Goal: Task Accomplishment & Management: Manage account settings

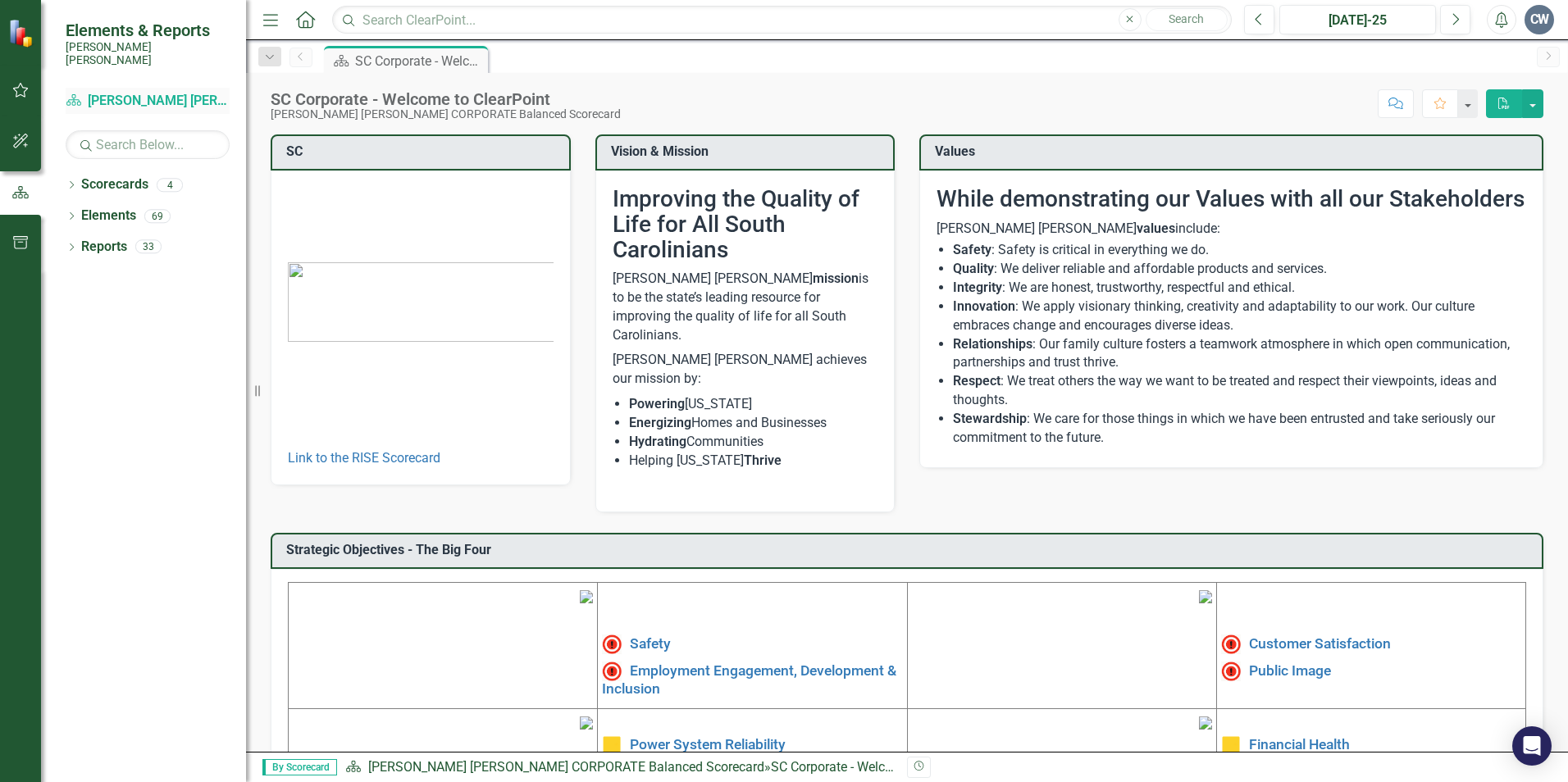
click at [124, 92] on link "Scorecard Santee Cooper CORPORATE Balanced Scorecard" at bounding box center [148, 102] width 164 height 19
click at [115, 175] on link "Scorecards" at bounding box center [115, 185] width 67 height 19
click at [67, 182] on icon "Dropdown" at bounding box center [71, 187] width 11 height 9
click at [170, 238] on link "RISE: [PERSON_NAME] [PERSON_NAME] Recognizing Innovation, Safety and Excellence" at bounding box center [168, 247] width 155 height 19
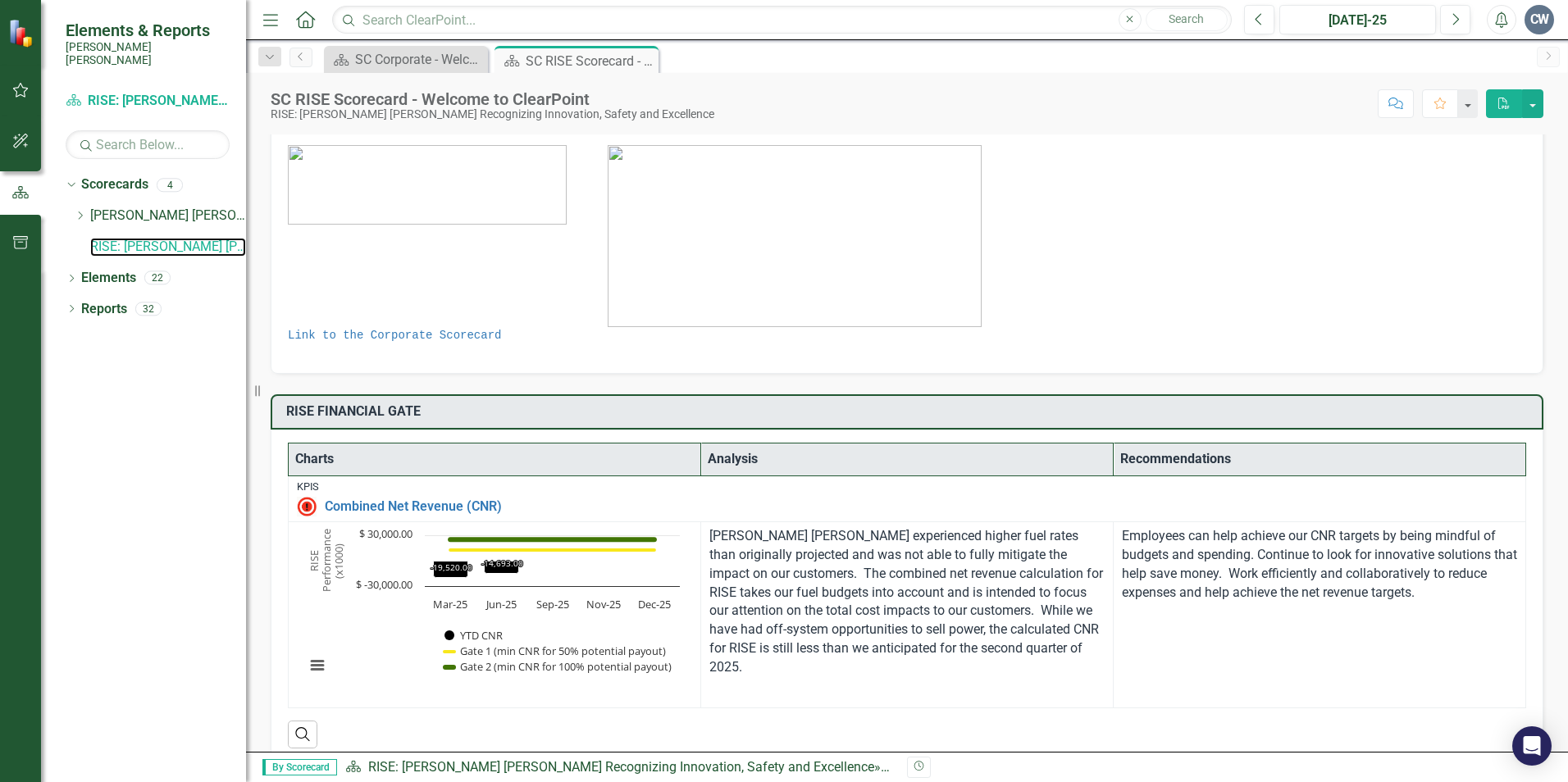
scroll to position [82, 0]
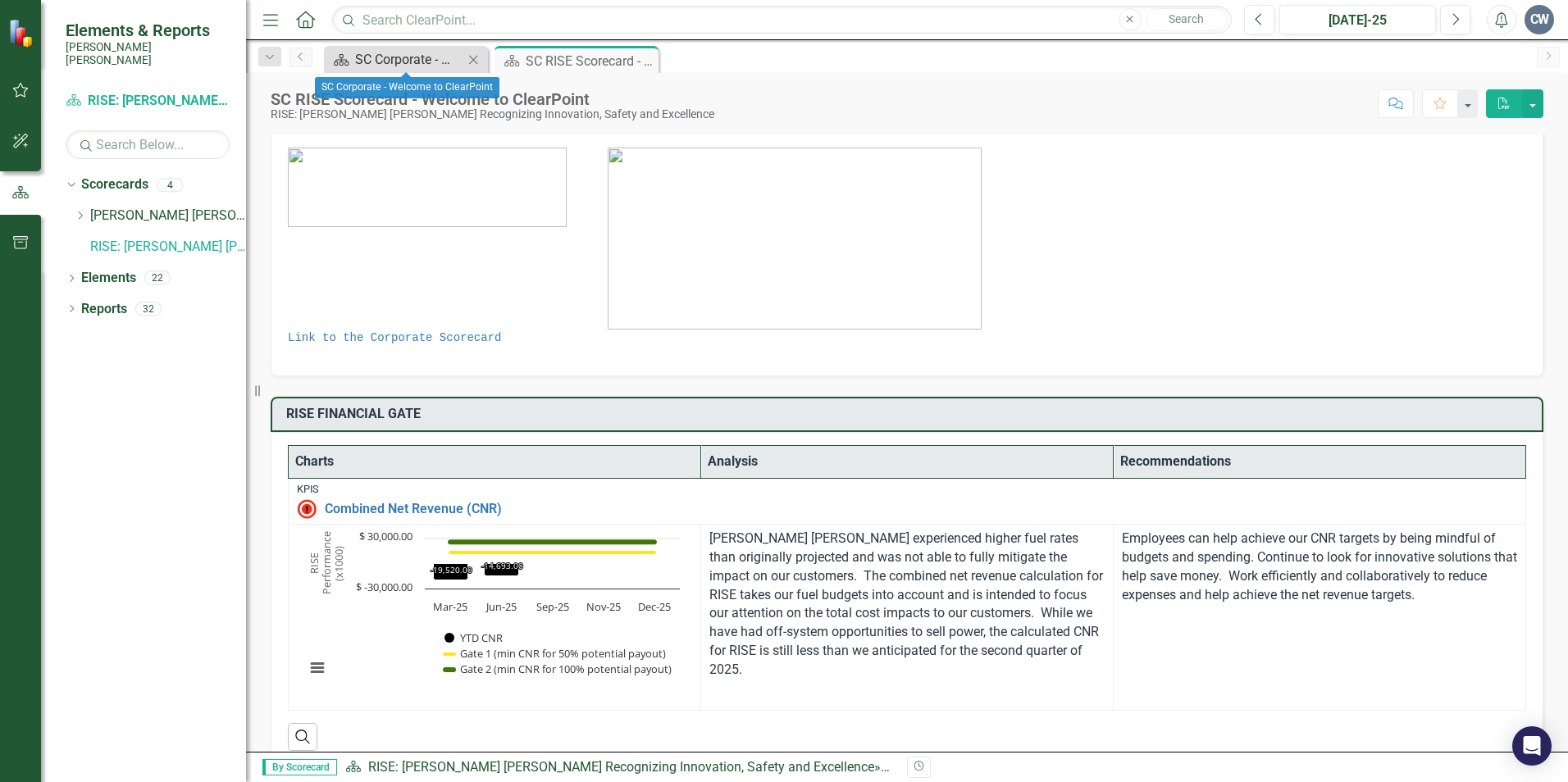
click at [376, 59] on div "SC Corporate - Welcome to ClearPoint" at bounding box center [409, 60] width 109 height 21
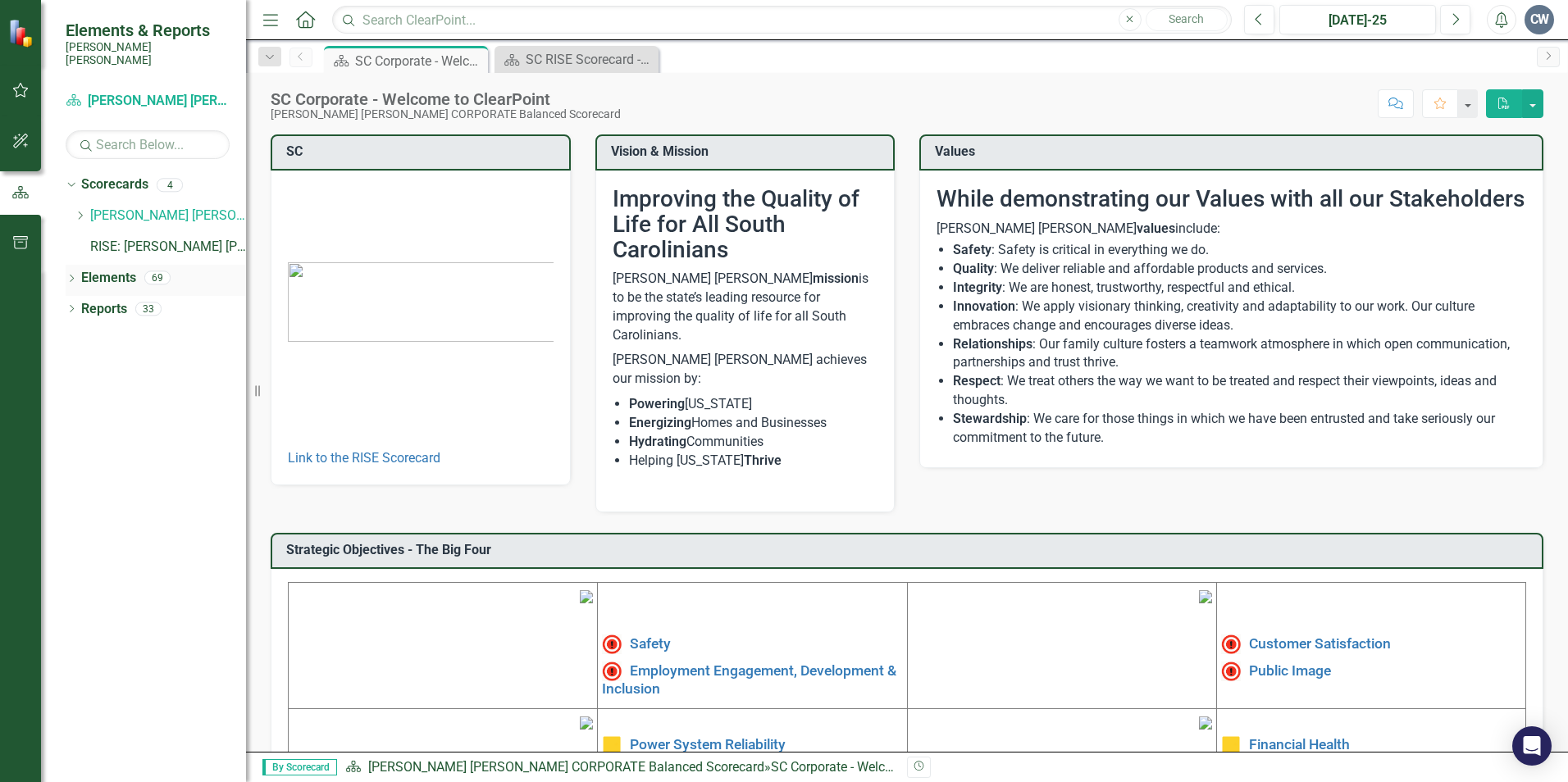
click at [74, 275] on icon "Dropdown" at bounding box center [71, 279] width 11 height 9
click at [155, 392] on link "Action Item Action Items" at bounding box center [137, 402] width 96 height 19
click at [25, 136] on icon "button" at bounding box center [21, 141] width 17 height 13
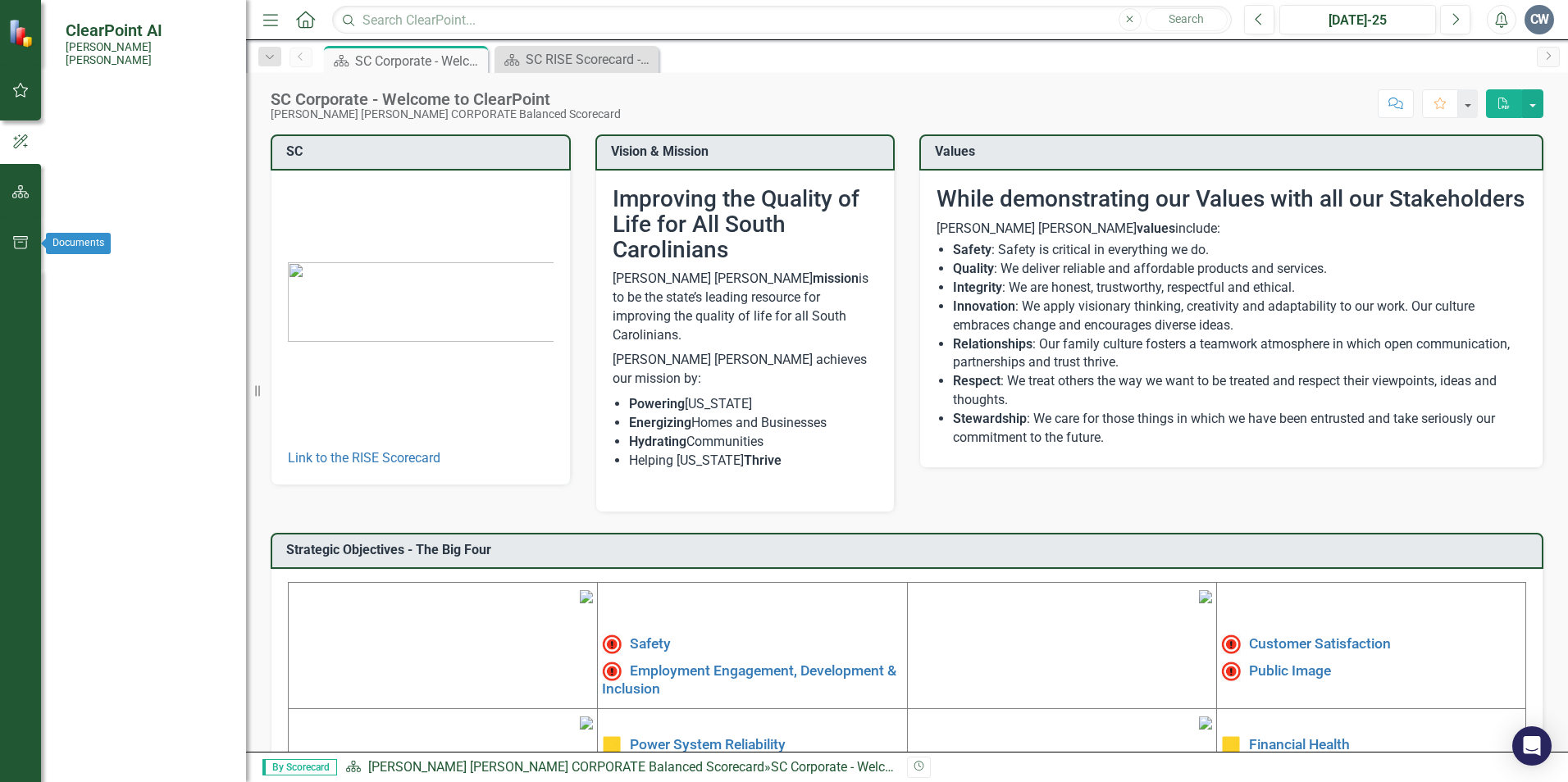
click at [14, 248] on icon "button" at bounding box center [21, 242] width 17 height 13
click at [16, 29] on img at bounding box center [22, 33] width 29 height 29
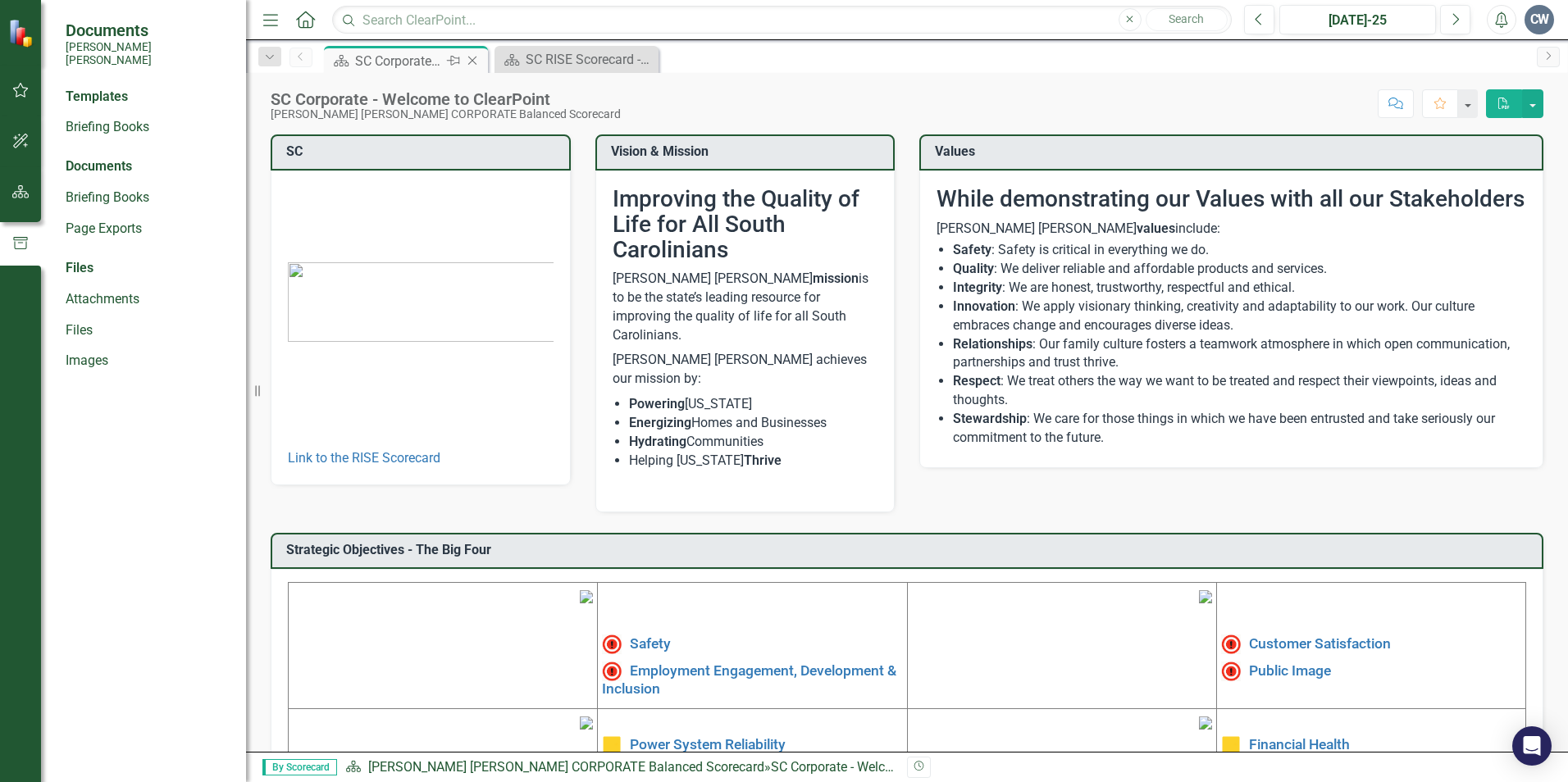
click at [416, 66] on div "SC Corporate - Welcome to ClearPoint" at bounding box center [399, 62] width 88 height 21
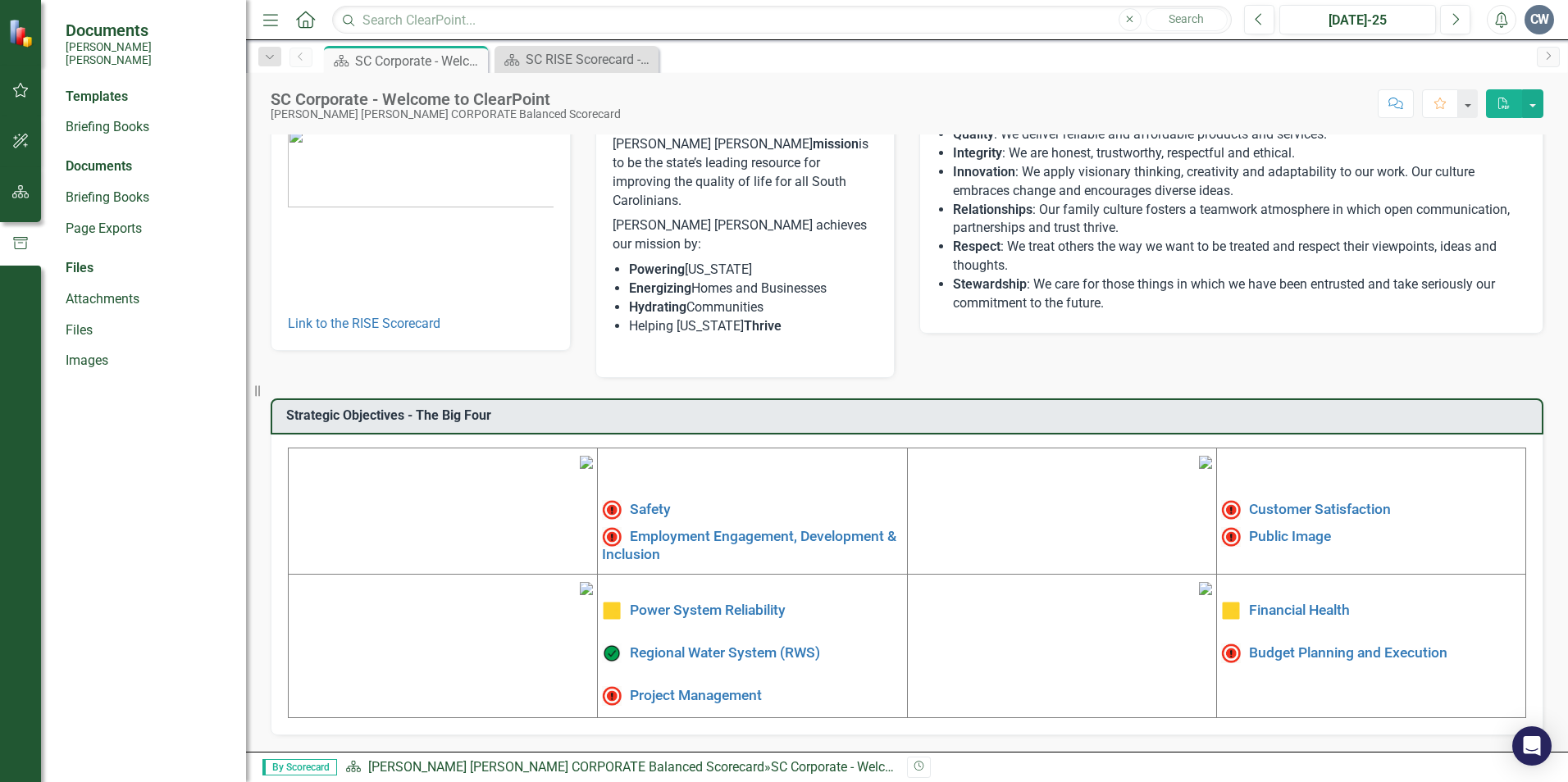
scroll to position [246, 0]
click at [580, 595] on img at bounding box center [586, 588] width 13 height 13
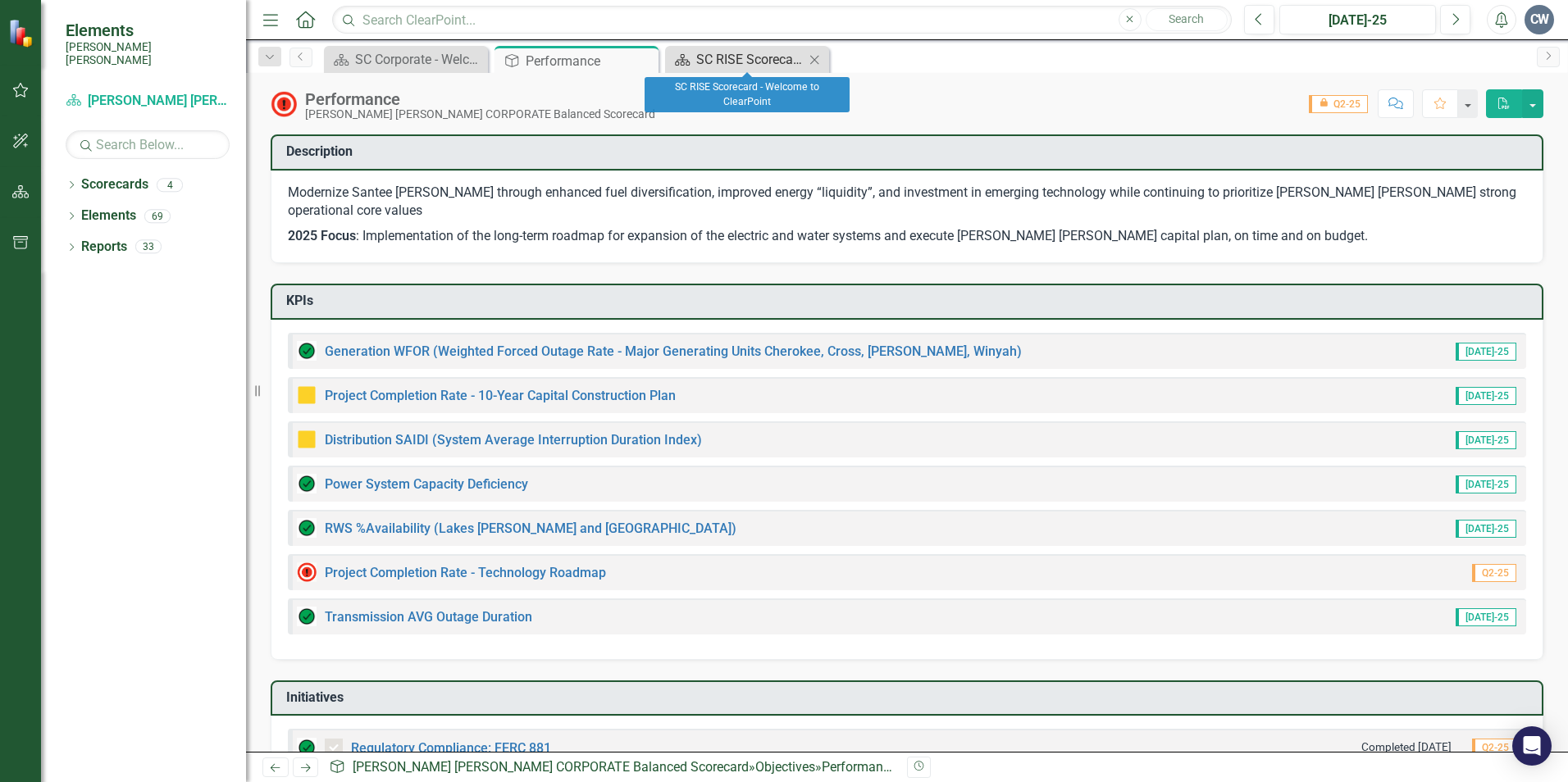
click at [766, 64] on div "SC RISE Scorecard - Welcome to ClearPoint" at bounding box center [750, 60] width 109 height 21
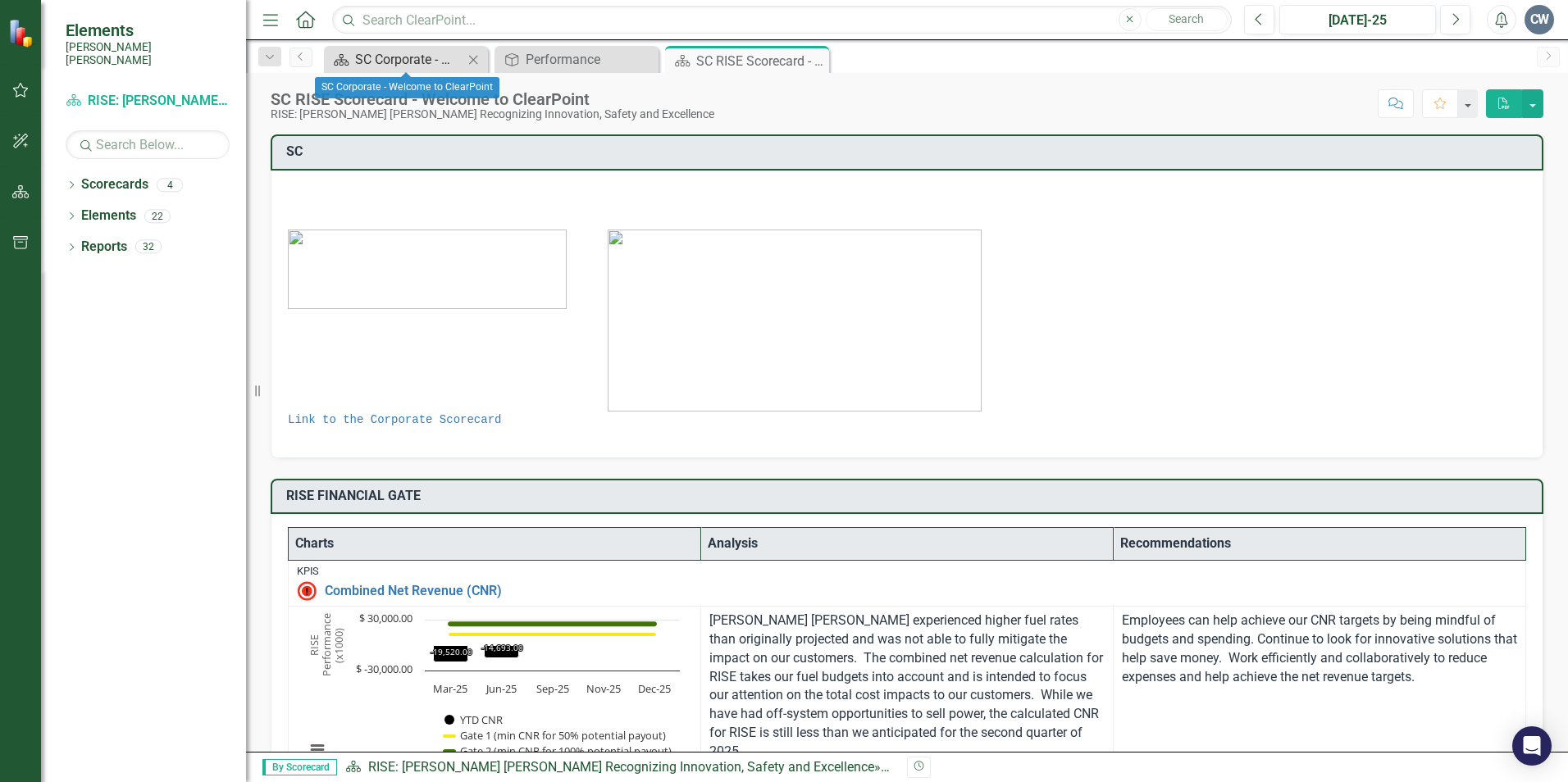
click at [438, 62] on div "SC Corporate - Welcome to ClearPoint" at bounding box center [409, 60] width 109 height 21
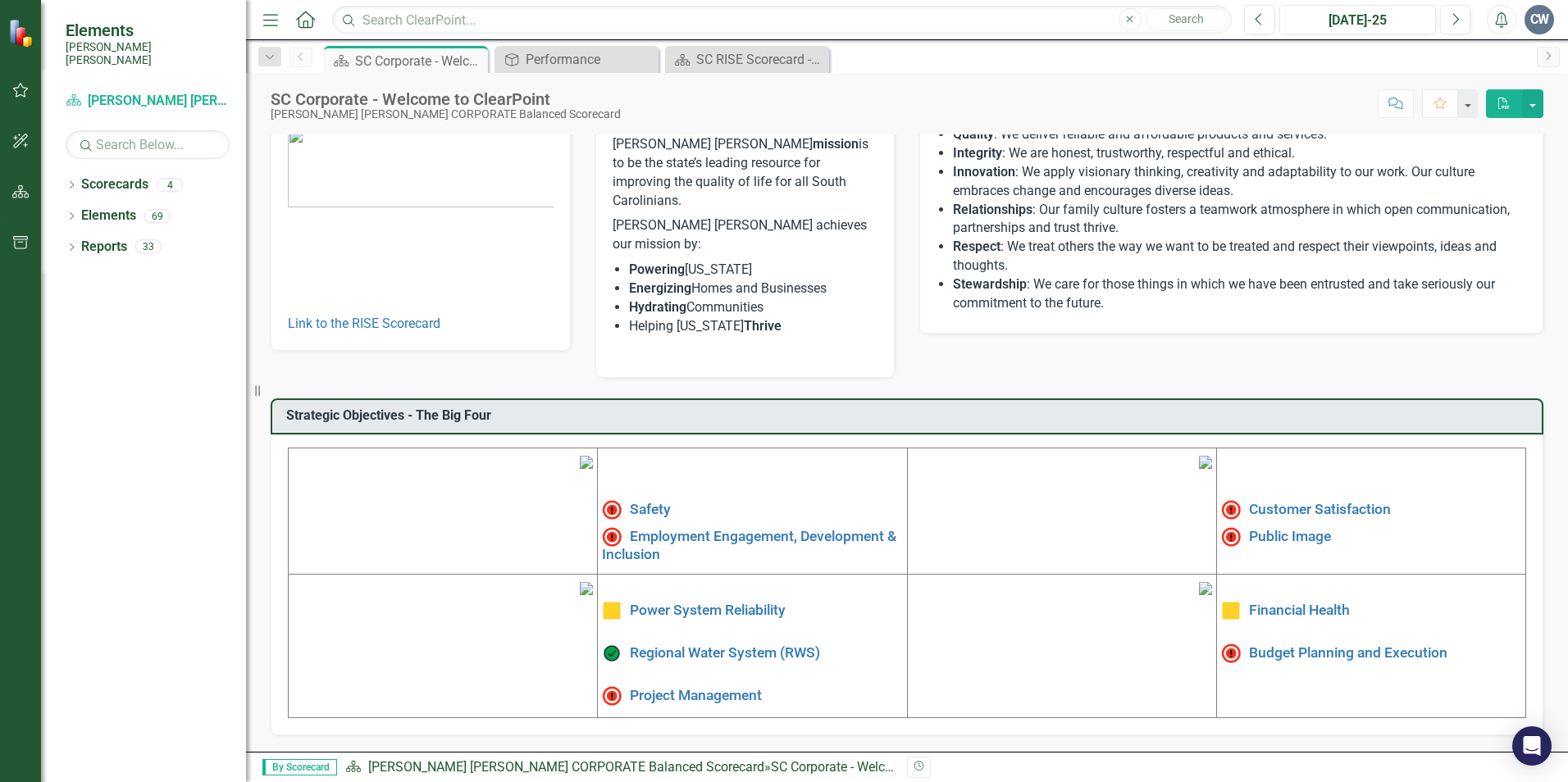
scroll to position [246, 0]
click at [1333, 501] on link "Customer Satisfaction" at bounding box center [1320, 509] width 142 height 16
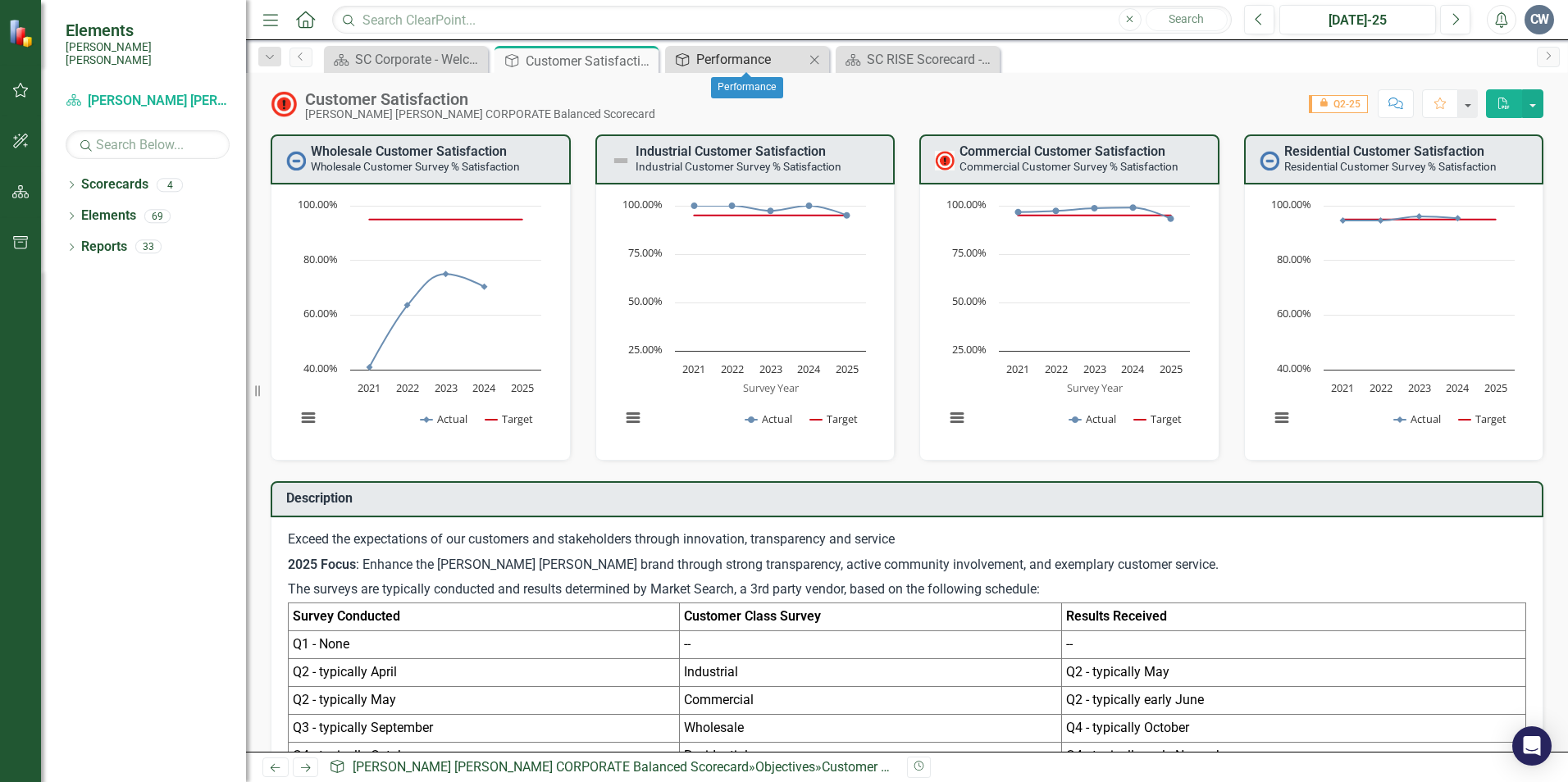
click at [711, 66] on div "Performance" at bounding box center [750, 60] width 109 height 21
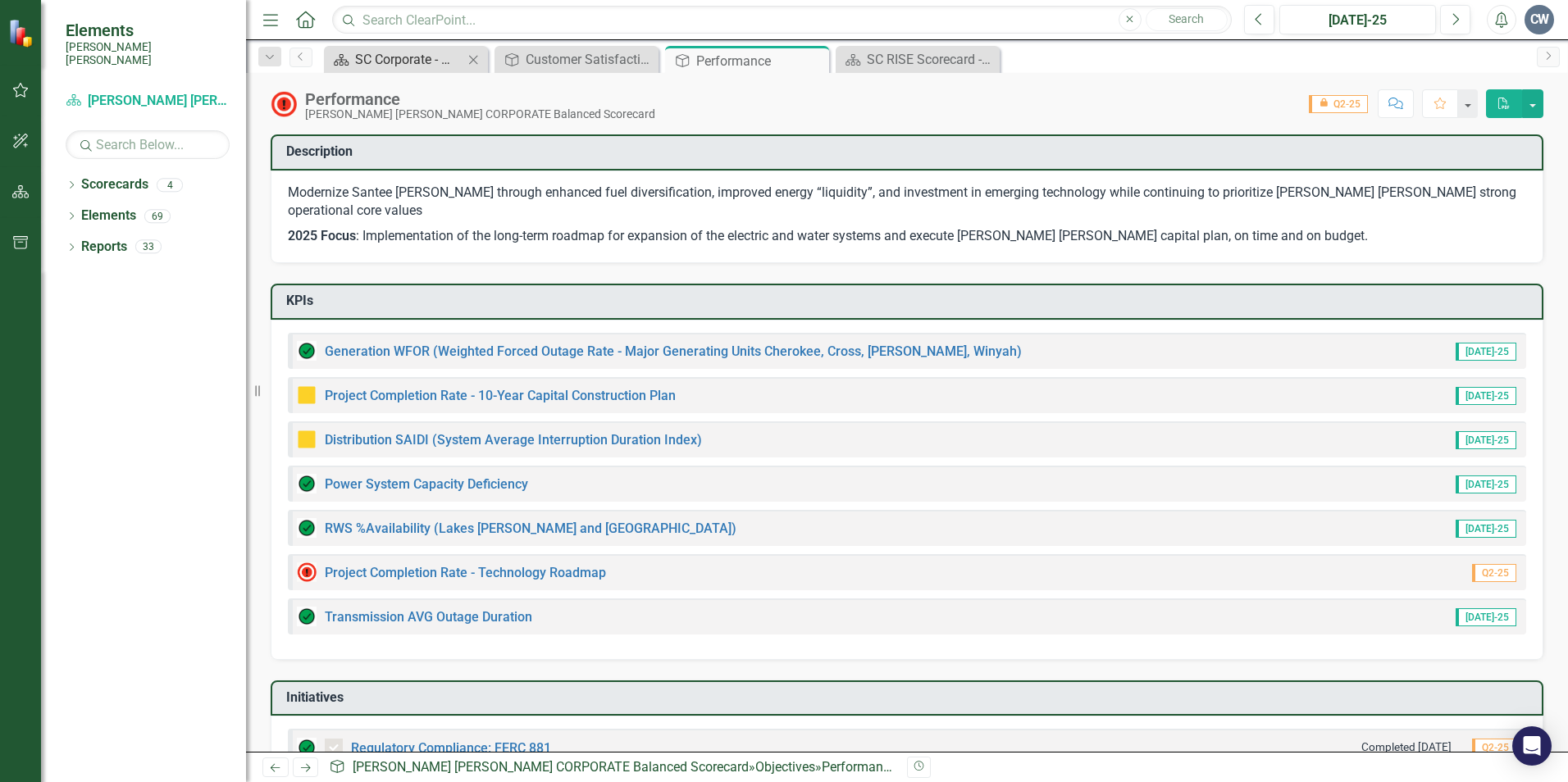
click at [437, 65] on div "SC Corporate - Welcome to ClearPoint" at bounding box center [409, 60] width 109 height 21
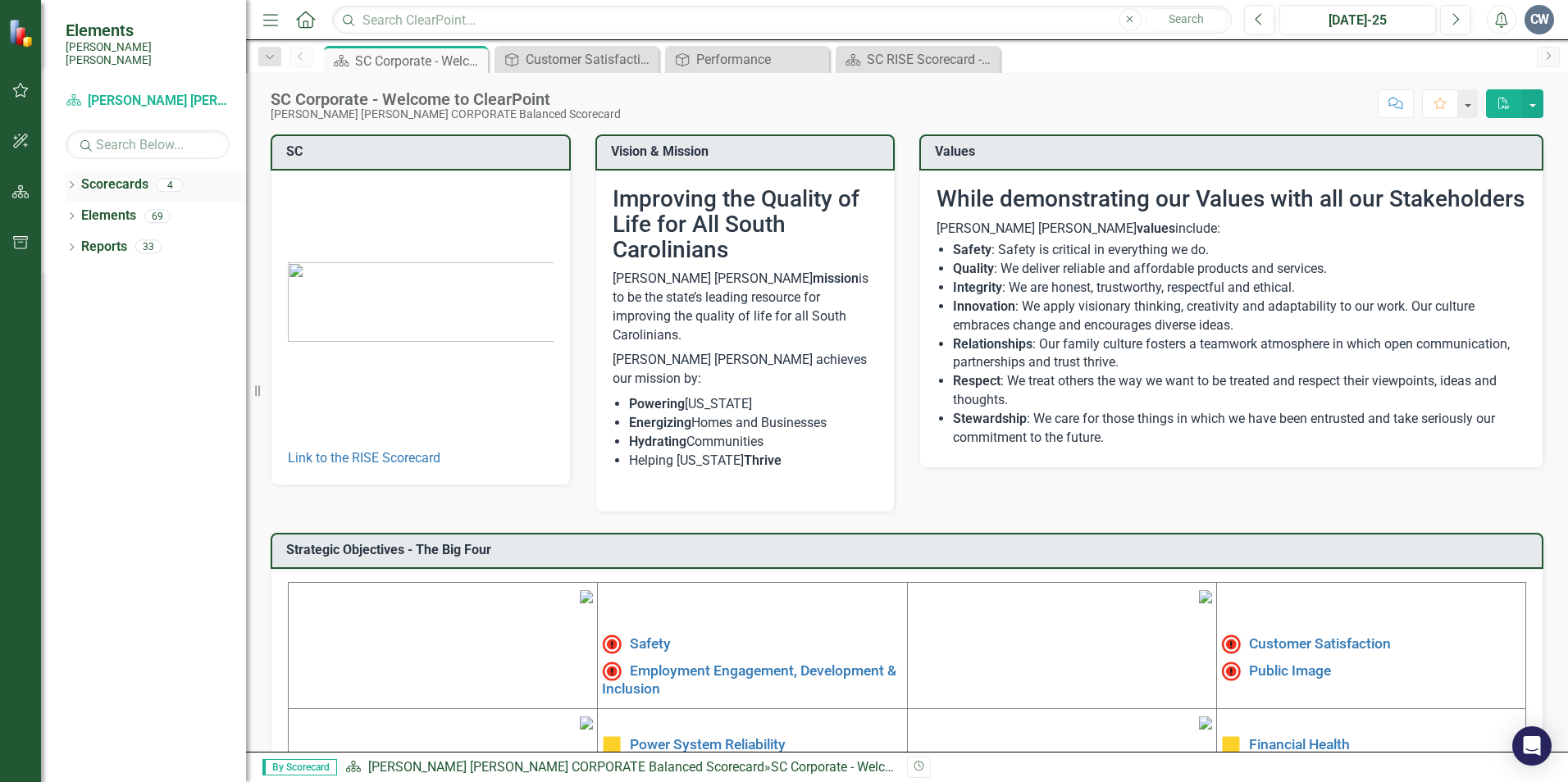
click at [67, 182] on icon "Dropdown" at bounding box center [71, 187] width 11 height 9
click at [78, 211] on icon "Dropdown" at bounding box center [80, 215] width 12 height 10
click at [134, 238] on link "Finance & Admin" at bounding box center [176, 247] width 140 height 19
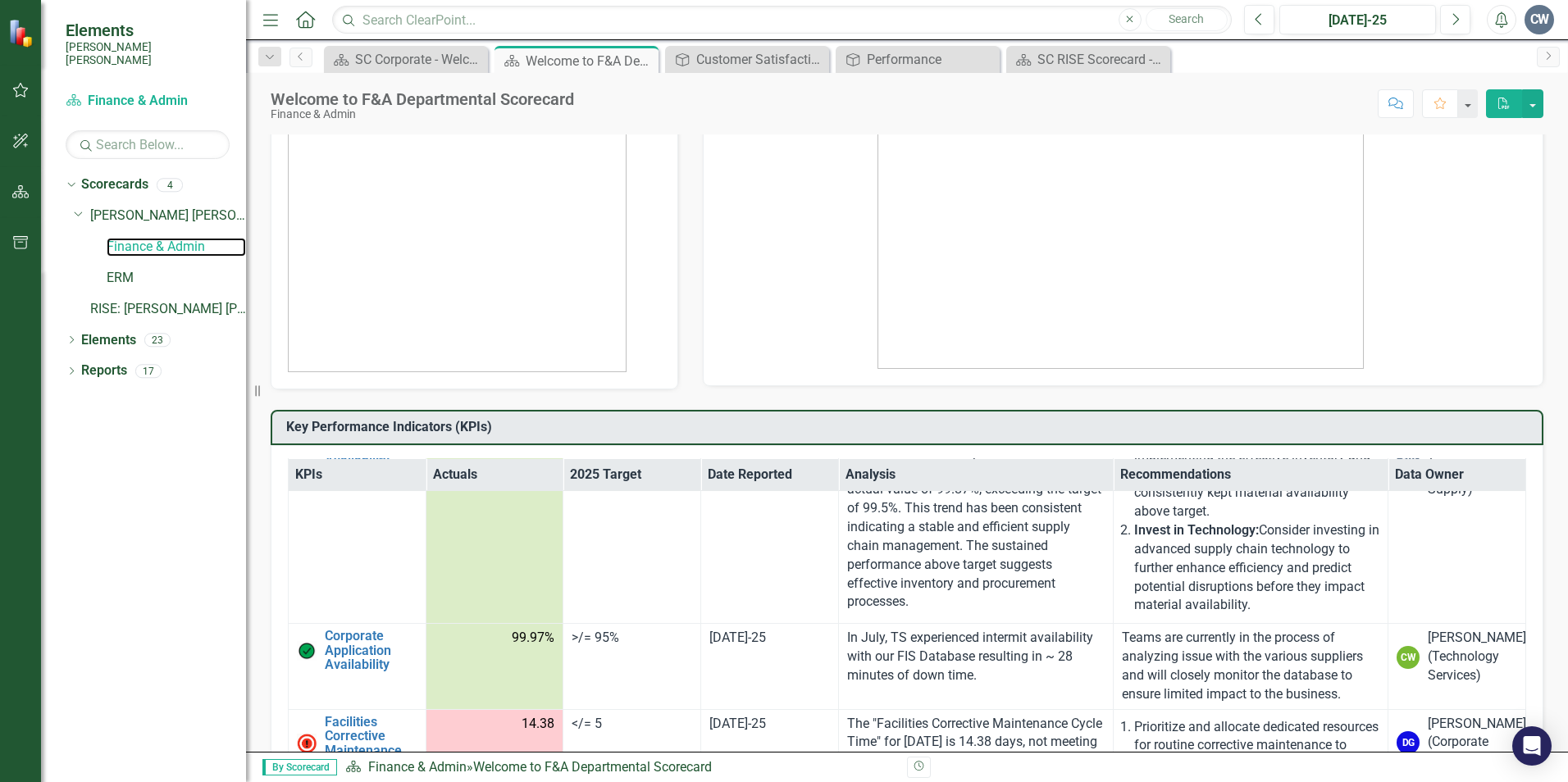
scroll to position [3197, 0]
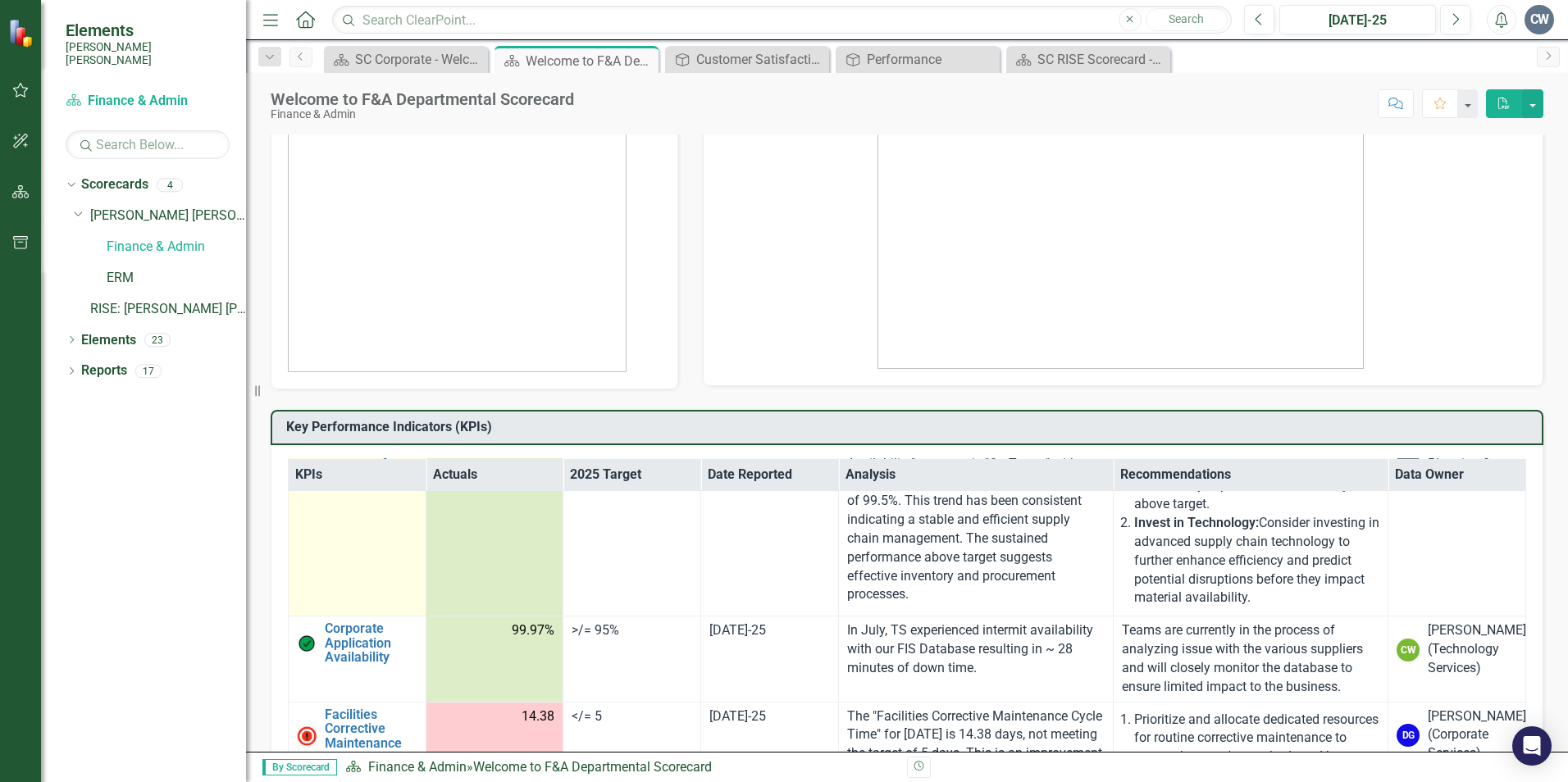
click at [338, 461] on link "Corporate Material Availability" at bounding box center [371, 439] width 93 height 43
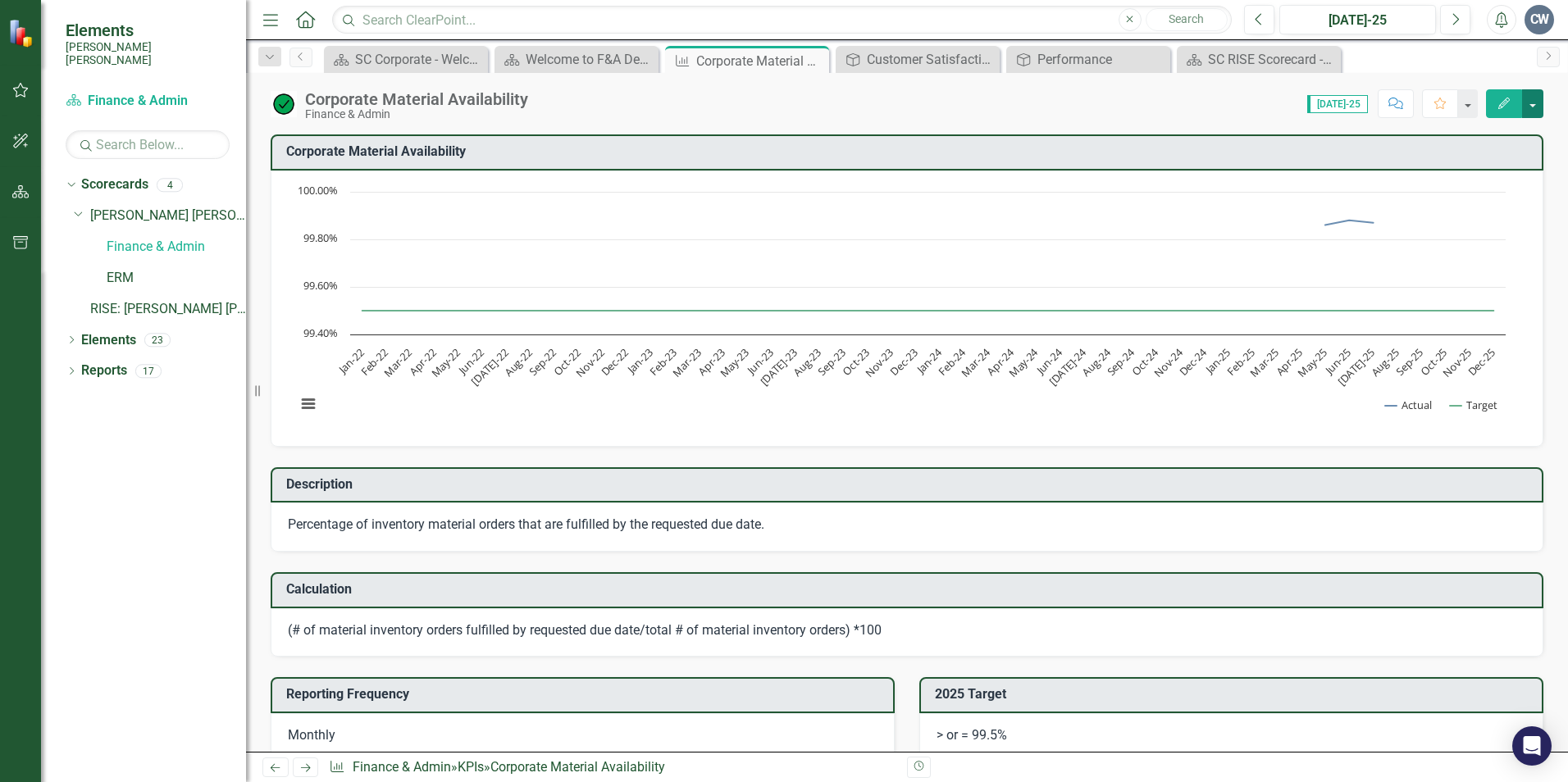
click at [1527, 102] on button "button" at bounding box center [1532, 103] width 22 height 29
click at [1235, 120] on div "Corporate Material Availability Finance & Admin Score: N/A Jul-25 Completed Com…" at bounding box center [906, 97] width 1322 height 49
click at [1435, 536] on div "Percentage of inventory material orders that are fulfilled by the requested due…" at bounding box center [907, 527] width 1273 height 49
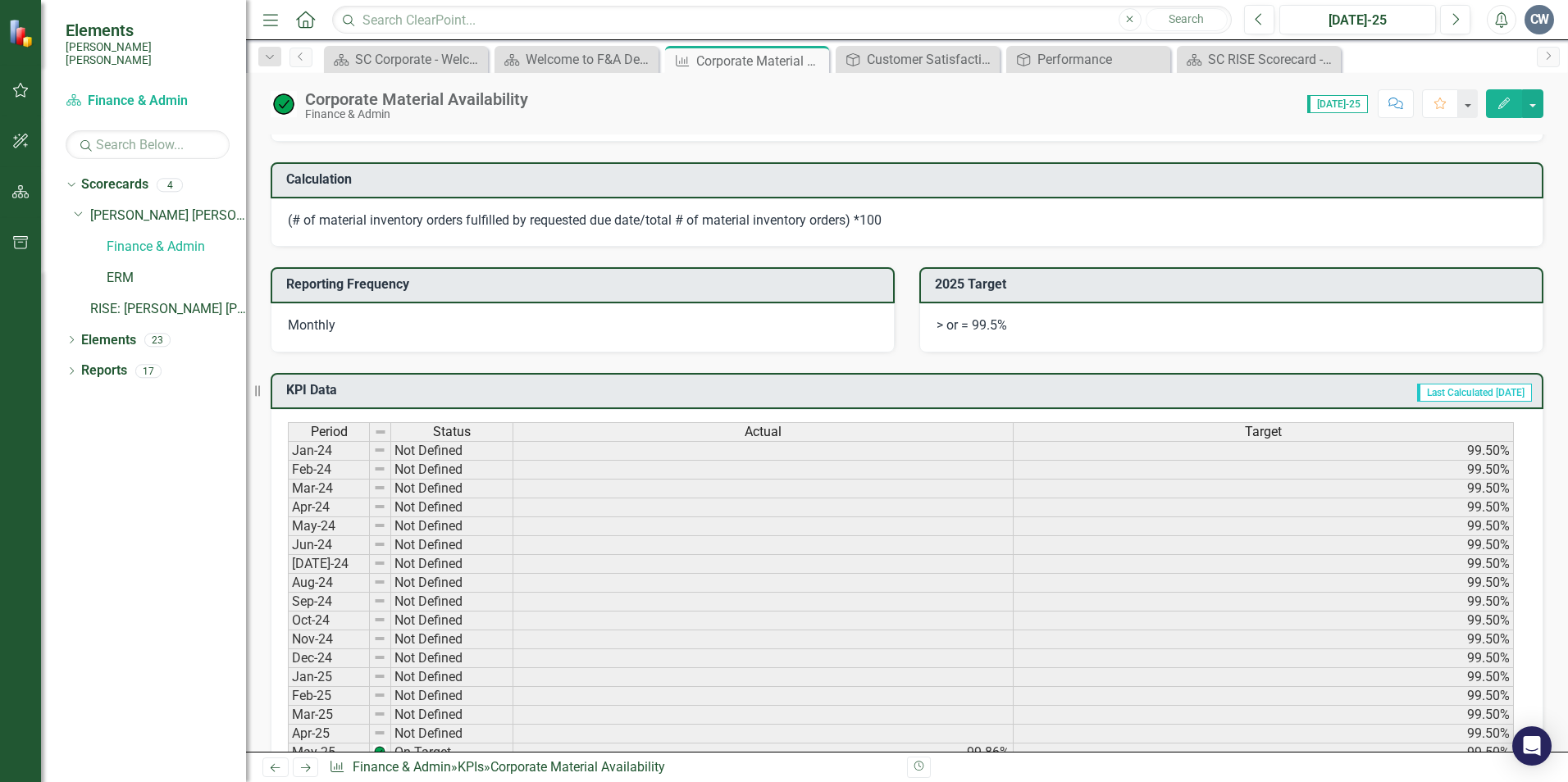
scroll to position [574, 0]
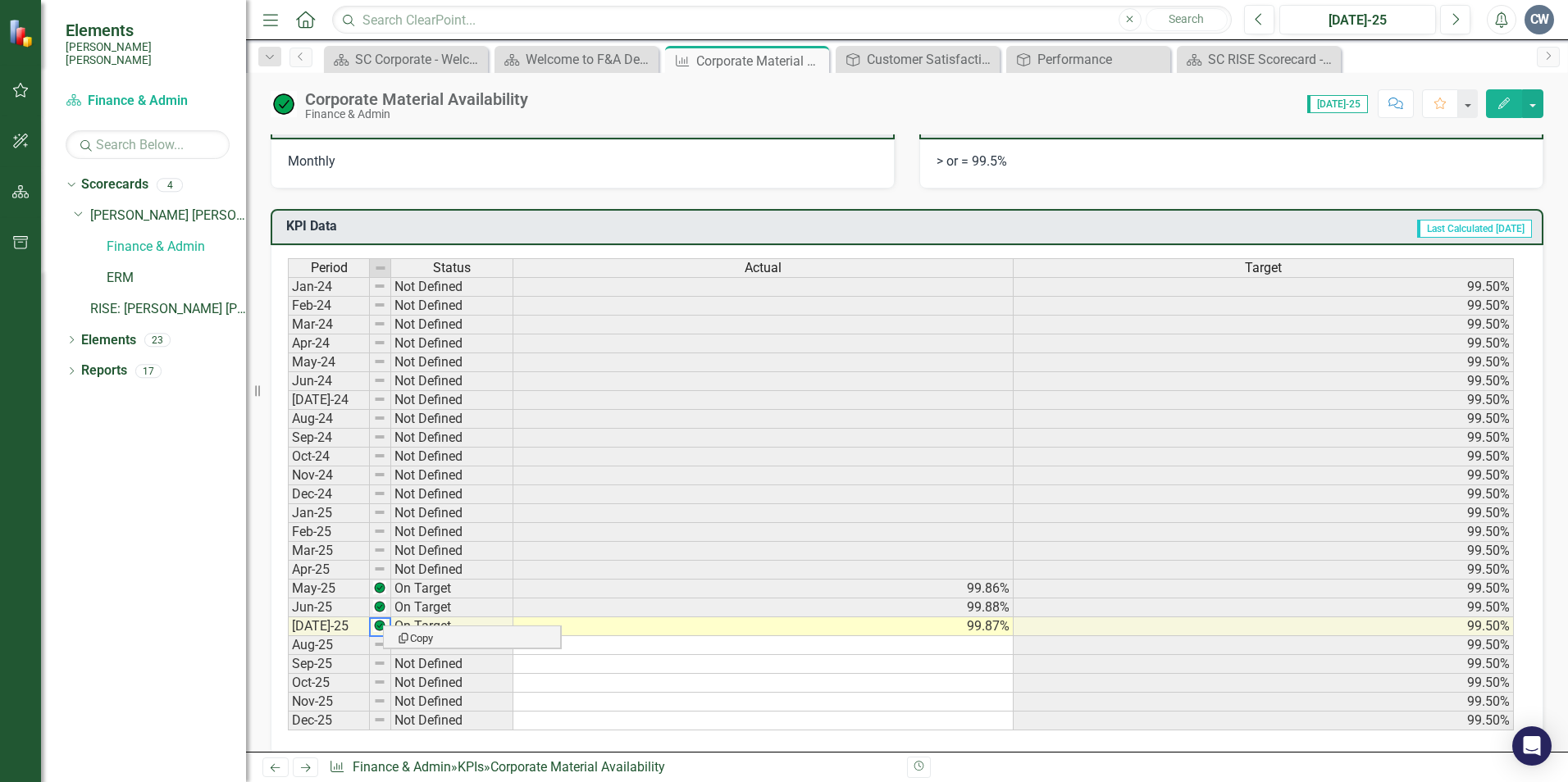
click at [735, 649] on td at bounding box center [763, 646] width 500 height 19
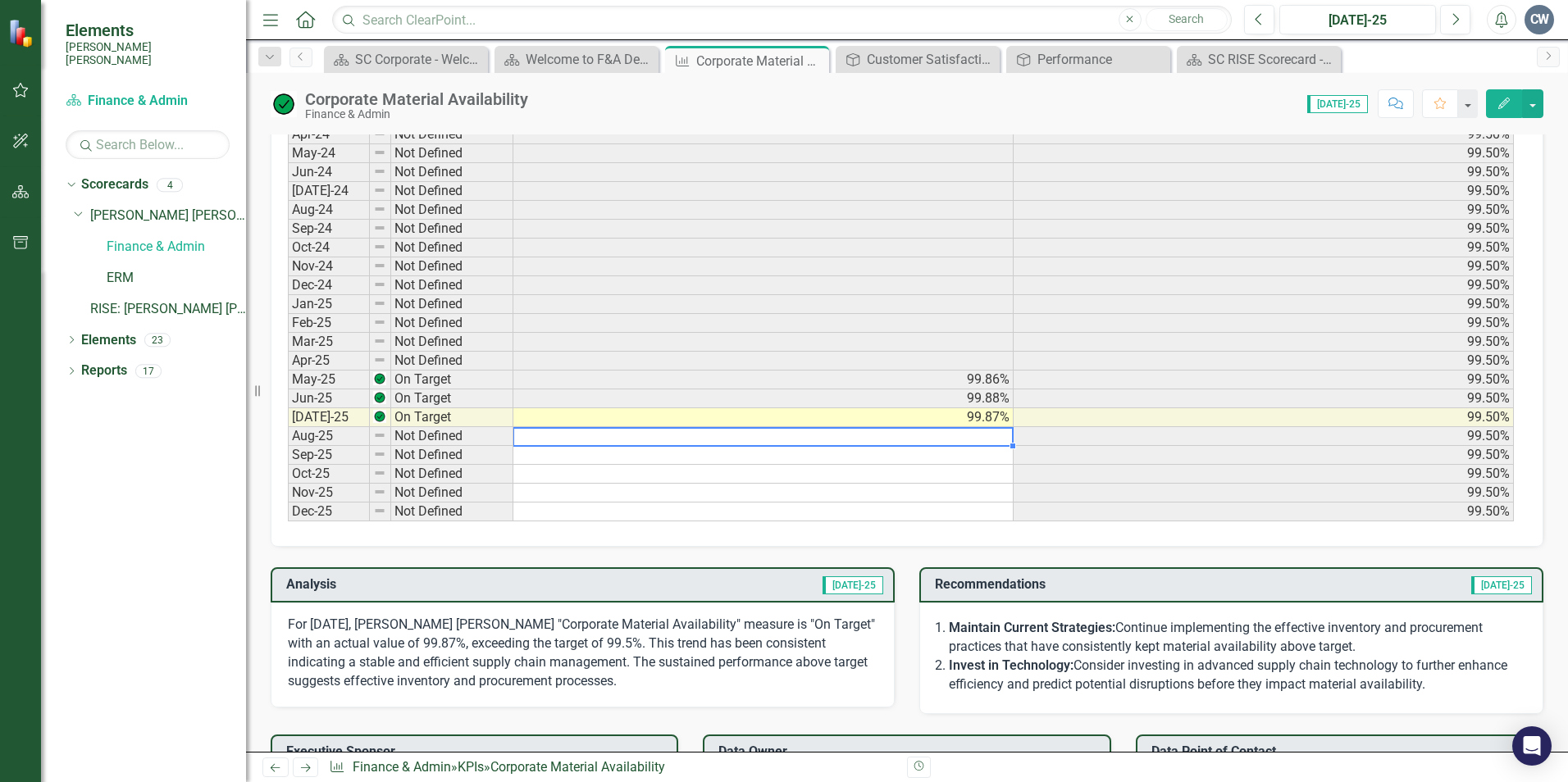
scroll to position [820, 0]
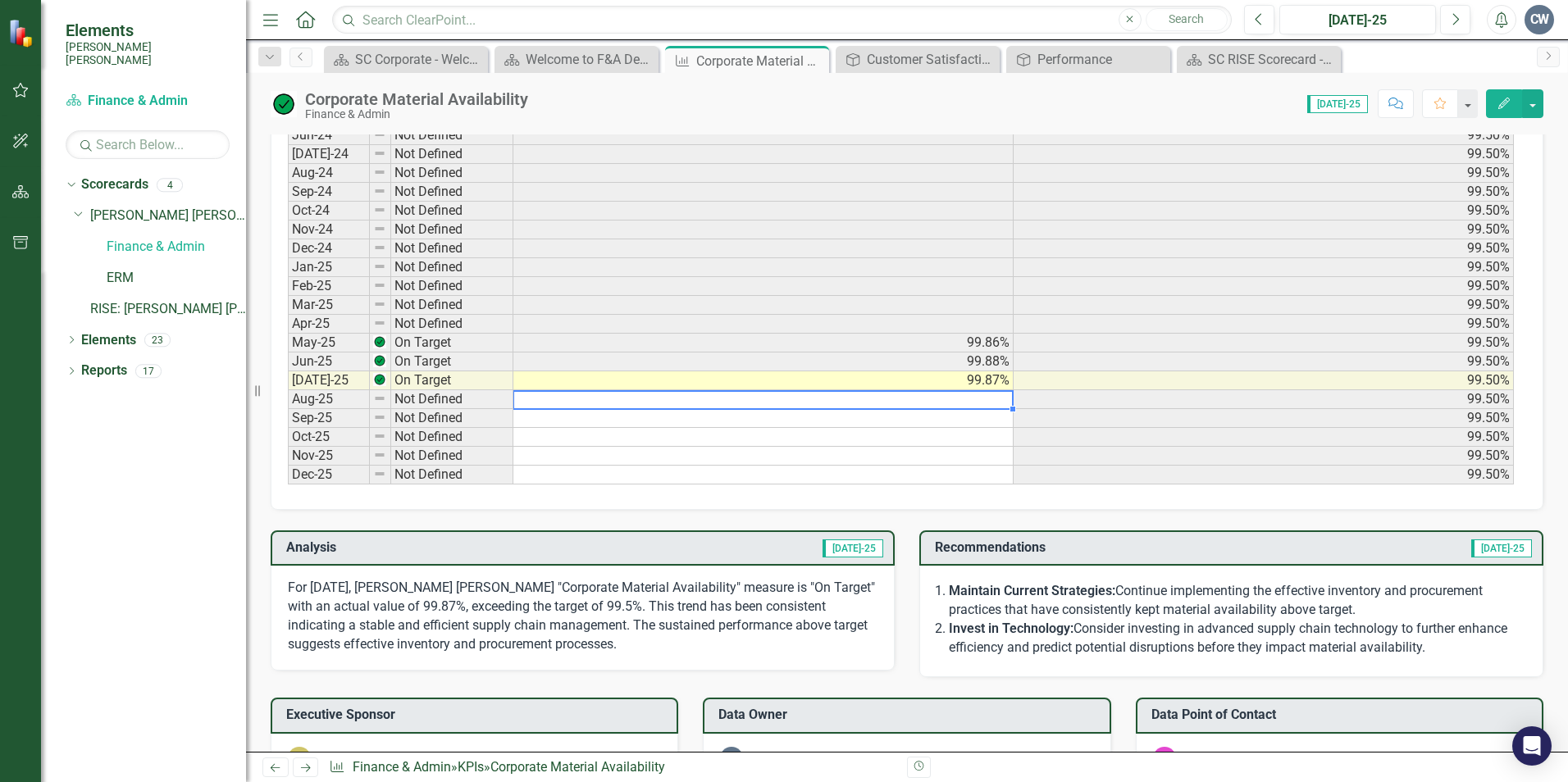
click at [294, 382] on td "[DATE]-25" at bounding box center [329, 381] width 82 height 19
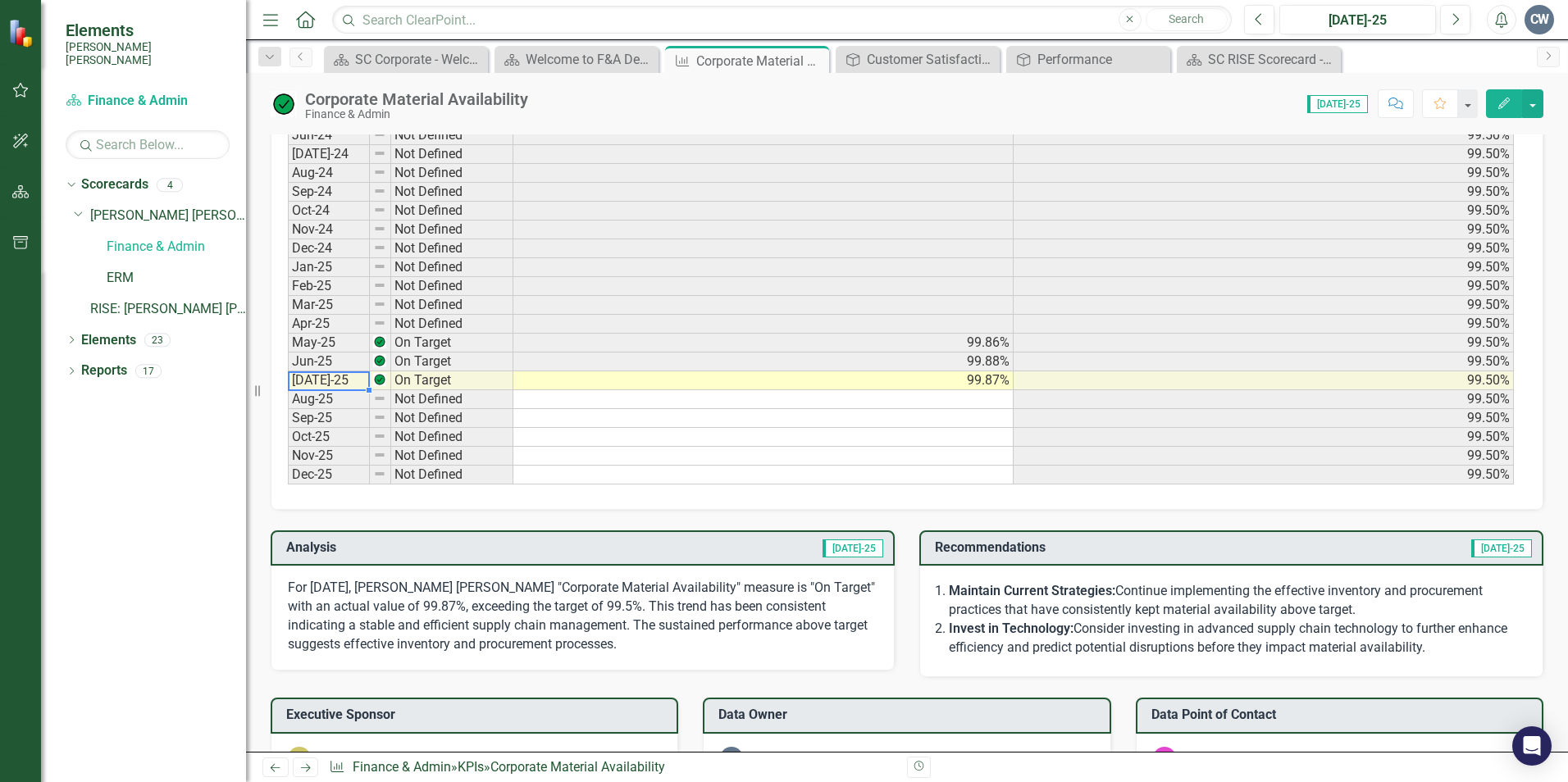
click at [283, 102] on img at bounding box center [284, 104] width 26 height 26
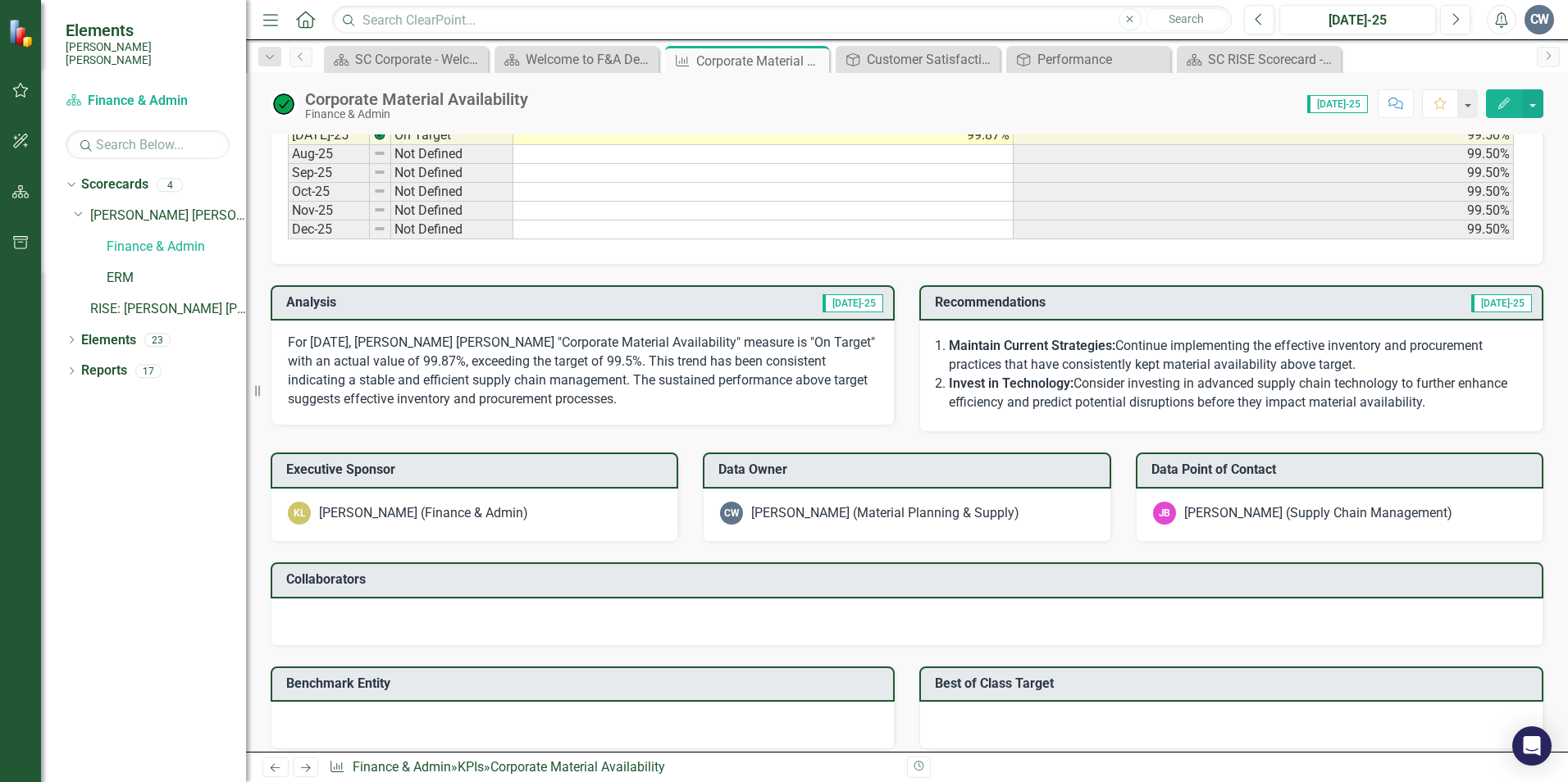
scroll to position [1066, 0]
click at [848, 305] on span "[DATE]-25" at bounding box center [853, 302] width 61 height 18
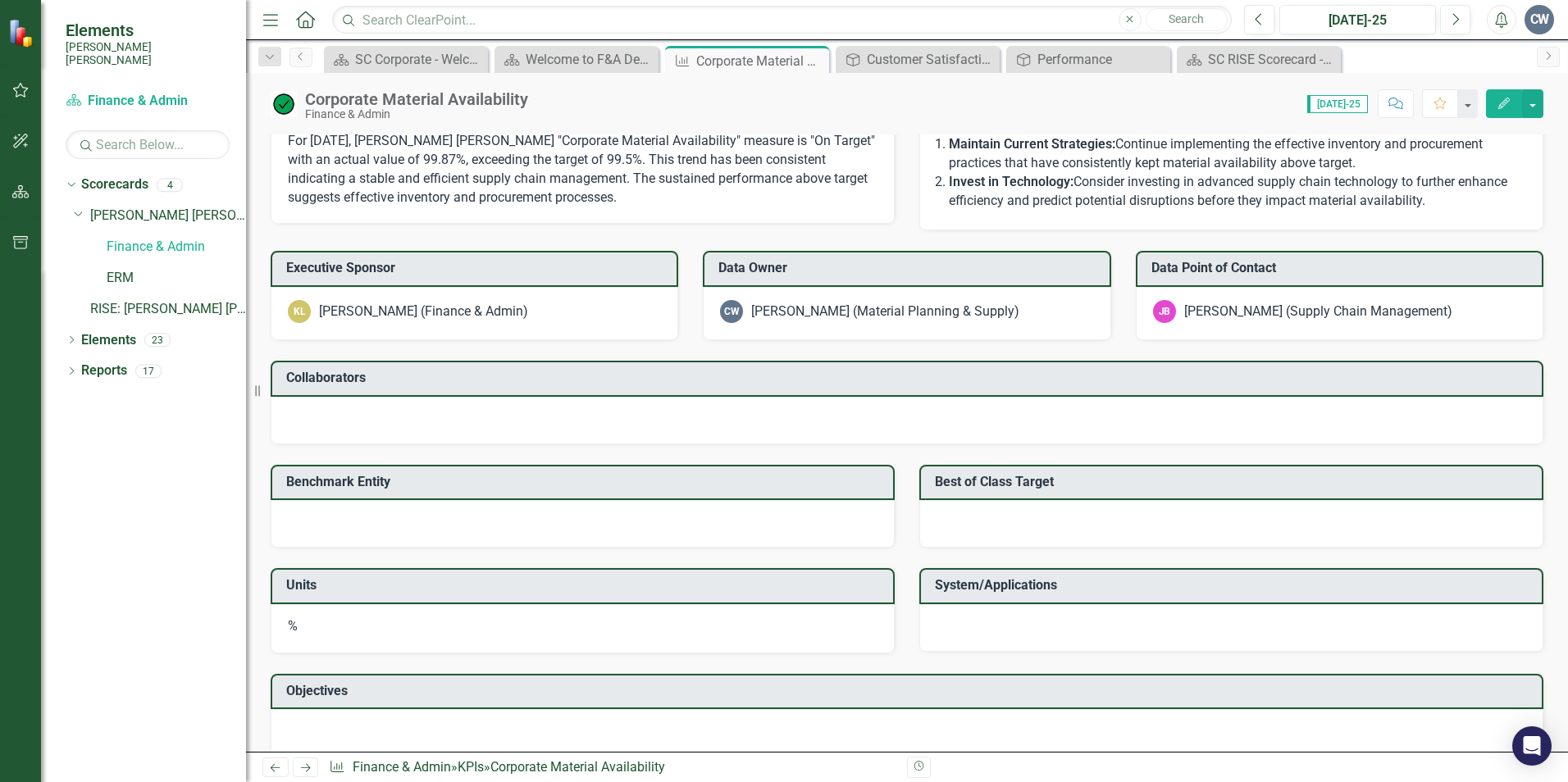
scroll to position [1288, 0]
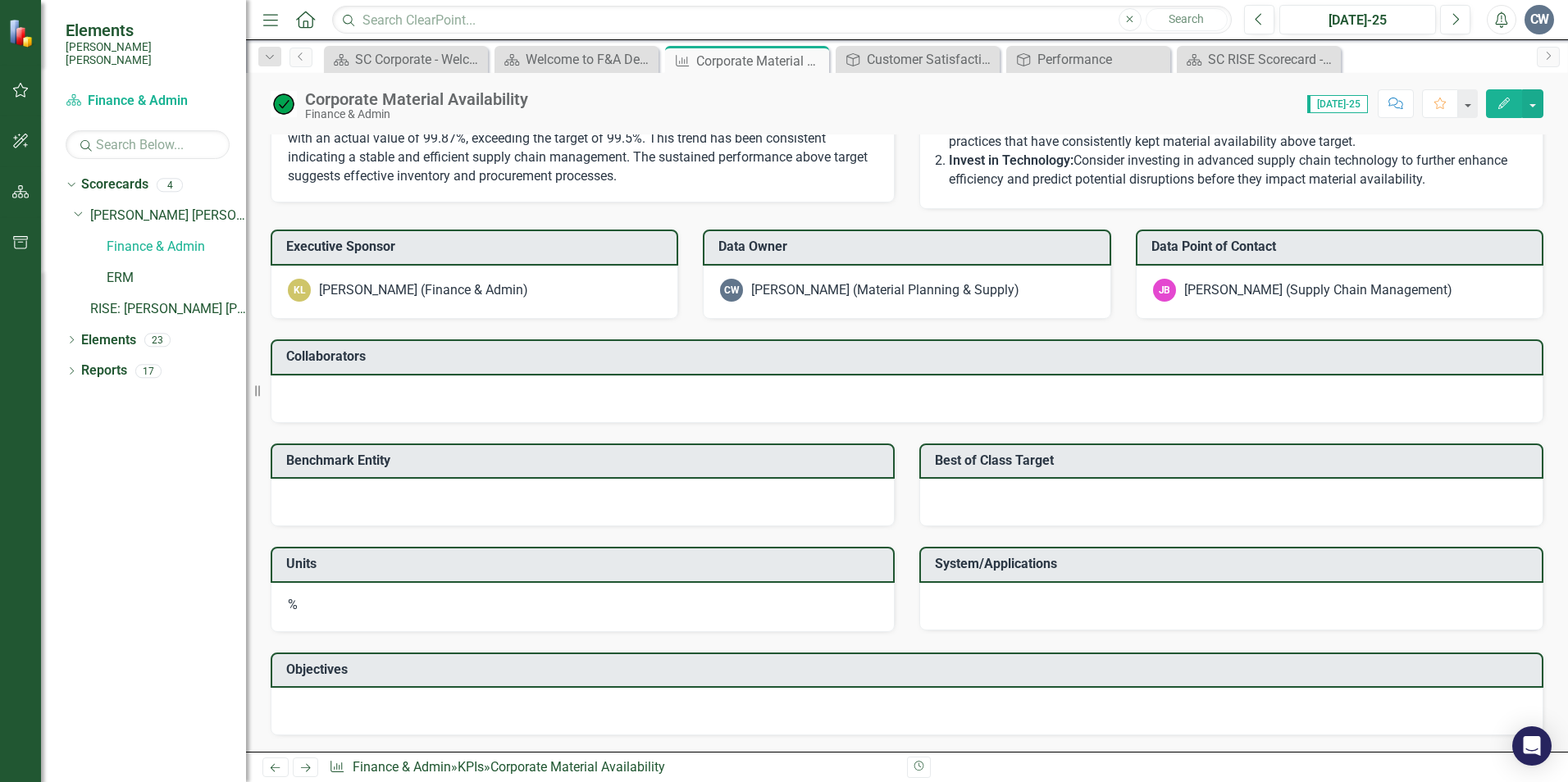
click at [912, 764] on button "Revision History" at bounding box center [919, 767] width 23 height 22
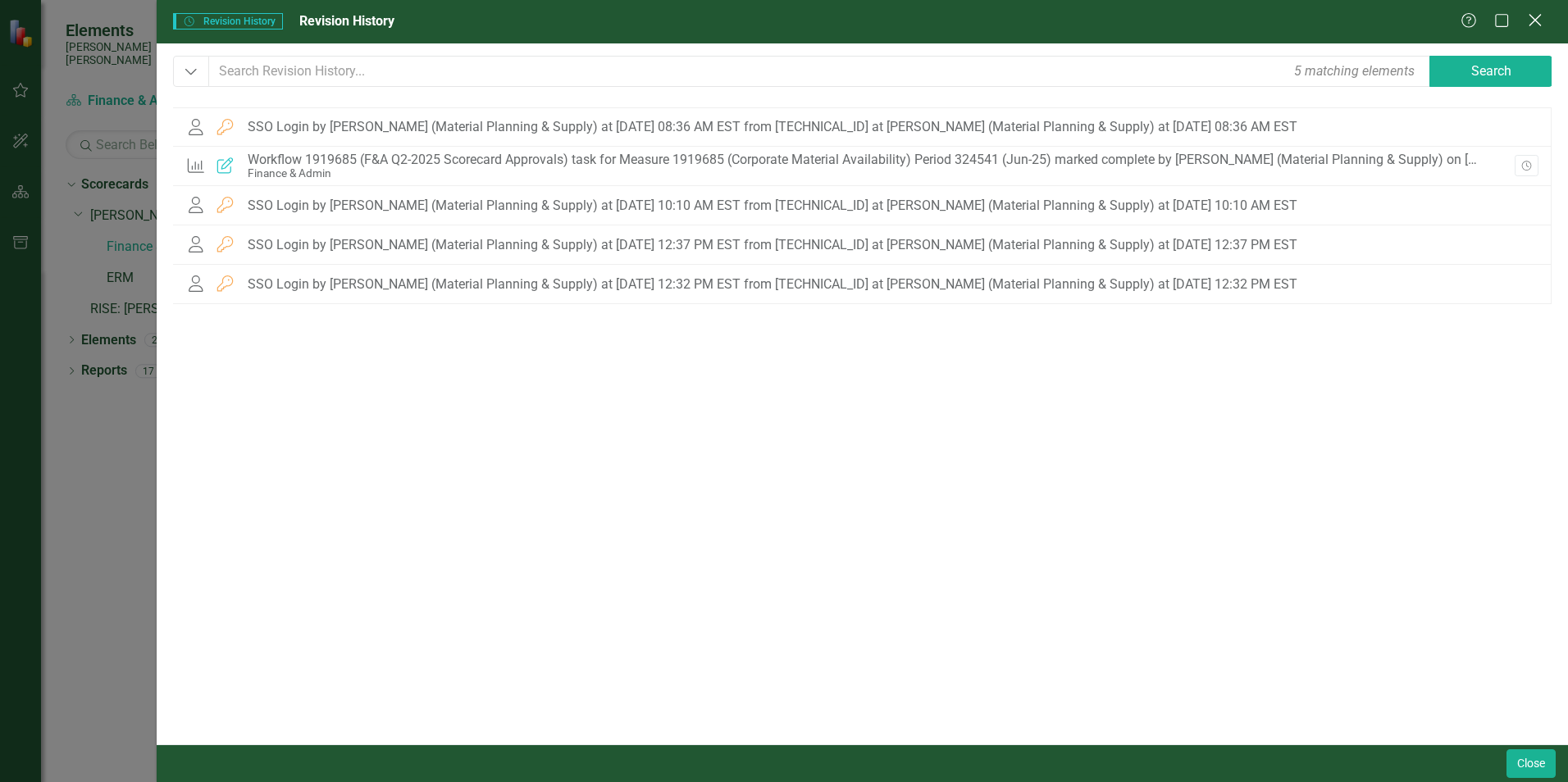
click at [1533, 23] on icon at bounding box center [1535, 20] width 12 height 12
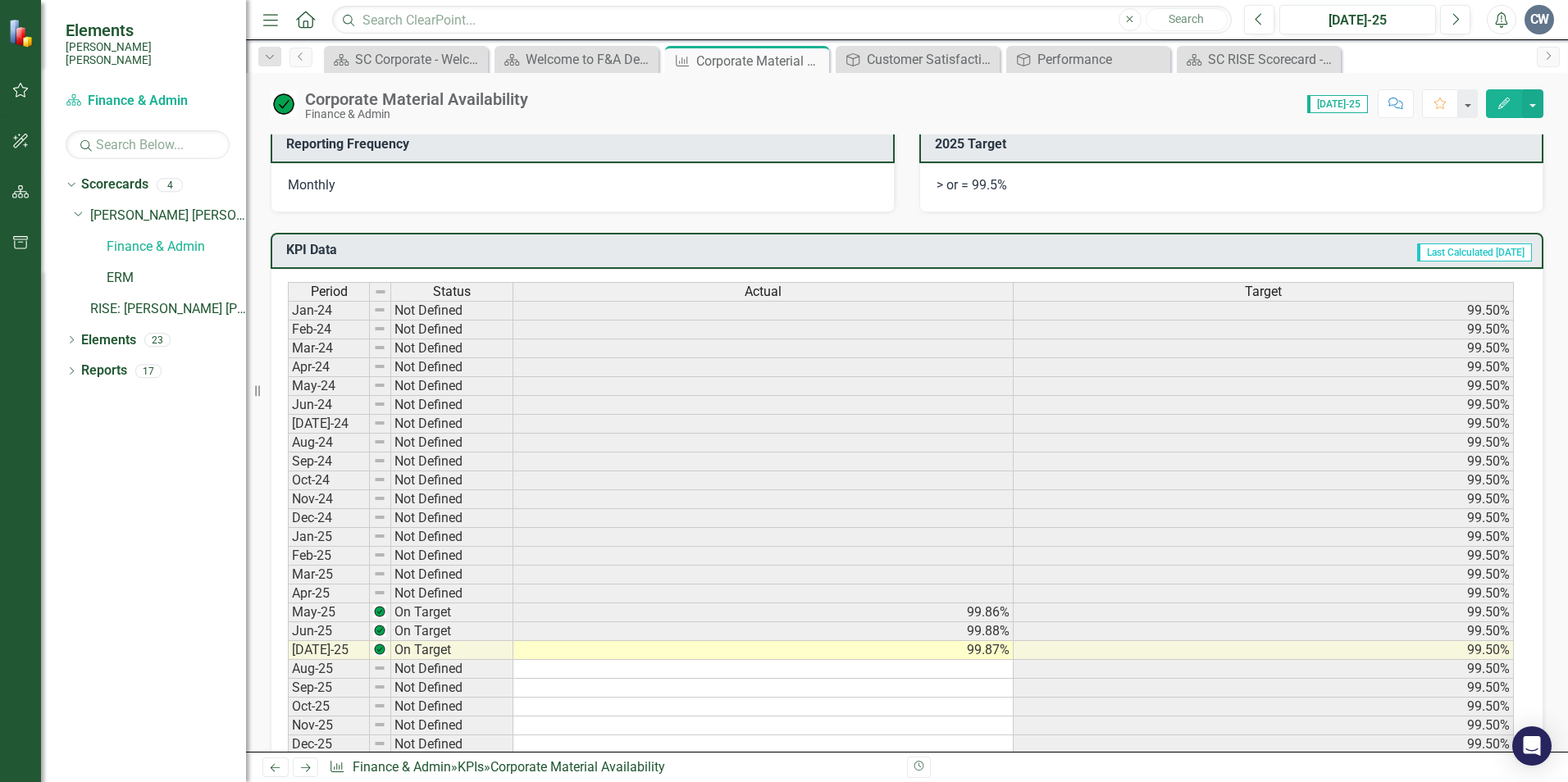
scroll to position [222, 0]
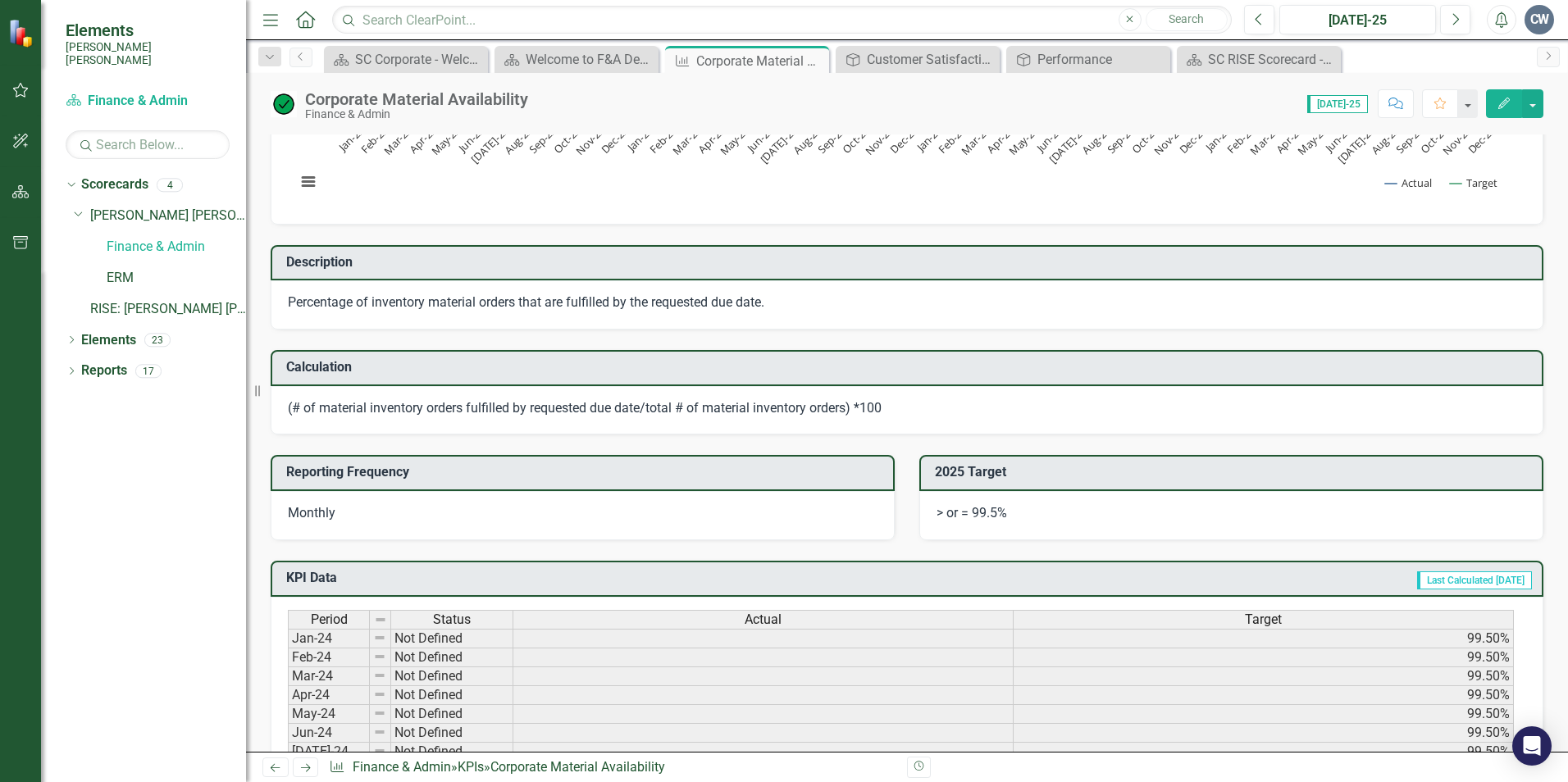
click at [16, 89] on icon "button" at bounding box center [21, 89] width 16 height 15
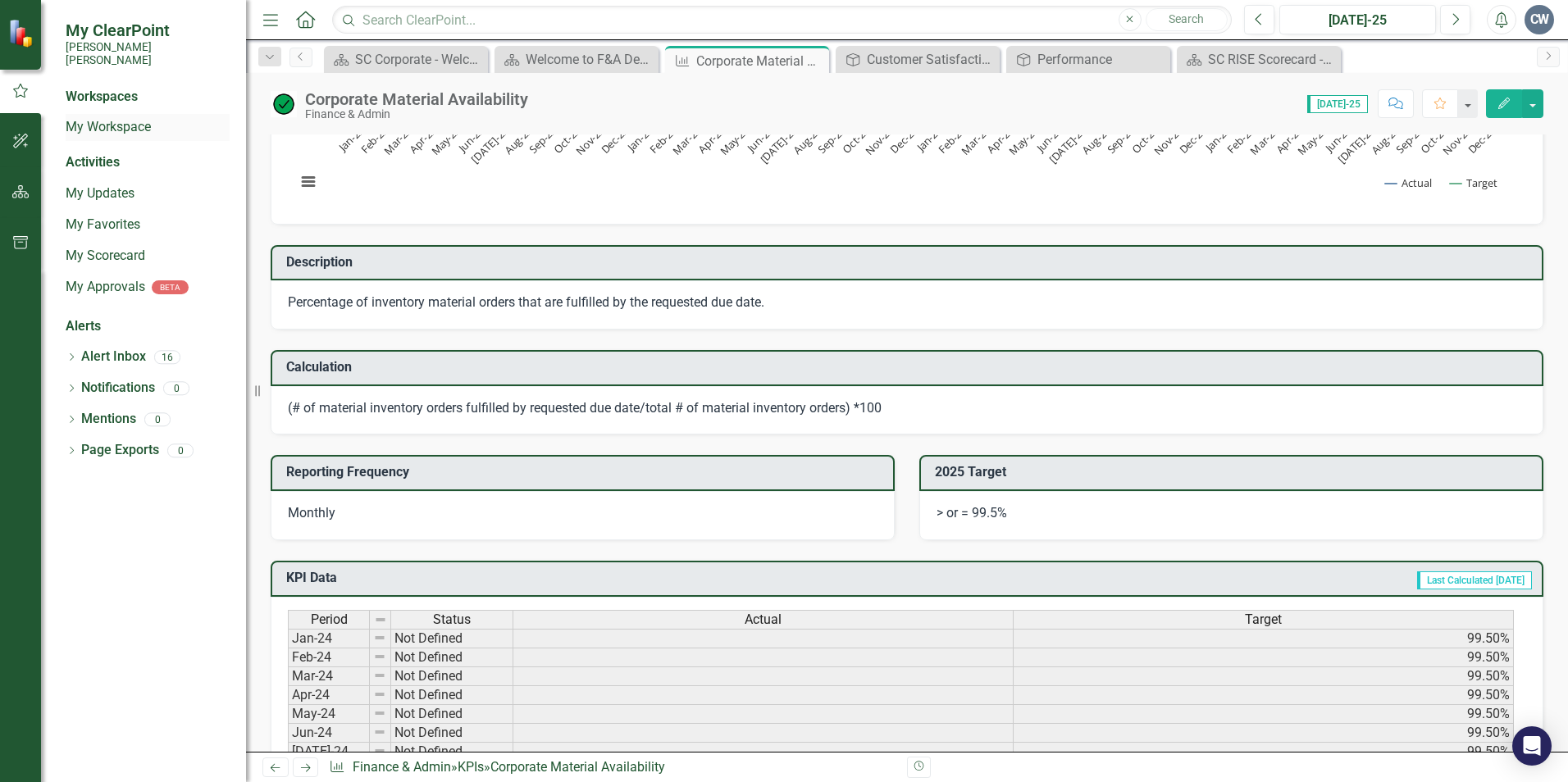
click at [120, 118] on link "My Workspace" at bounding box center [148, 128] width 164 height 19
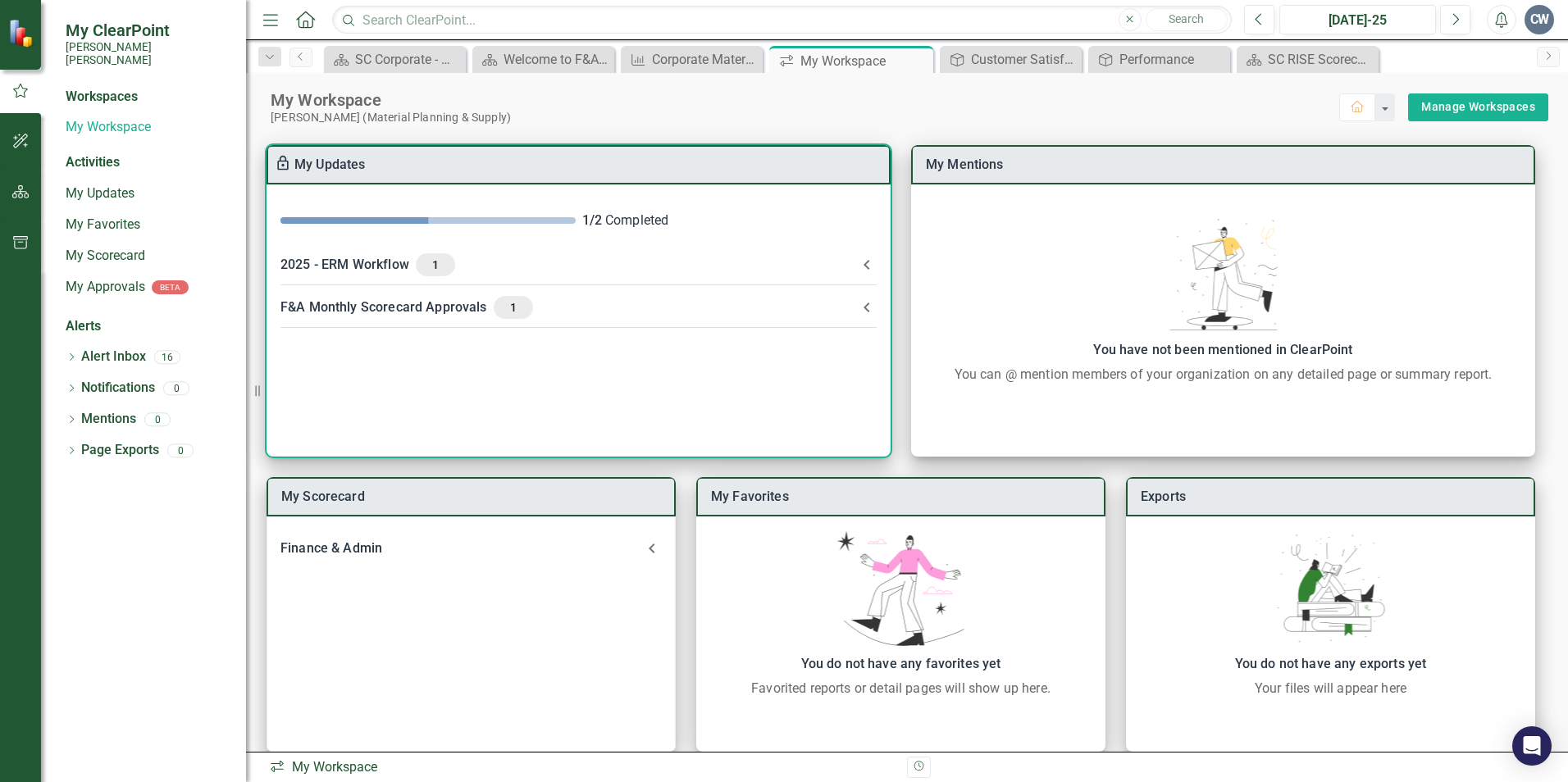
click at [406, 304] on div "F&A Monthly Scorecard Approvals 1" at bounding box center [569, 307] width 576 height 23
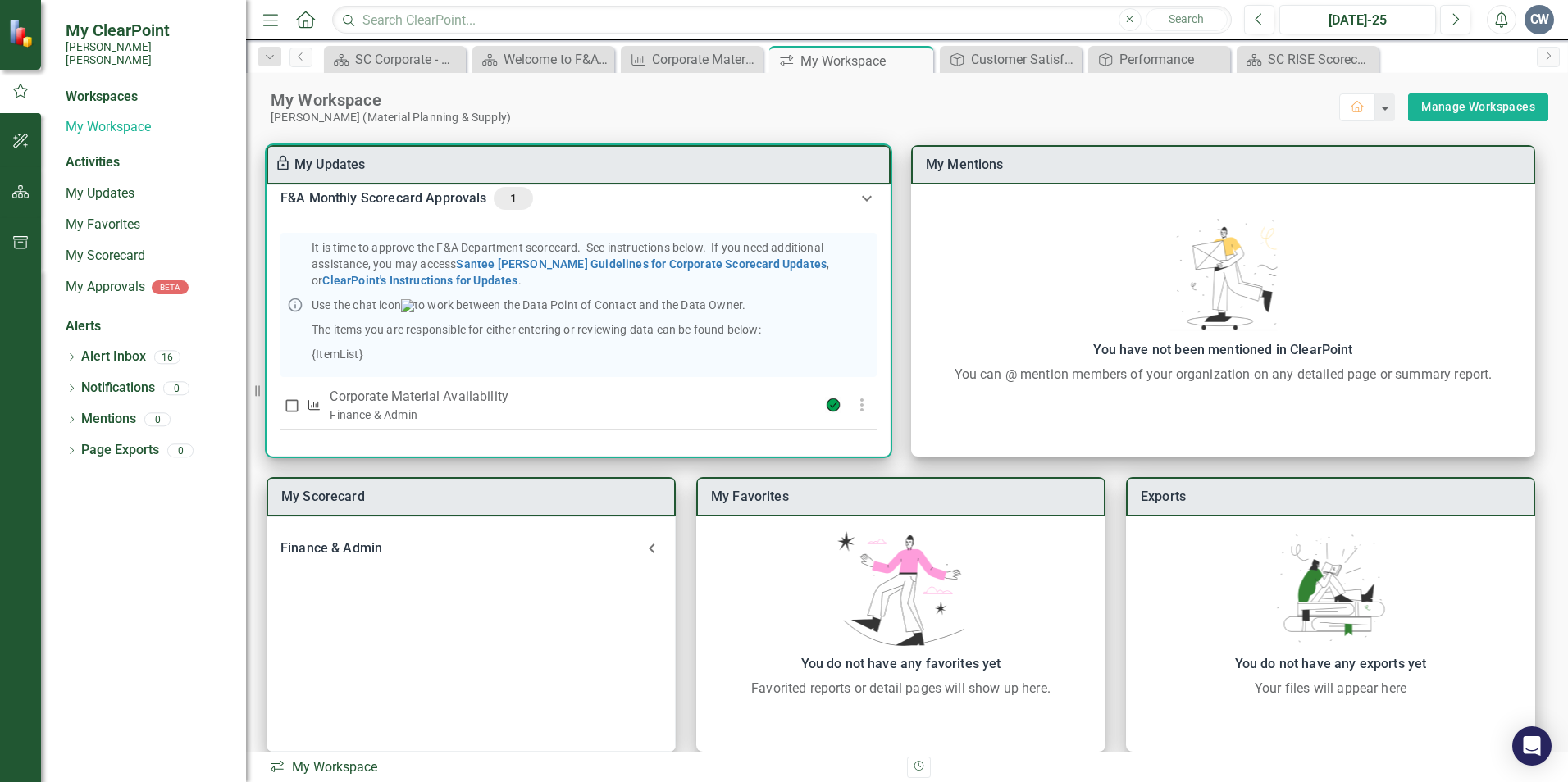
scroll to position [133, 0]
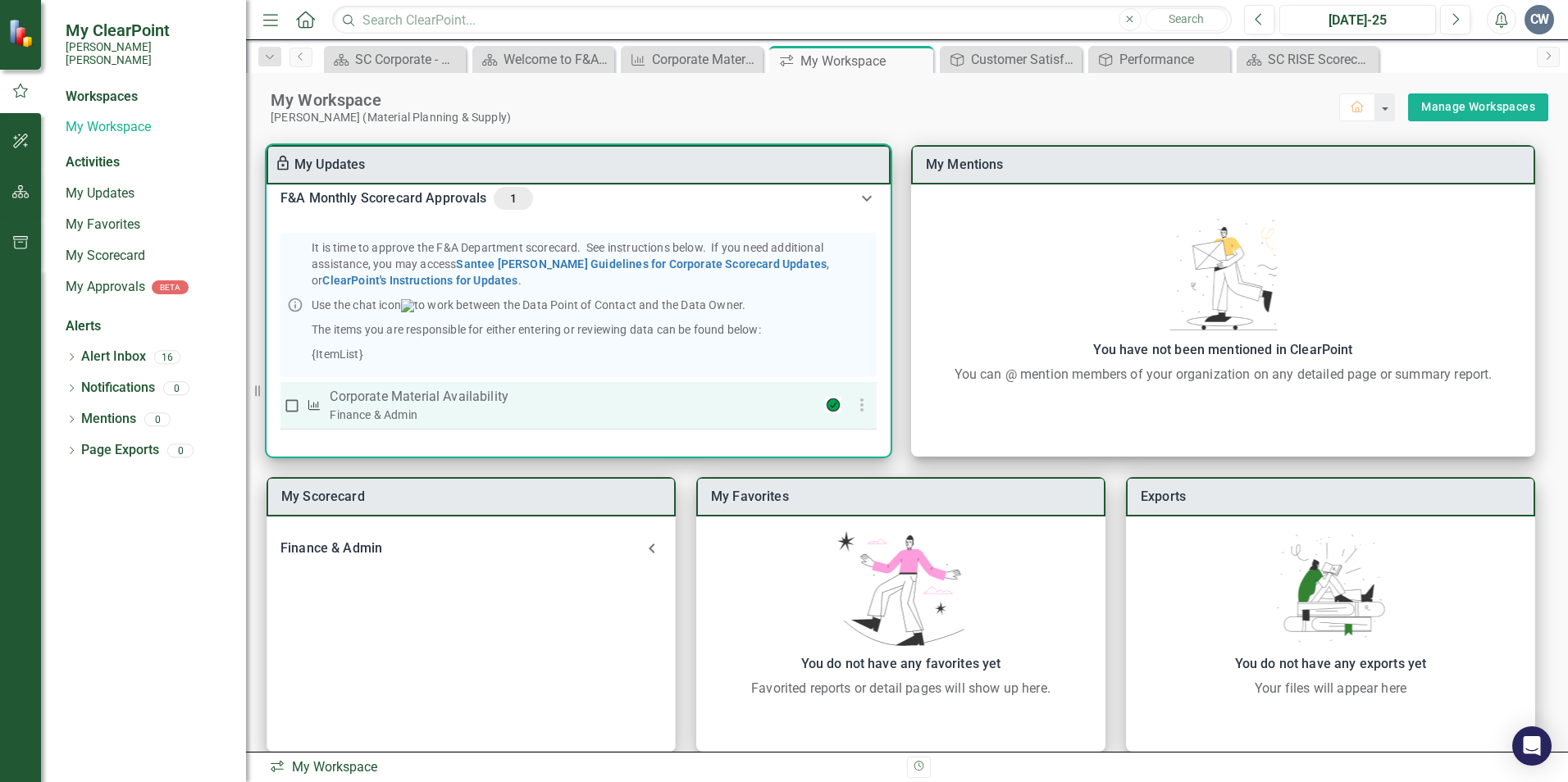
click at [827, 404] on div at bounding box center [814, 404] width 55 height 16
click at [860, 405] on icon "button" at bounding box center [861, 404] width 20 height 20
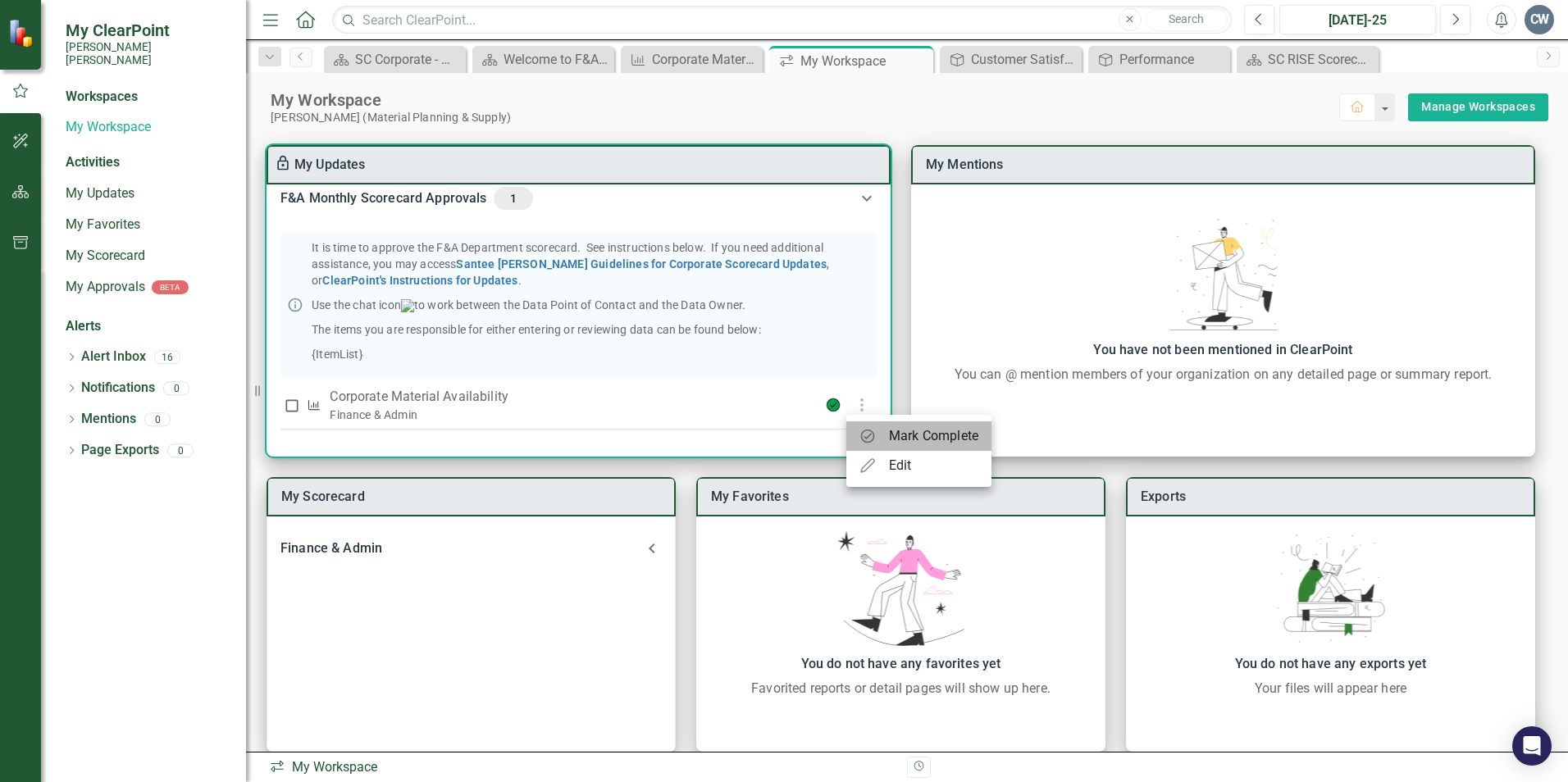
click at [896, 430] on div "Mark Complete" at bounding box center [933, 436] width 89 height 20
checkbox input "true"
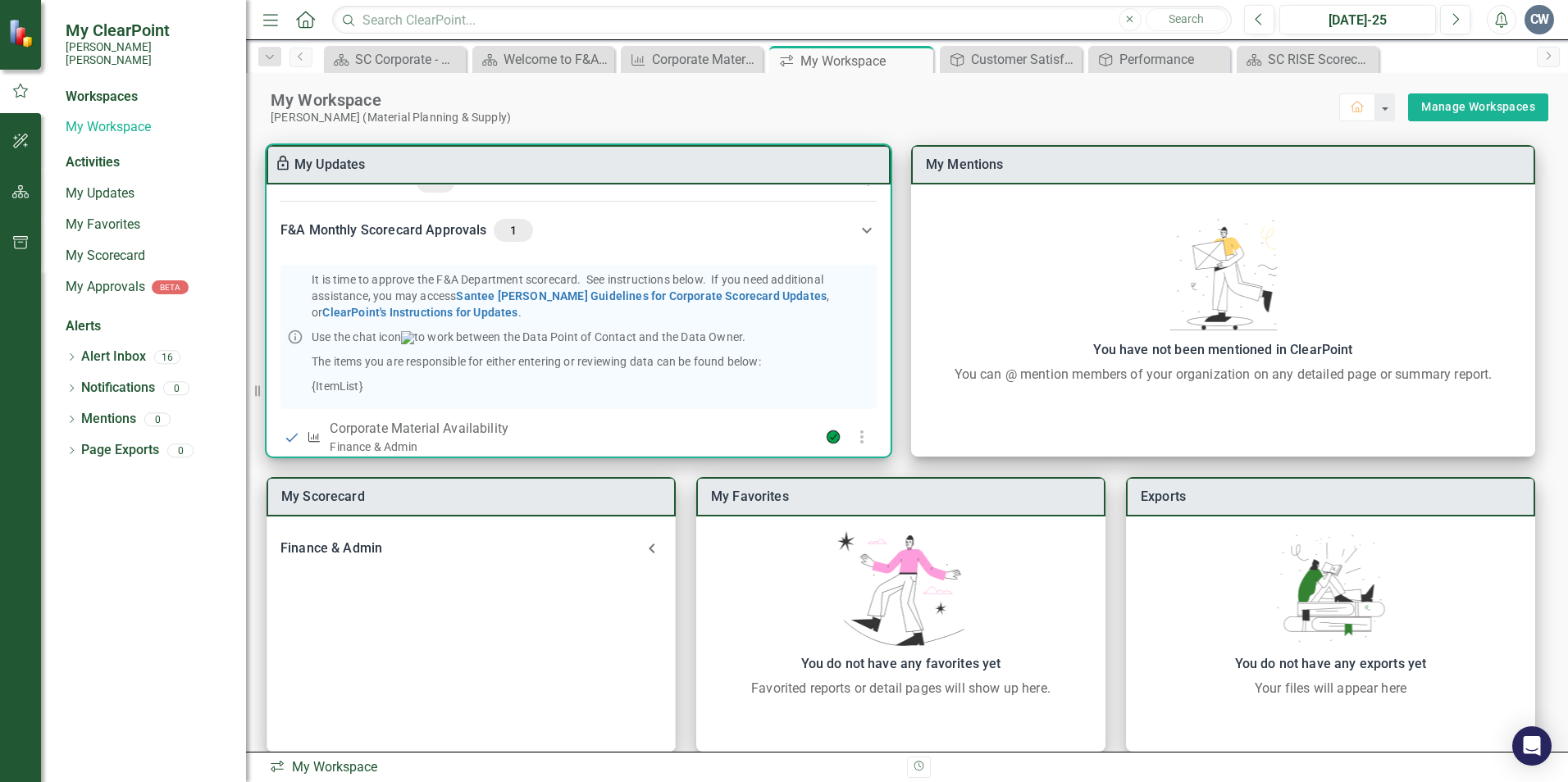
scroll to position [0, 0]
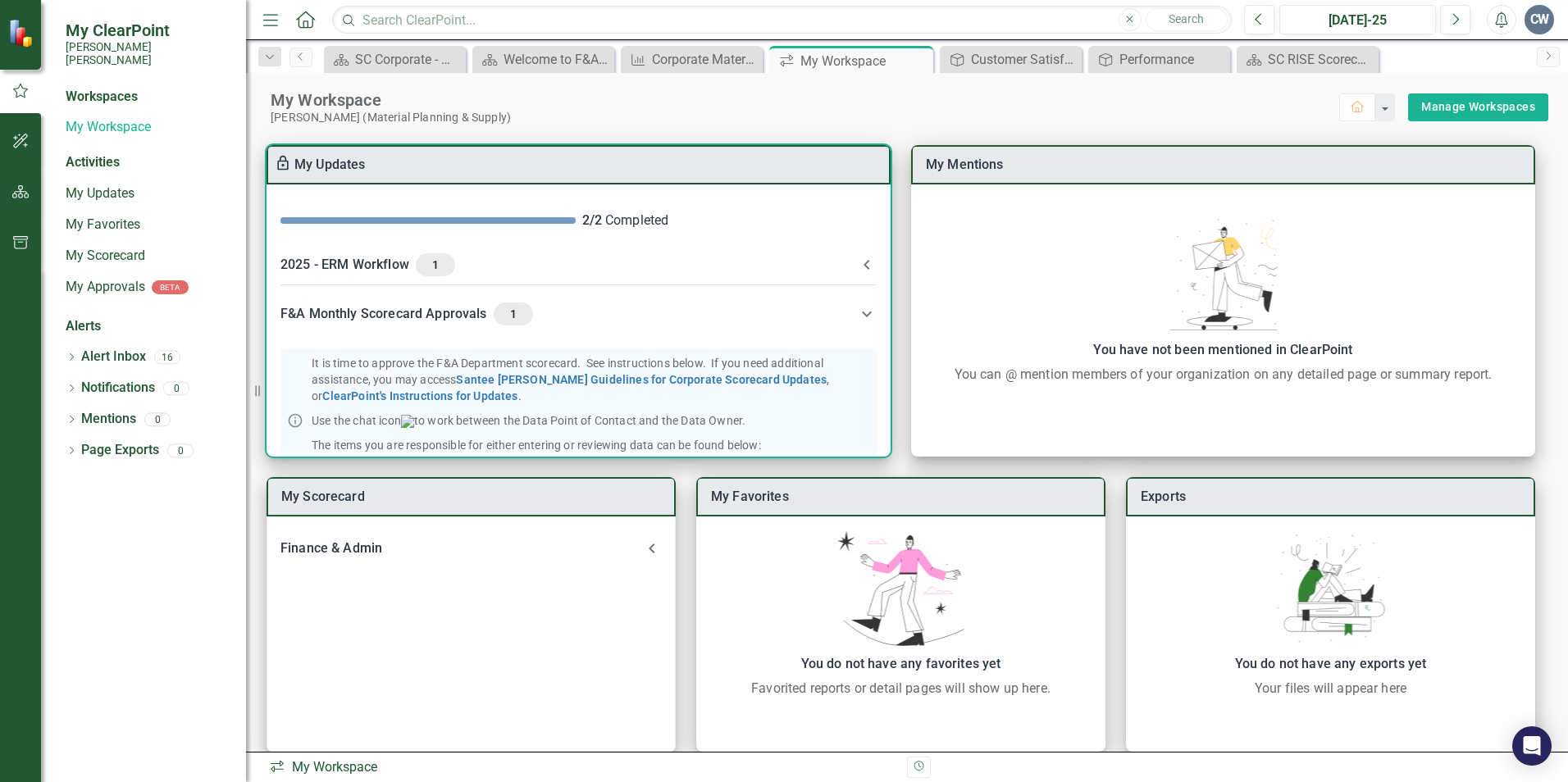
click at [344, 262] on div "2025 - ERM Workflow 1" at bounding box center [569, 265] width 576 height 23
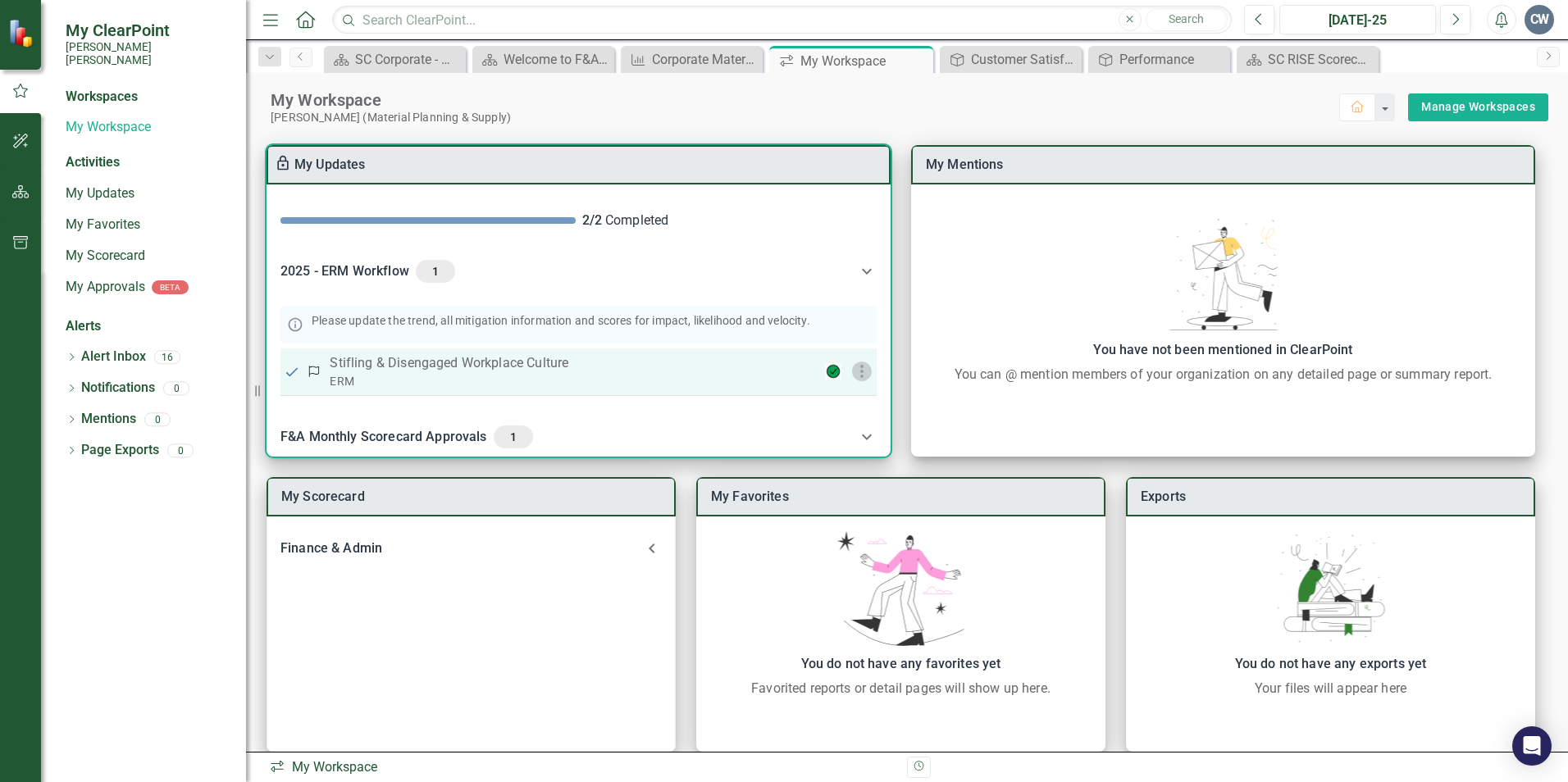
click at [853, 365] on icon "button" at bounding box center [861, 371] width 20 height 20
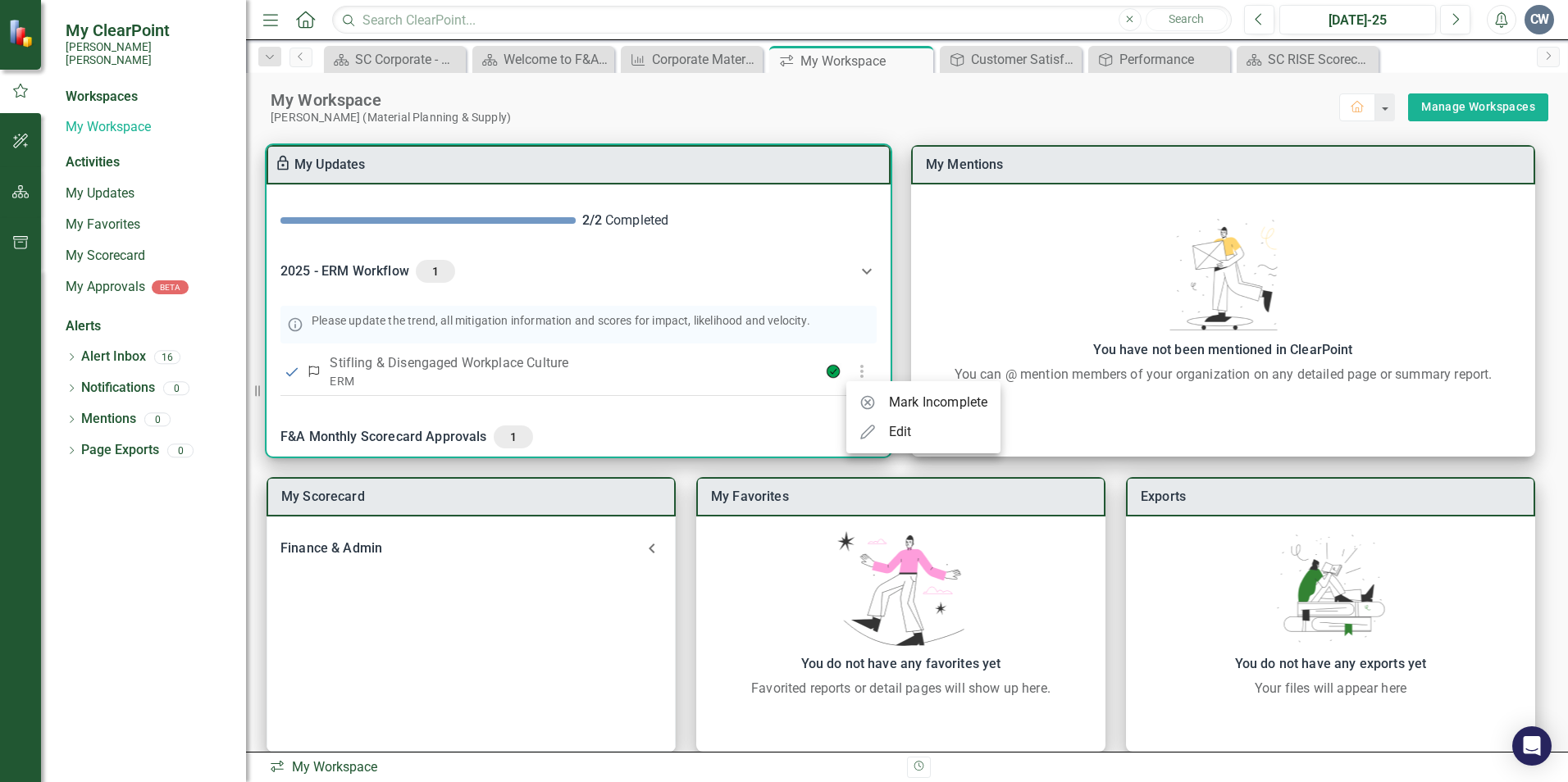
click at [519, 358] on div at bounding box center [784, 391] width 1568 height 782
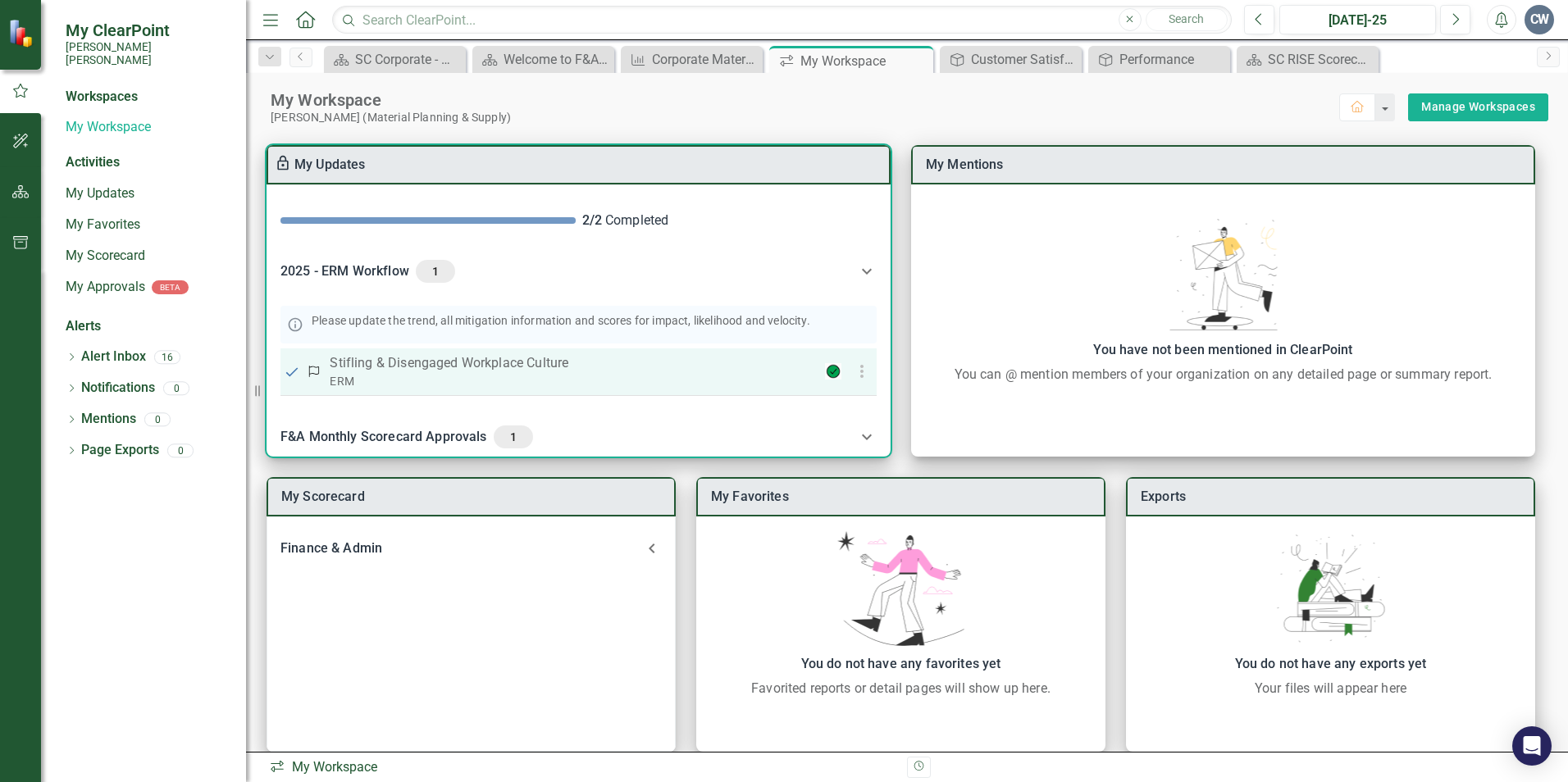
click at [454, 367] on p "Stifling & Disengaged Workplace Culture" at bounding box center [560, 363] width 460 height 20
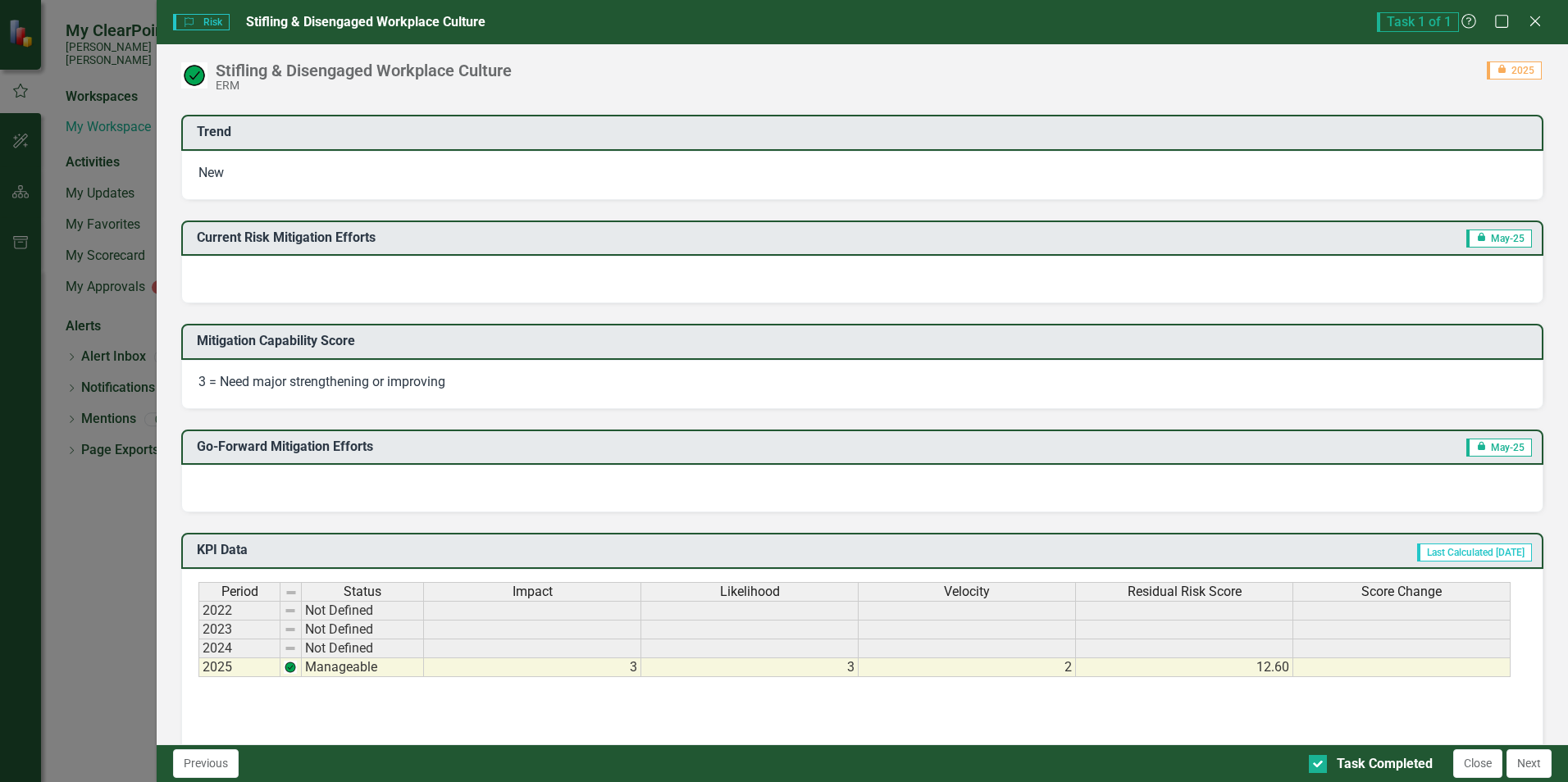
scroll to position [410, 0]
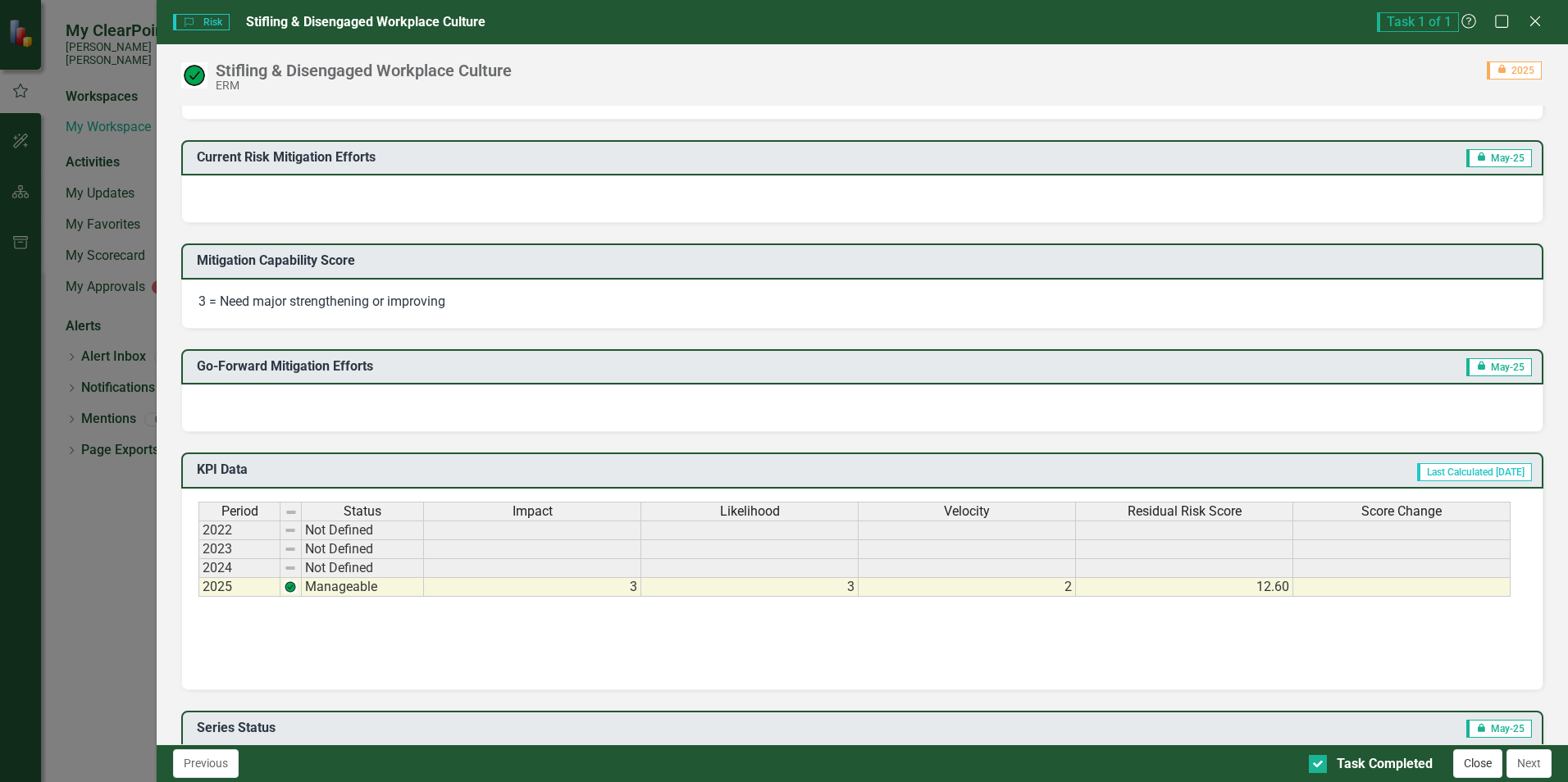
click at [1472, 766] on button "Close" at bounding box center [1478, 763] width 49 height 29
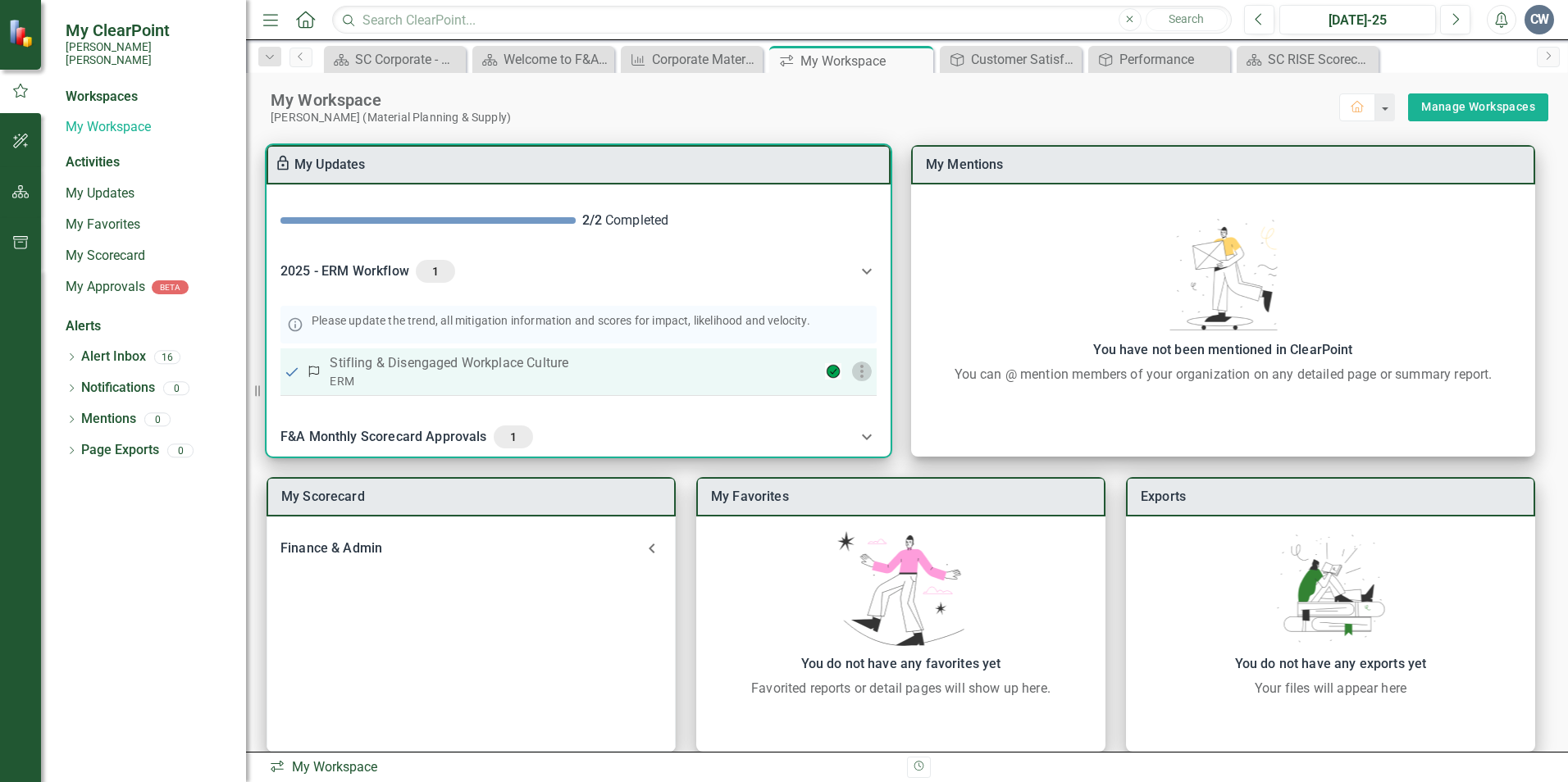
click at [859, 369] on icon "button" at bounding box center [861, 371] width 20 height 20
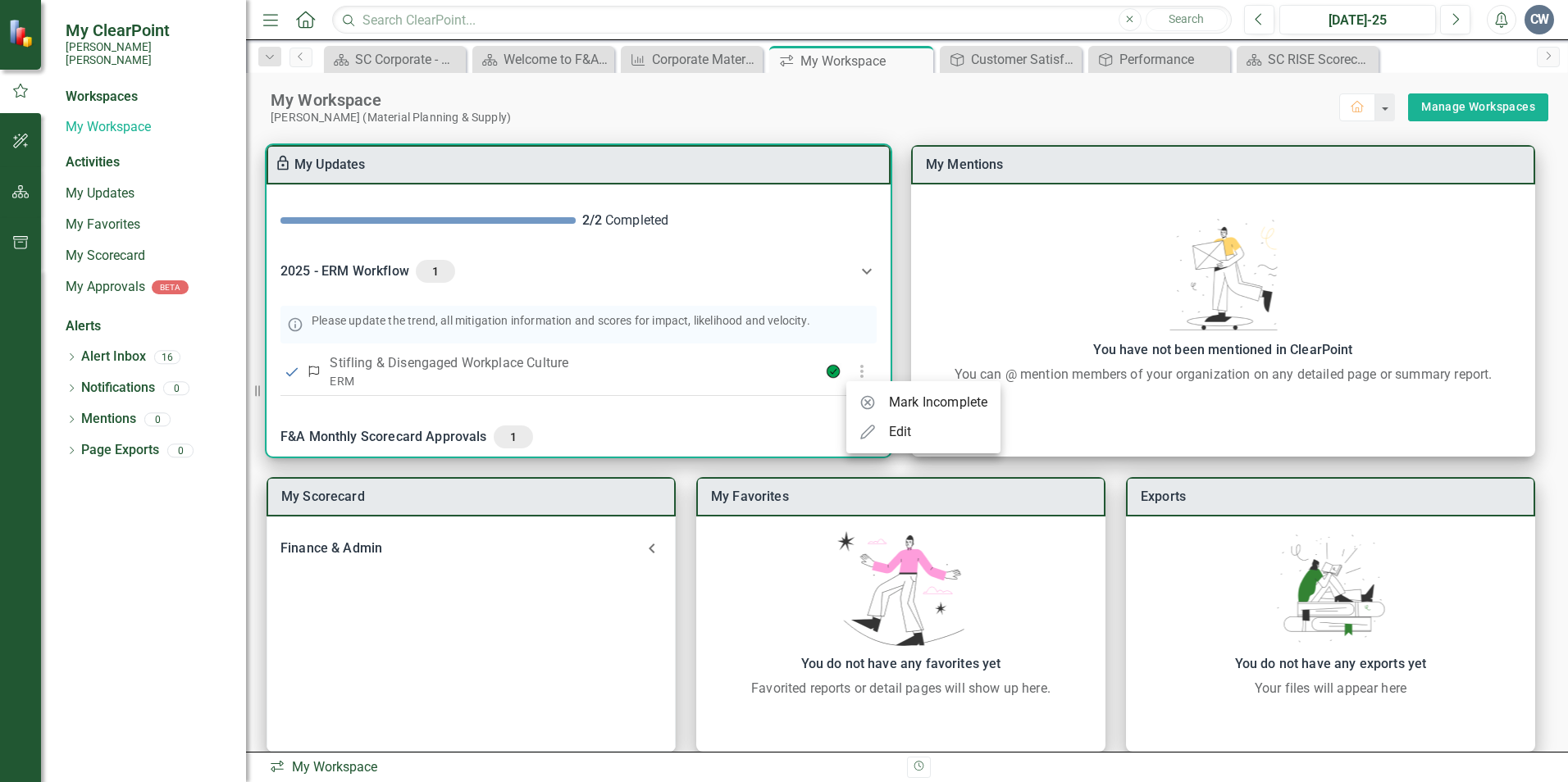
click at [907, 115] on div at bounding box center [784, 391] width 1568 height 782
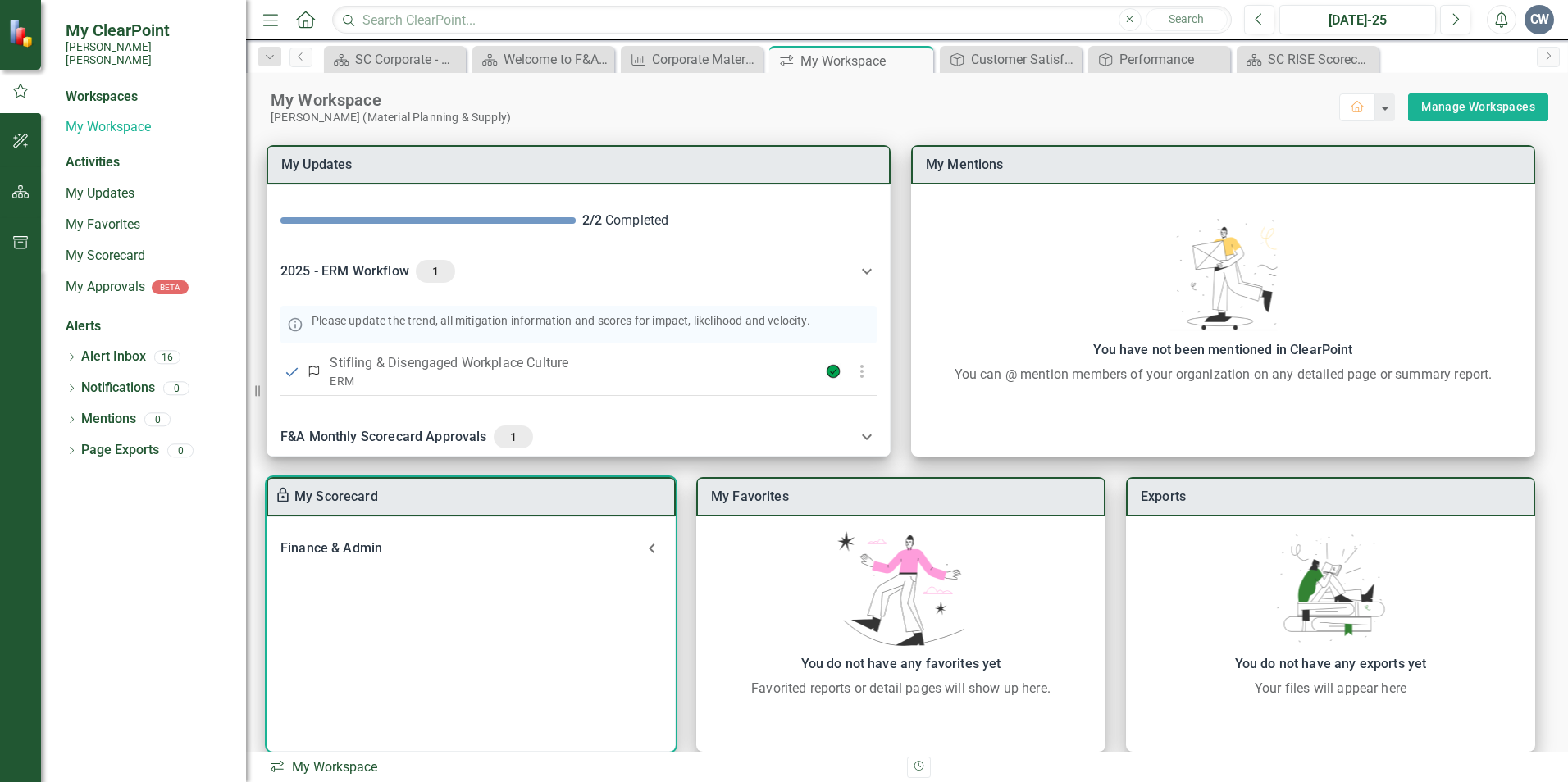
click at [605, 576] on div "Finance & Admin KPI F&A Environmental Compliance KPI Corporate Material Availab…" at bounding box center [471, 634] width 409 height 235
click at [126, 118] on link "My Workspace" at bounding box center [148, 128] width 164 height 19
click at [121, 278] on link "My Approvals" at bounding box center [106, 287] width 80 height 19
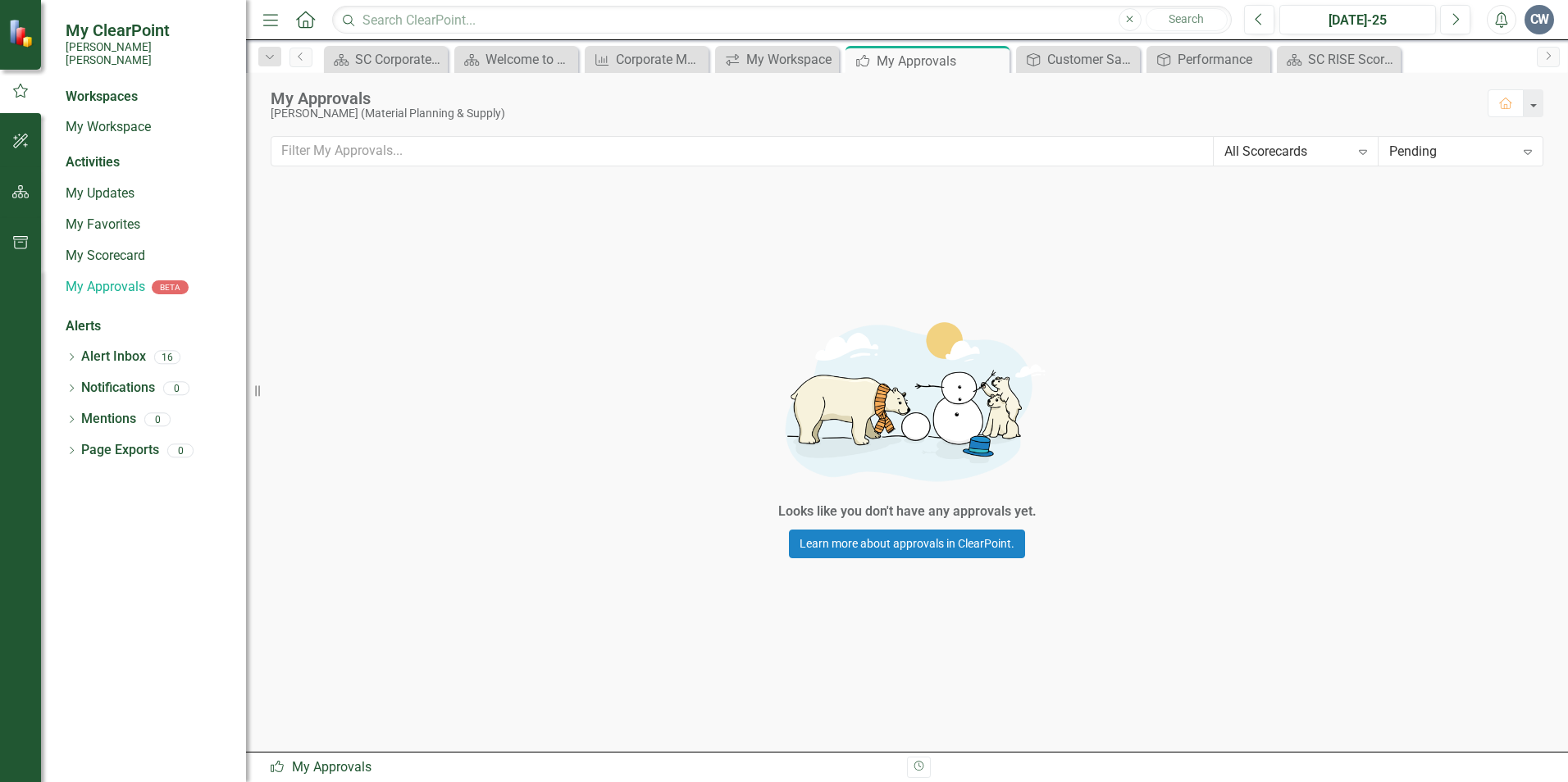
click at [1494, 155] on div "Pending" at bounding box center [1452, 151] width 126 height 19
click at [1429, 173] on div "All Status" at bounding box center [1464, 180] width 138 height 19
click at [114, 185] on link "My Updates" at bounding box center [148, 194] width 164 height 19
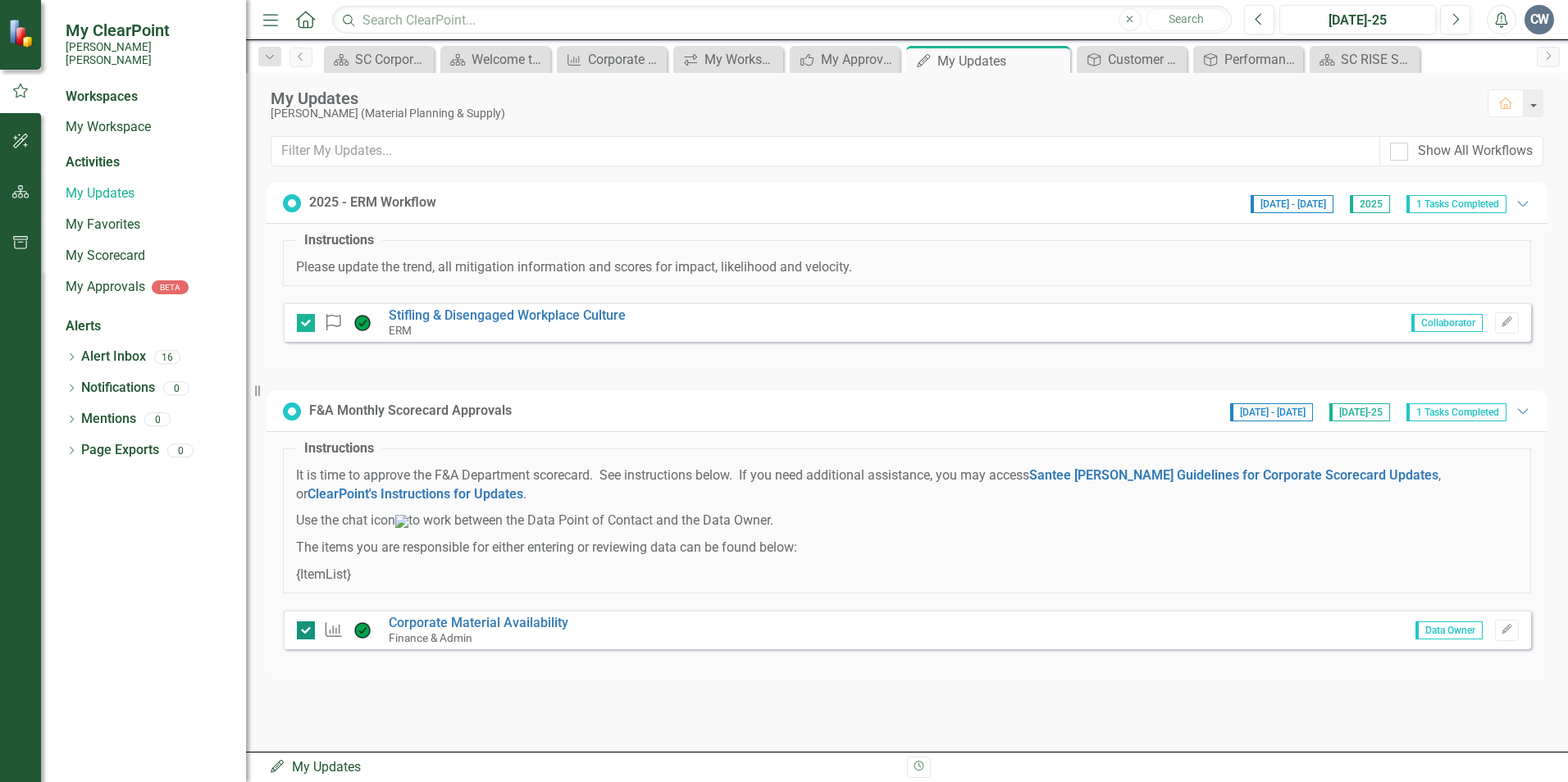
click at [304, 640] on div at bounding box center [306, 630] width 18 height 18
click at [304, 632] on input "checkbox" at bounding box center [302, 627] width 10 height 10
click at [306, 640] on div at bounding box center [306, 630] width 18 height 18
click at [306, 632] on input "checkbox" at bounding box center [302, 627] width 10 height 10
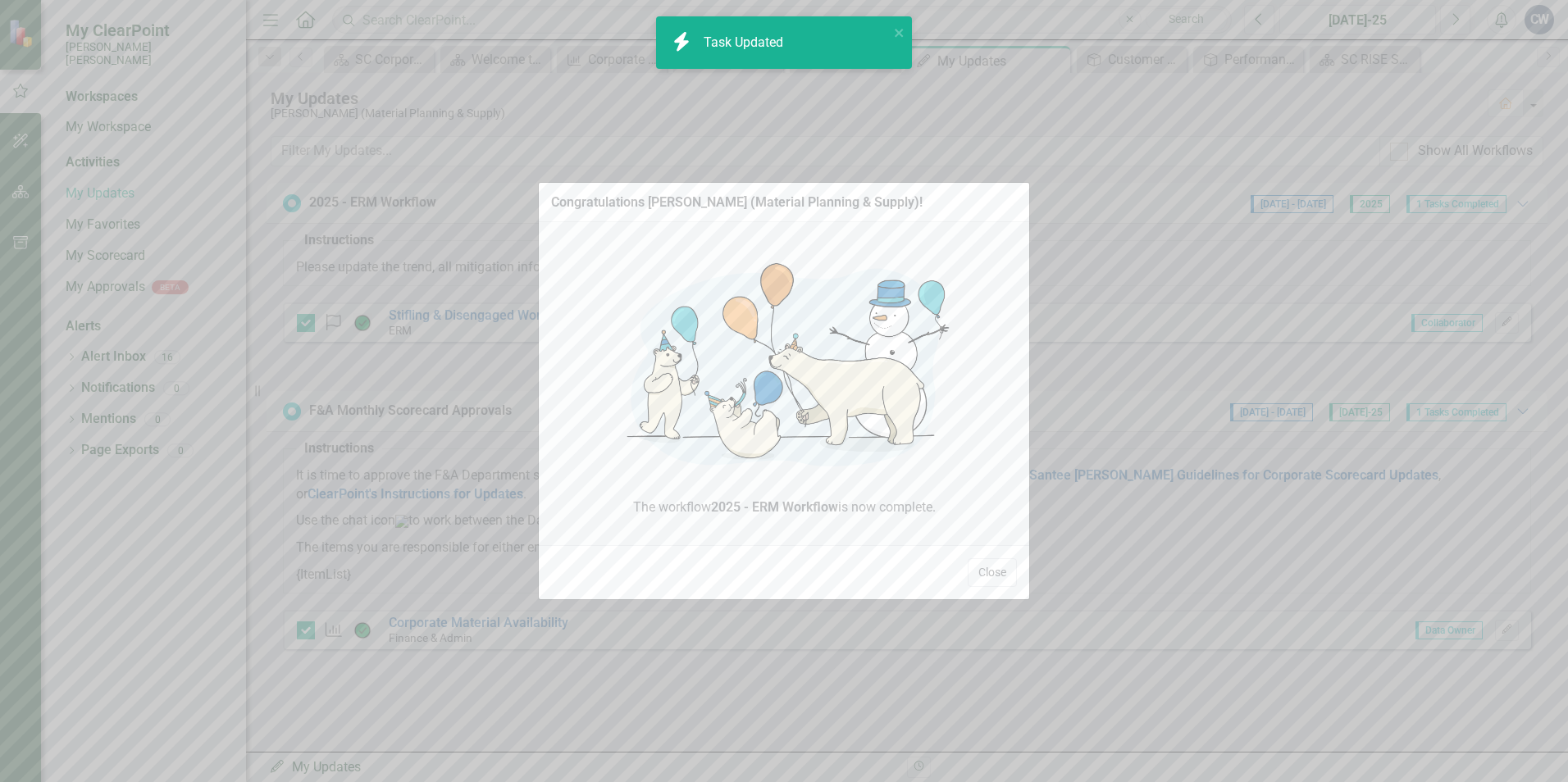
checkbox input "true"
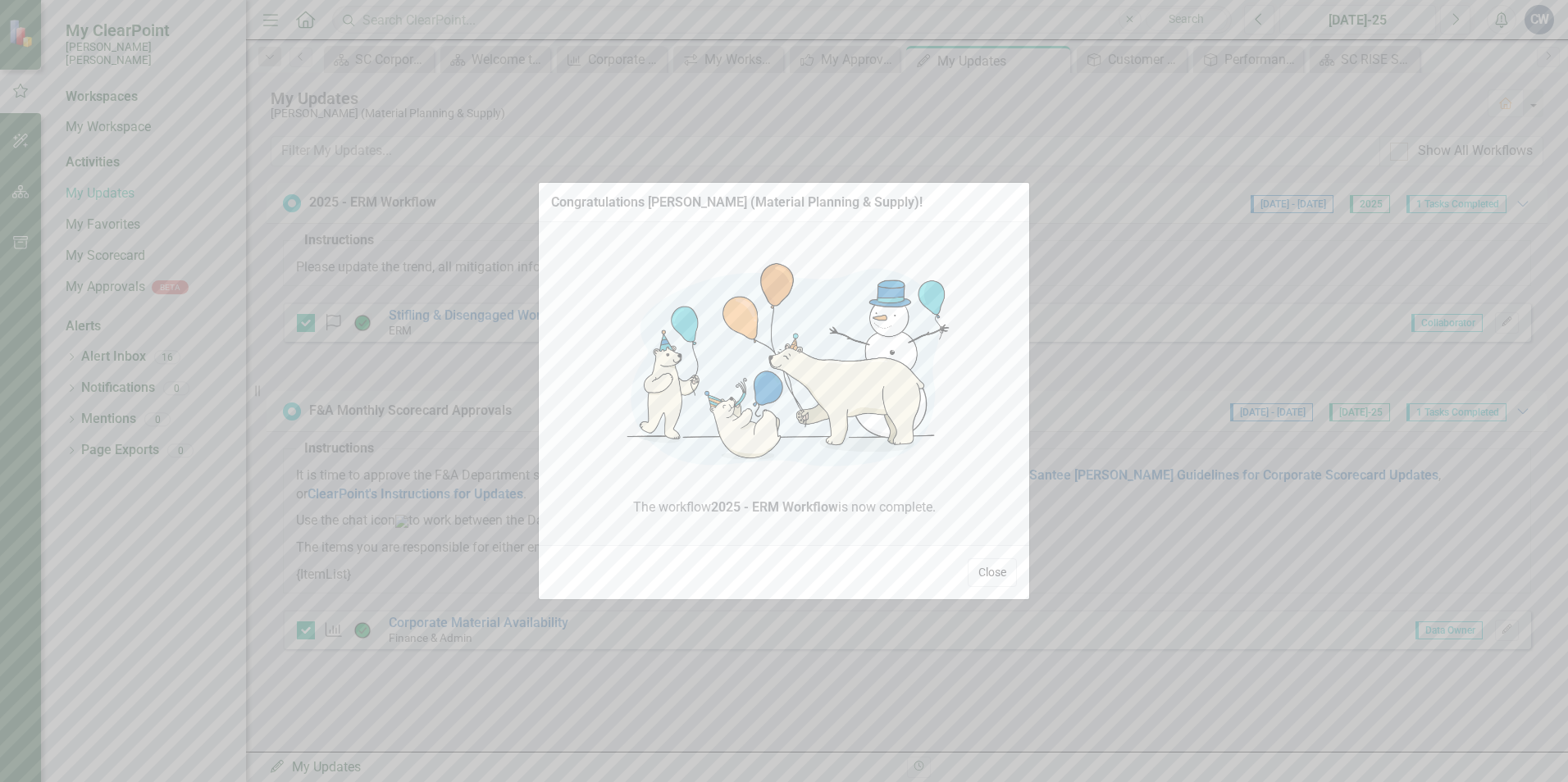
click at [990, 578] on button "Close" at bounding box center [992, 572] width 49 height 29
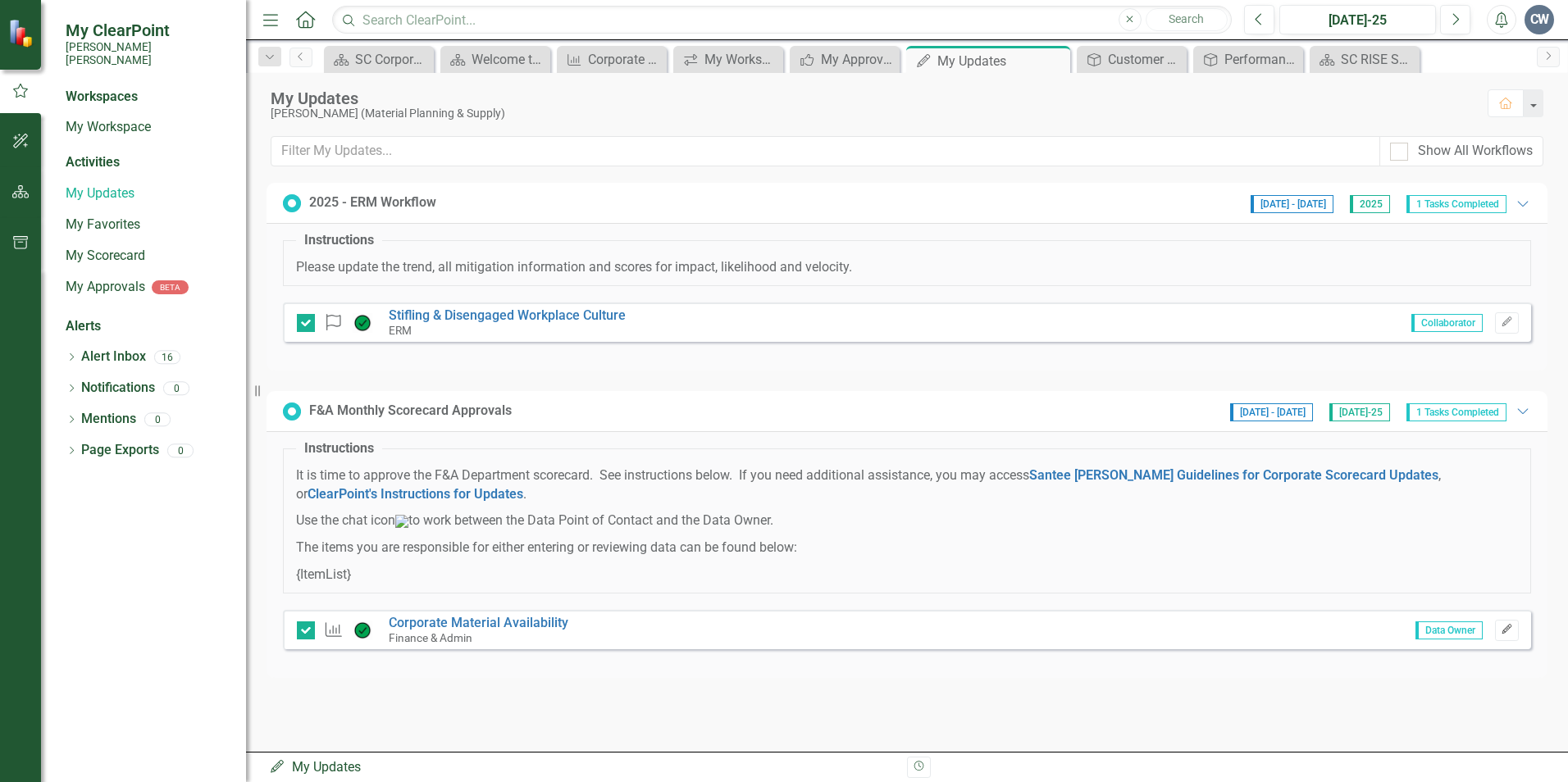
click at [1504, 634] on icon "Edit" at bounding box center [1507, 629] width 12 height 10
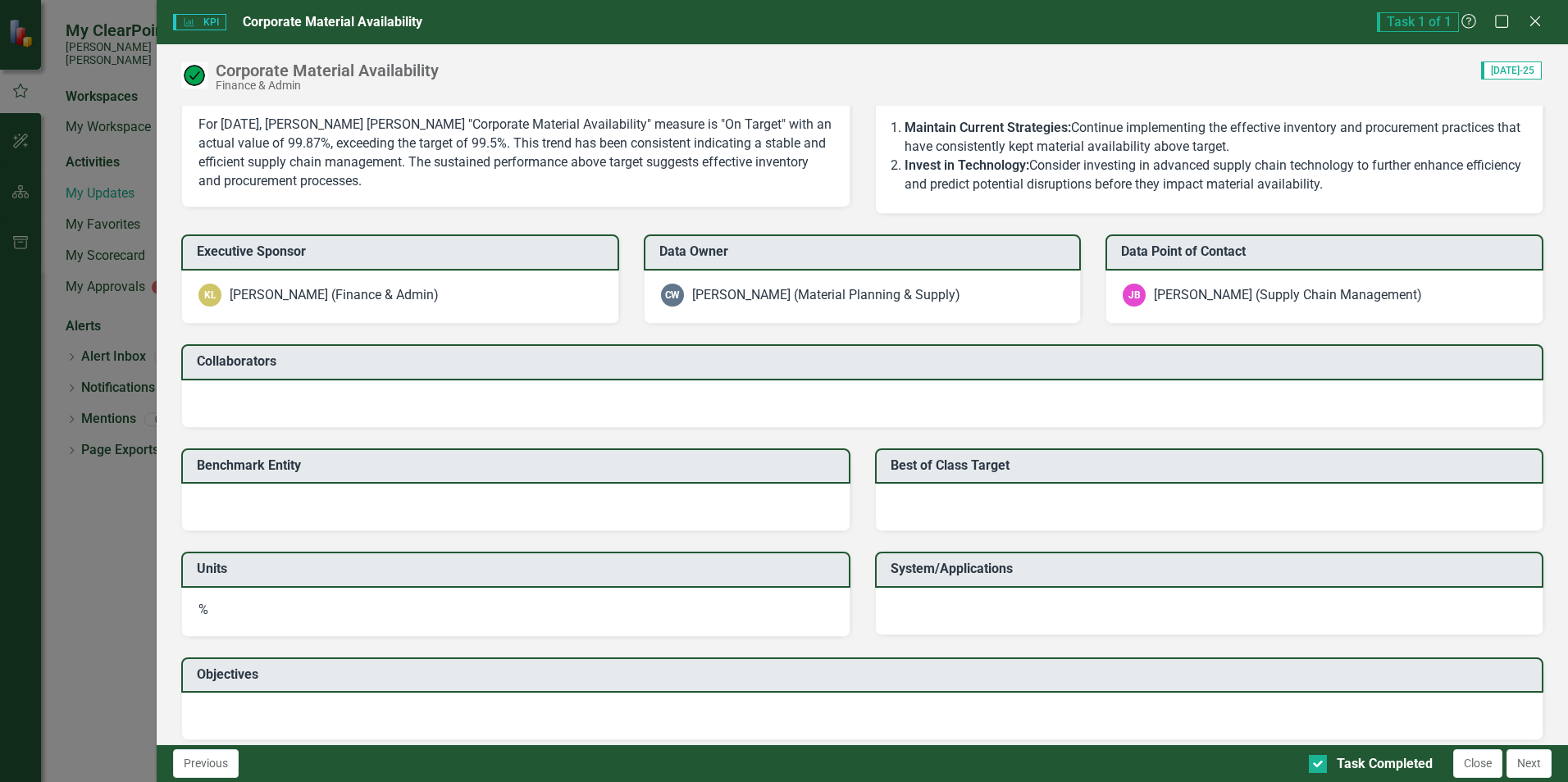
scroll to position [1266, 0]
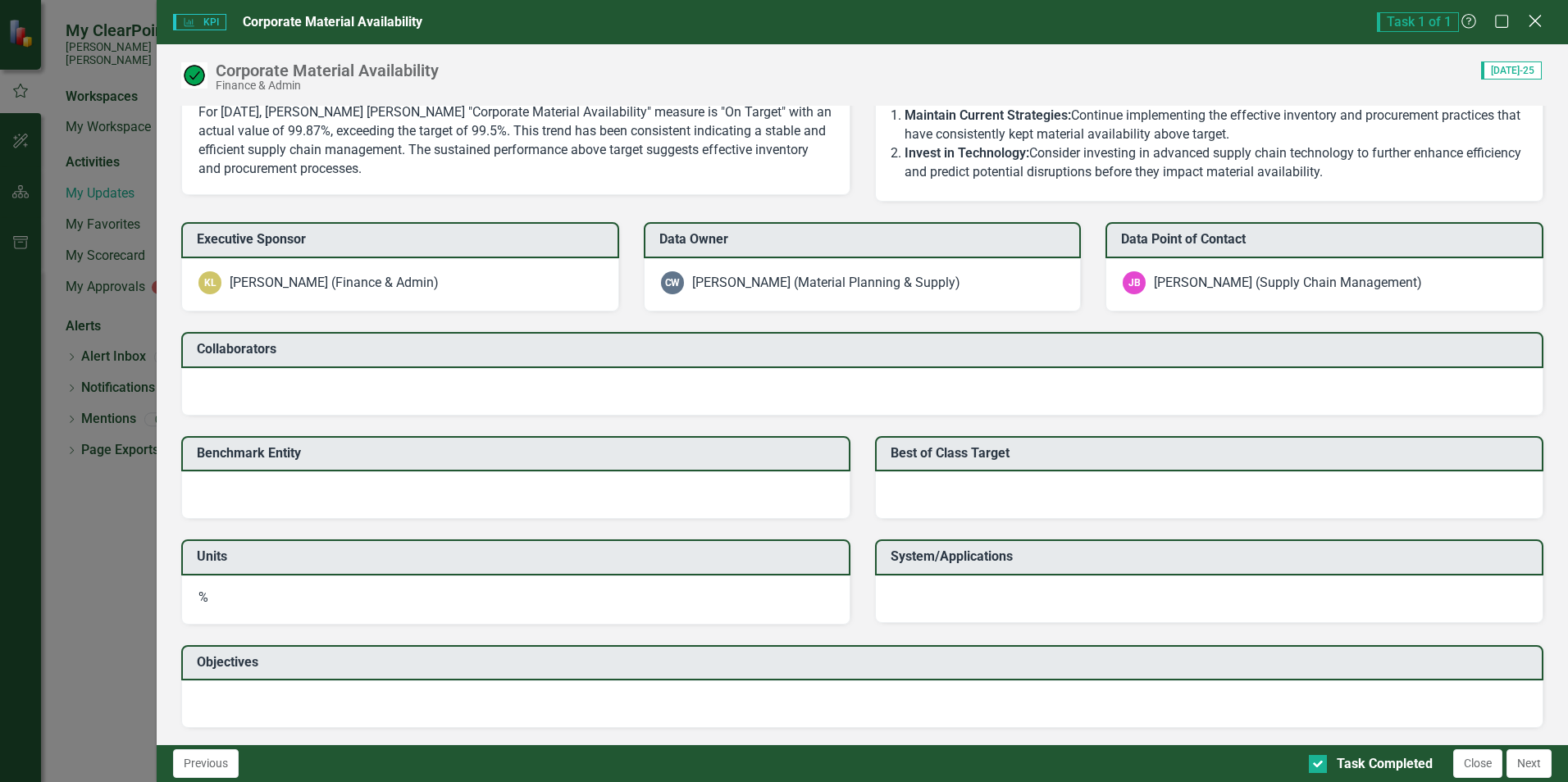
click at [1540, 22] on icon "Close" at bounding box center [1535, 21] width 21 height 16
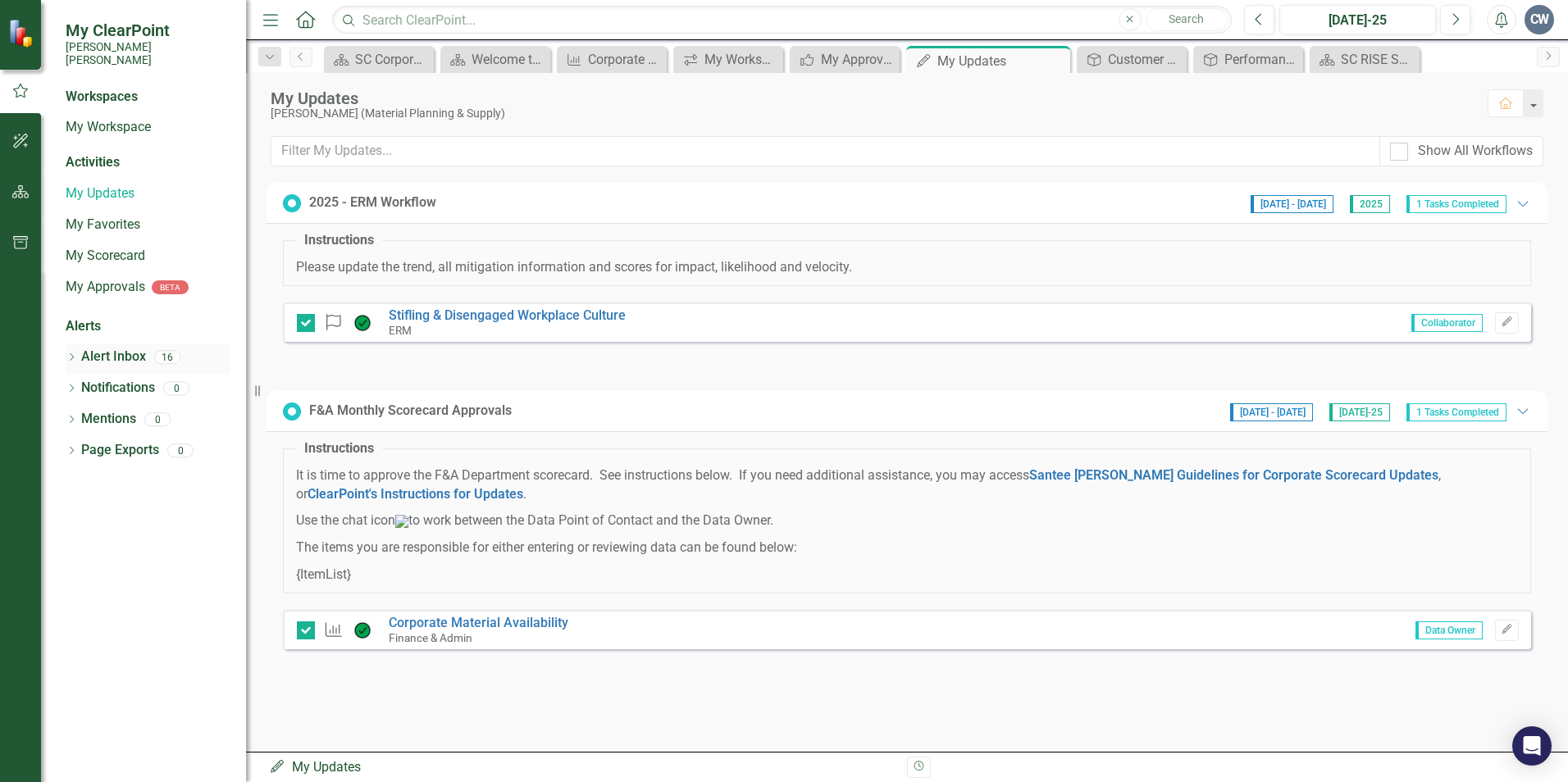
click at [105, 348] on link "Alert Inbox" at bounding box center [114, 358] width 65 height 19
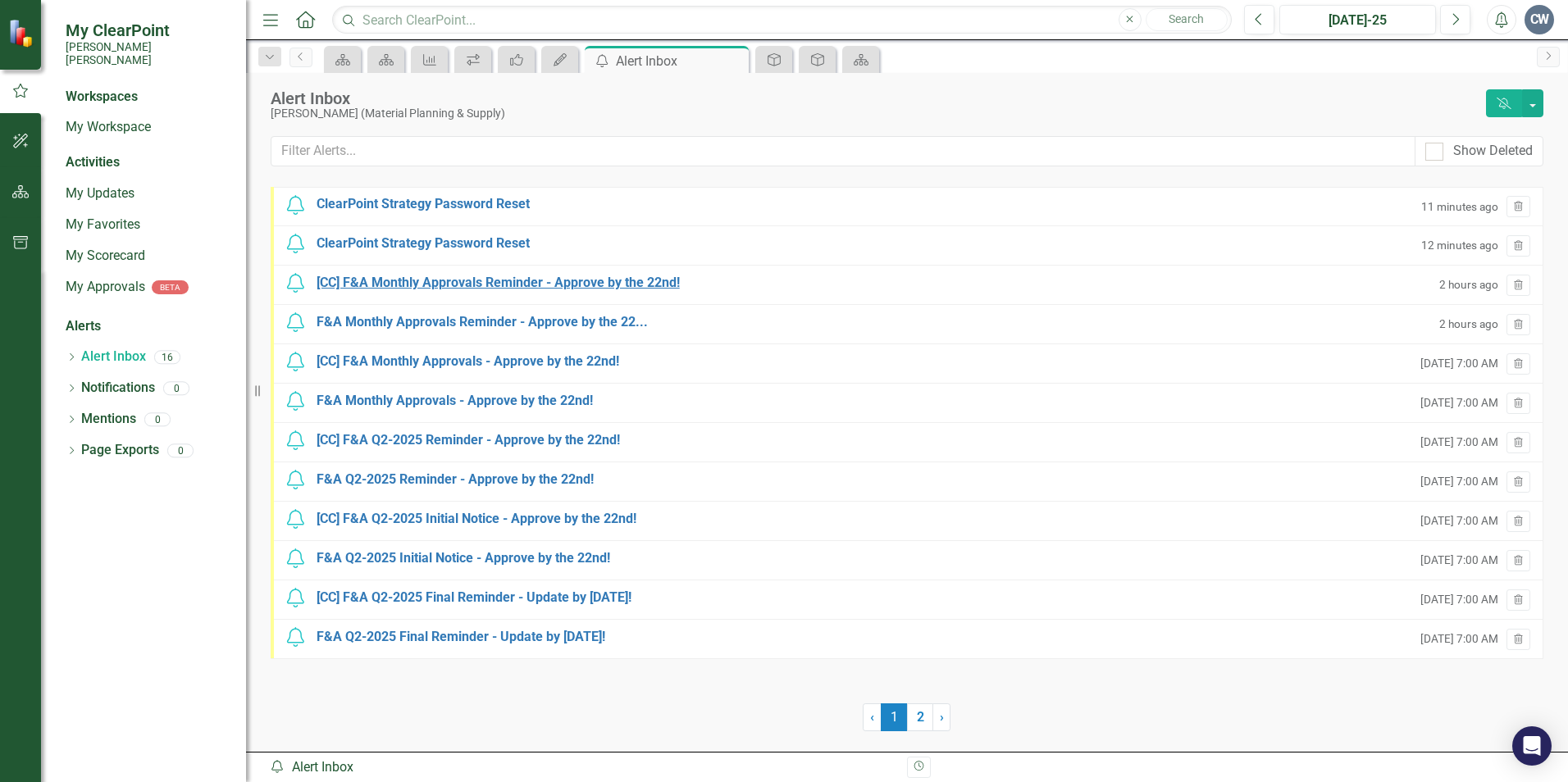
click at [530, 282] on div "[CC] F&A Monthly Approvals Reminder - Approve by the 22nd!" at bounding box center [498, 284] width 363 height 19
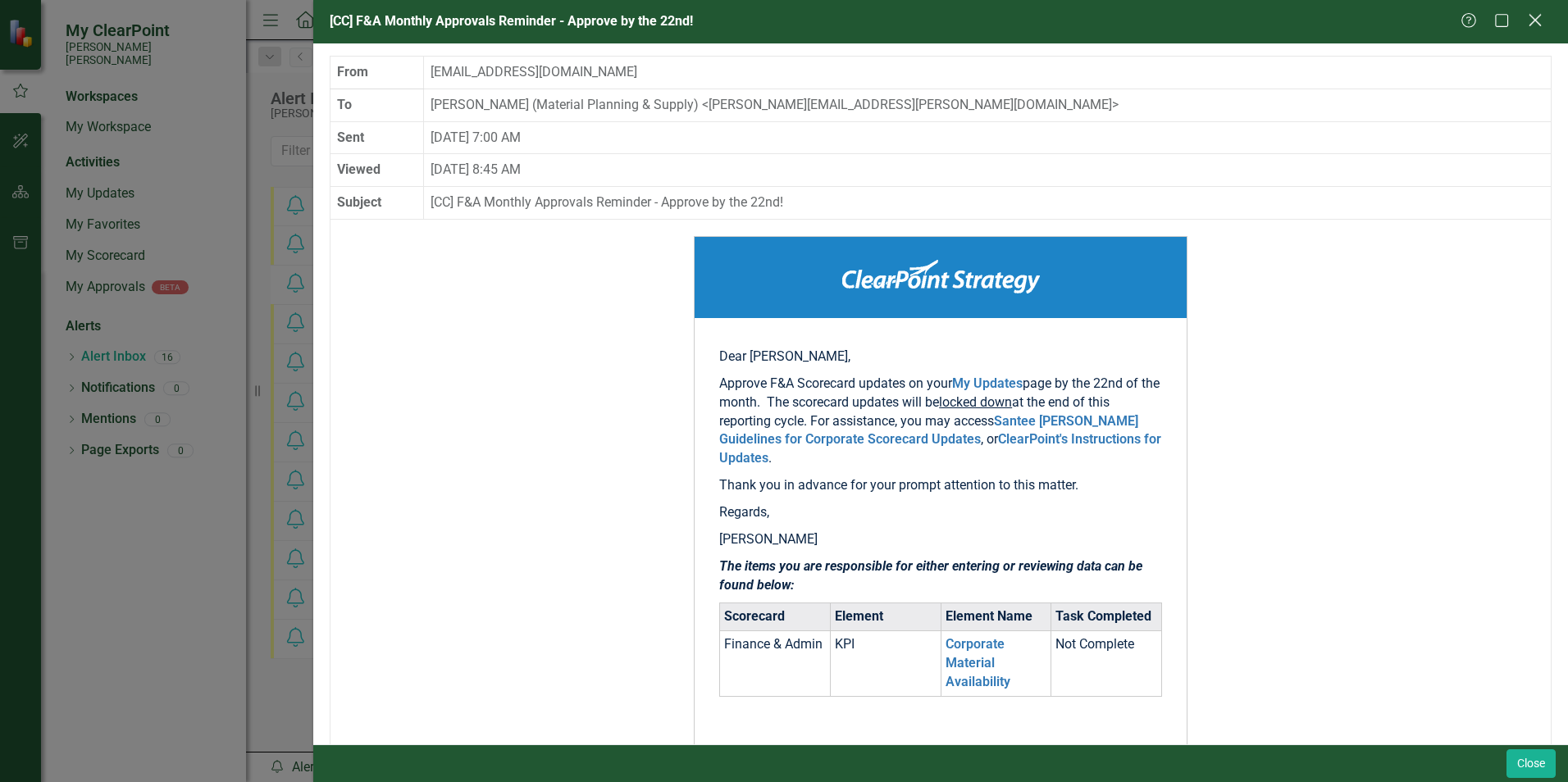
click at [1530, 25] on icon at bounding box center [1535, 20] width 12 height 12
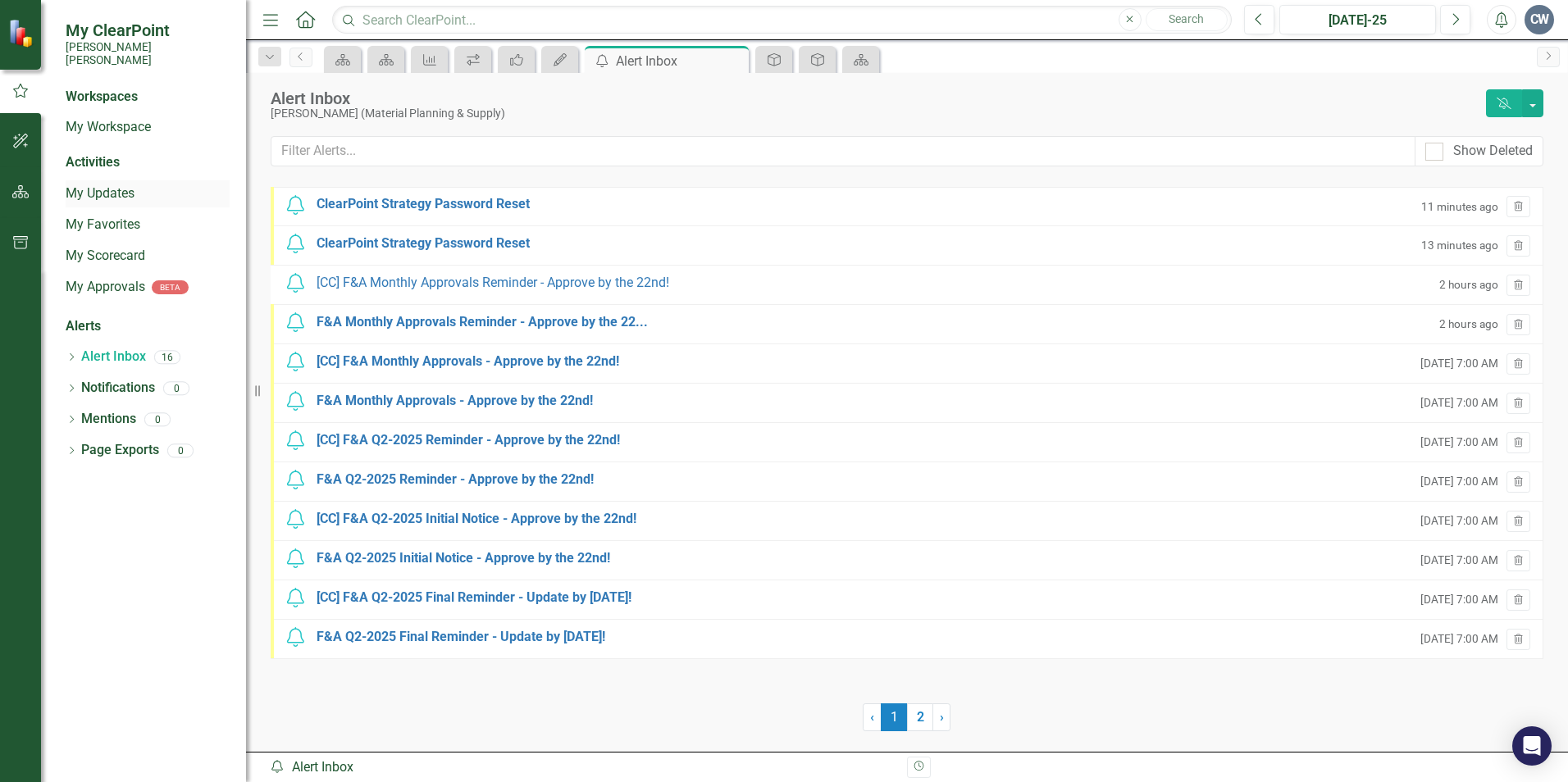
click at [119, 185] on link "My Updates" at bounding box center [148, 194] width 164 height 19
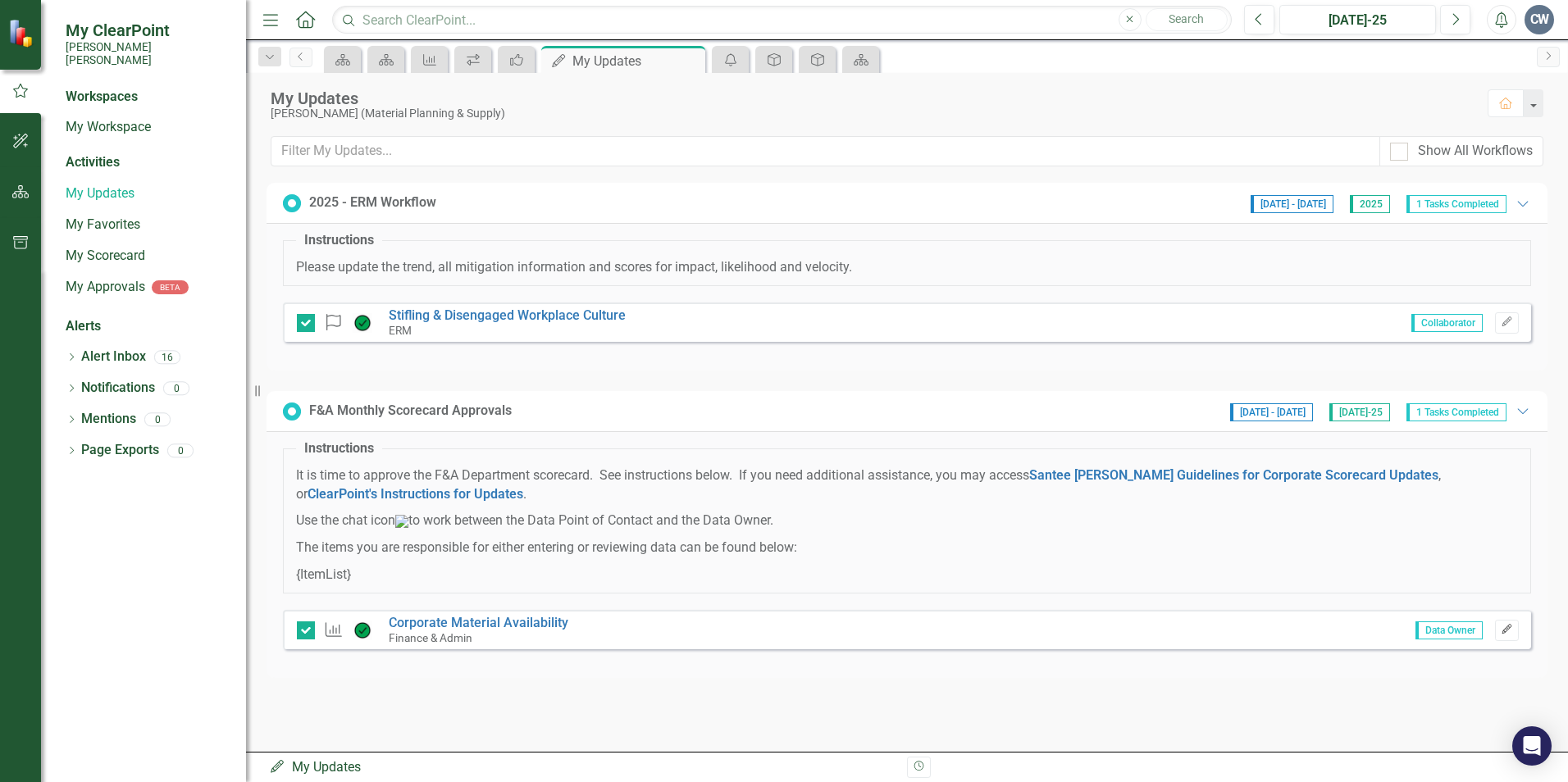
click at [1504, 634] on icon "button" at bounding box center [1506, 629] width 10 height 10
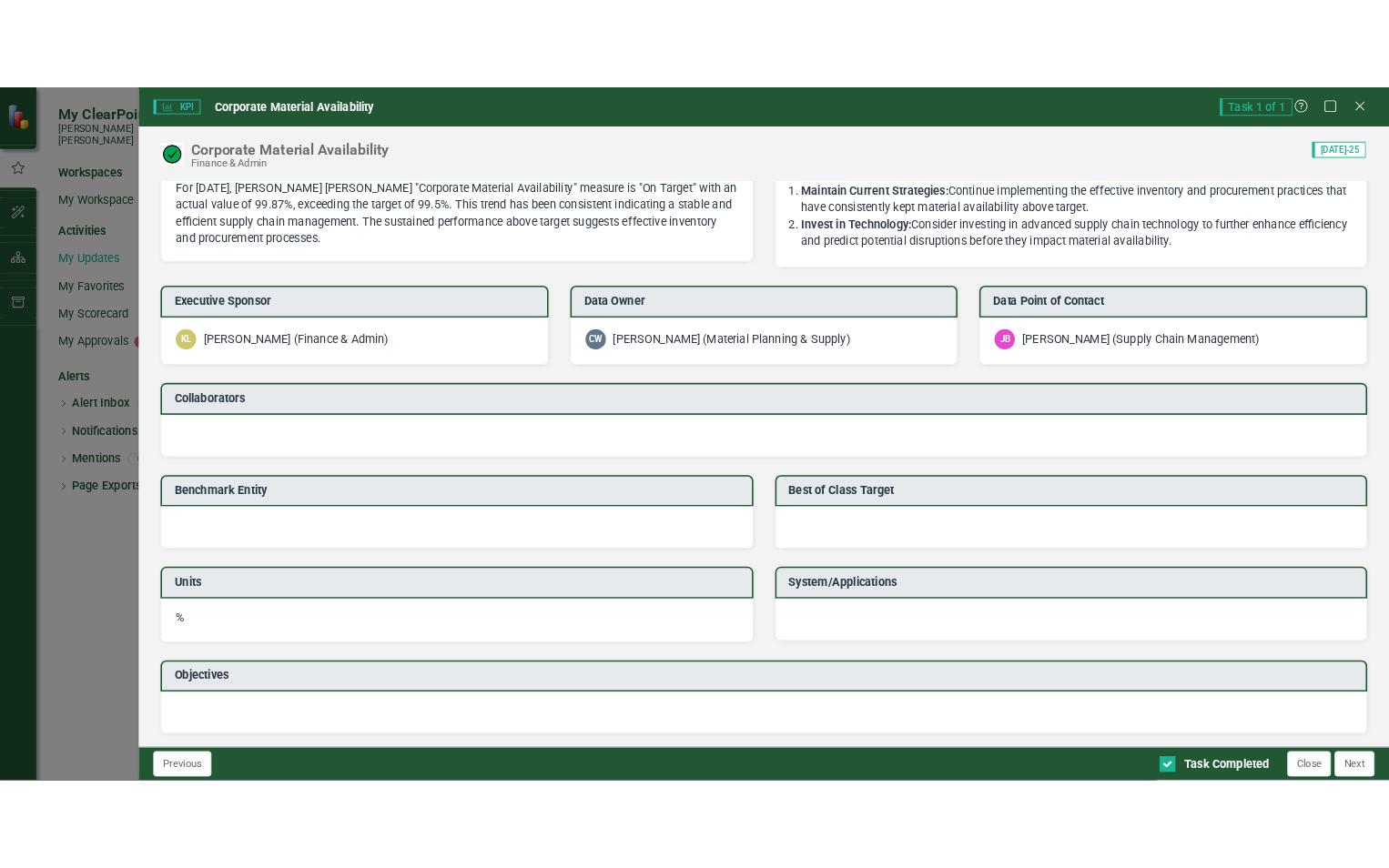
scroll to position [1406, 0]
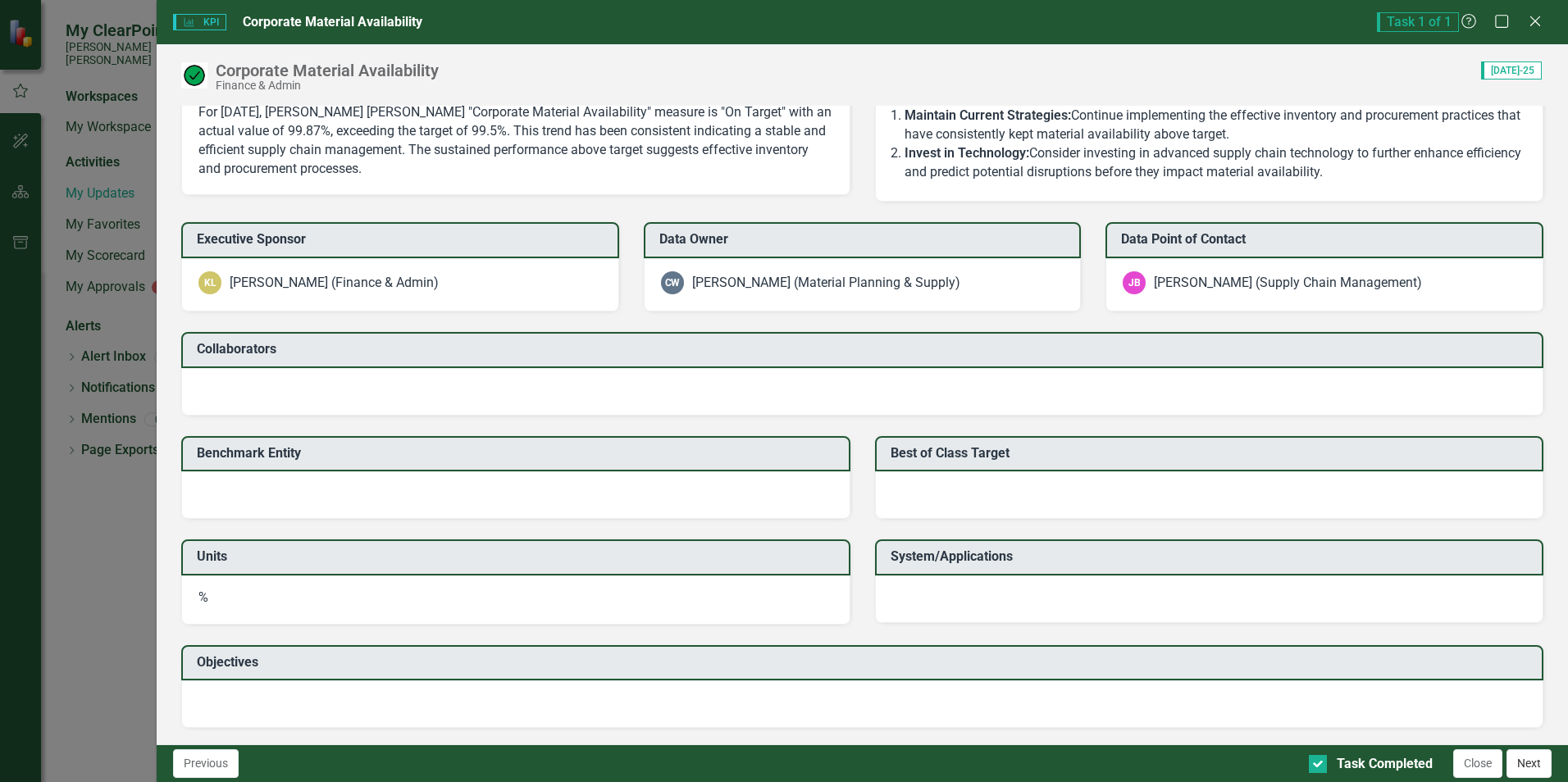
click at [1526, 762] on button "Next" at bounding box center [1529, 763] width 45 height 29
click at [1472, 765] on button "Close" at bounding box center [1478, 763] width 49 height 29
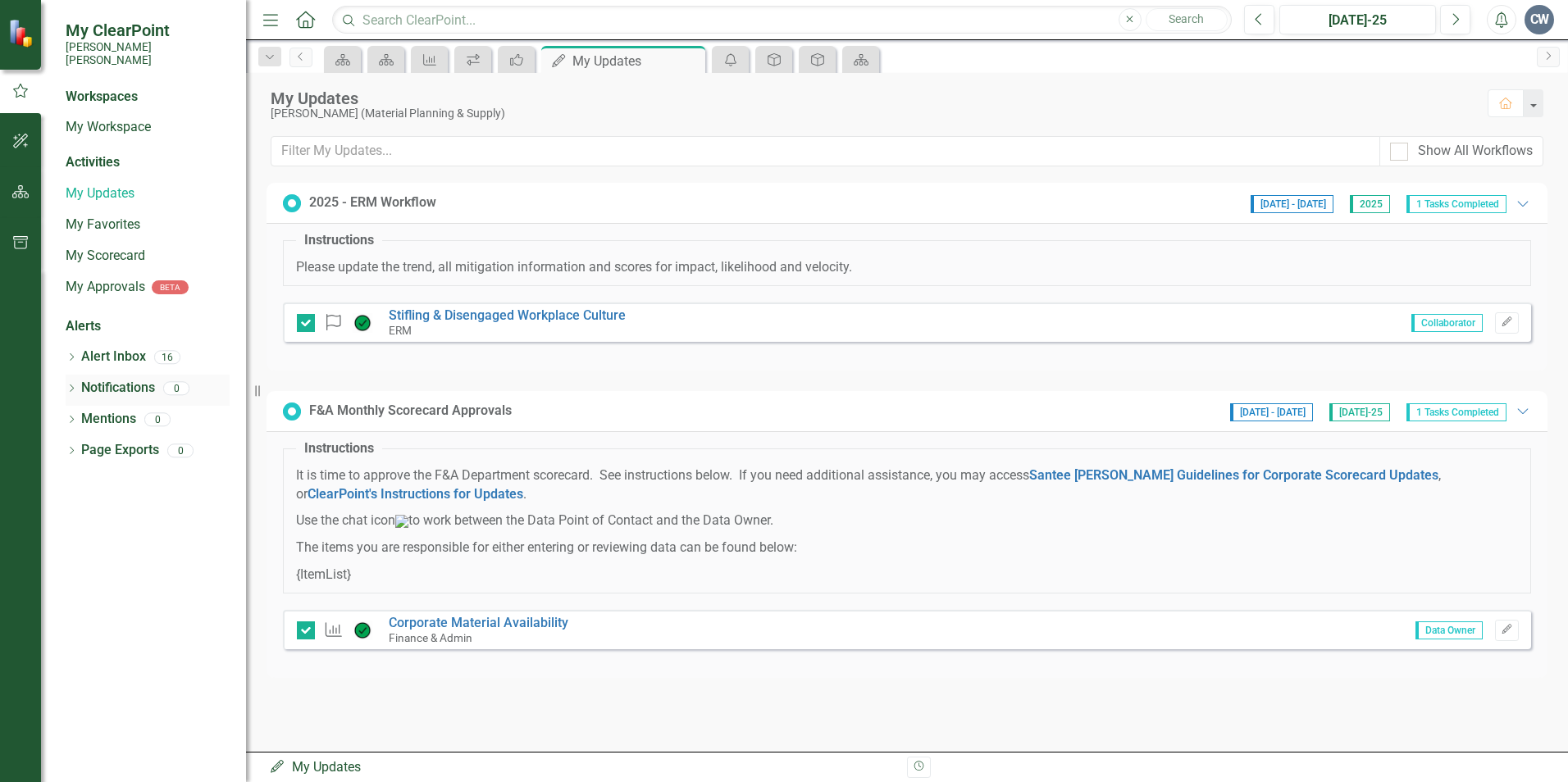
click at [136, 378] on link "Notifications" at bounding box center [118, 388] width 74 height 19
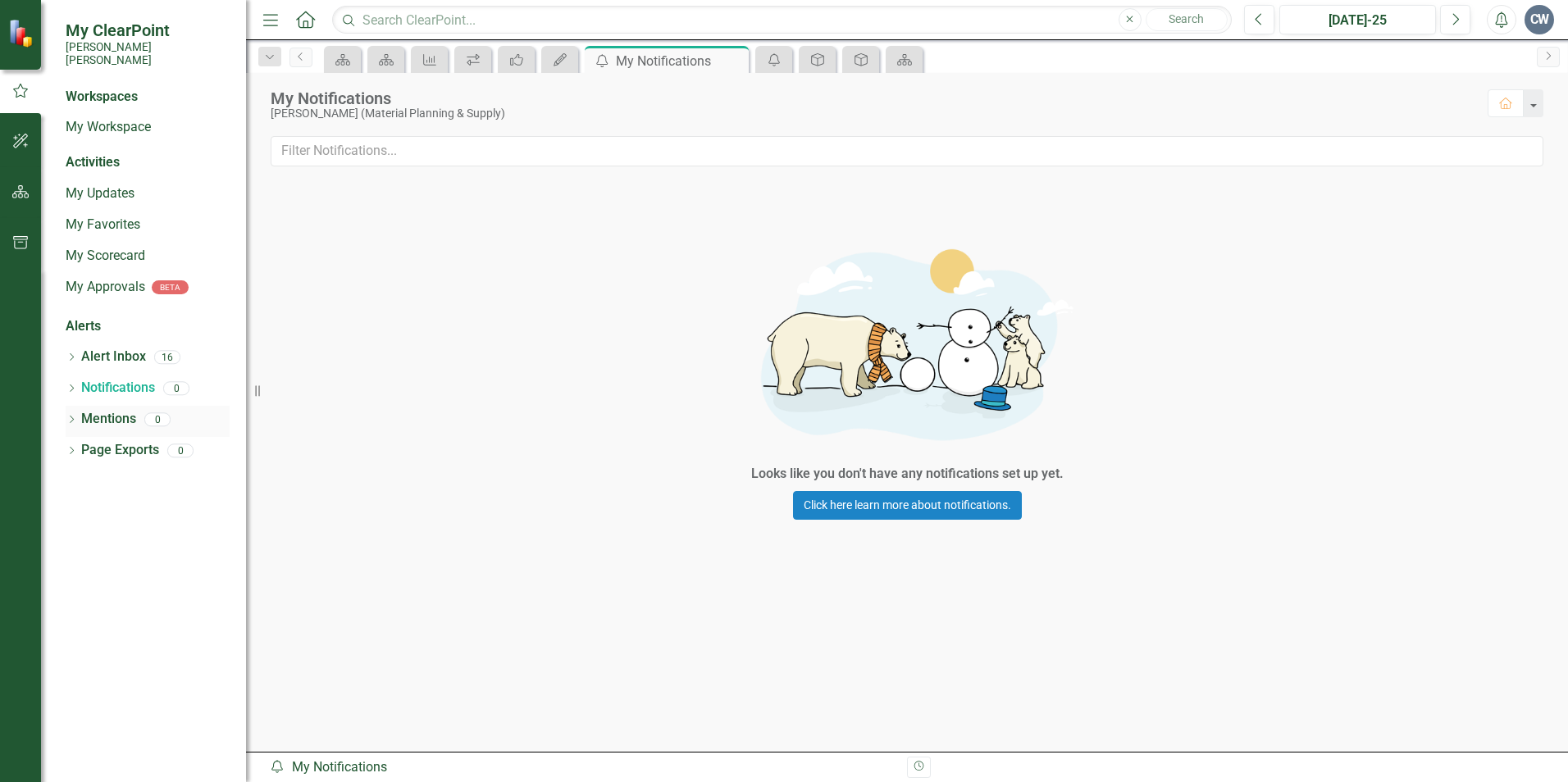
click at [119, 410] on link "Mentions" at bounding box center [109, 419] width 55 height 19
